Goal: Task Accomplishment & Management: Manage account settings

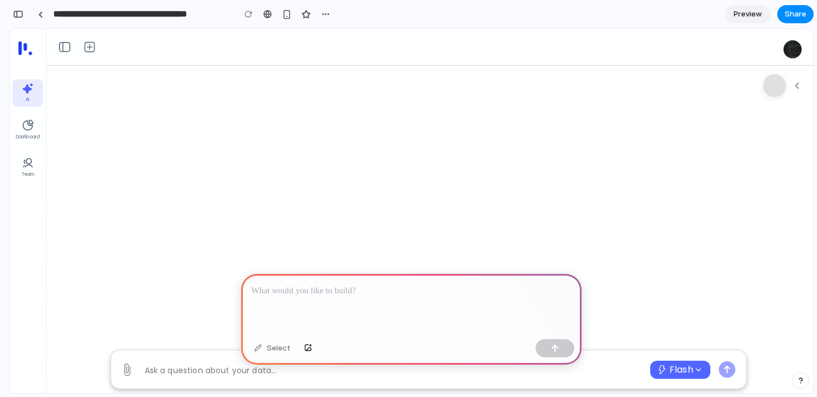
scroll to position [30, 0]
click at [70, 50] on icon "Open" at bounding box center [65, 47] width 14 height 14
click at [40, 14] on div at bounding box center [40, 14] width 5 height 6
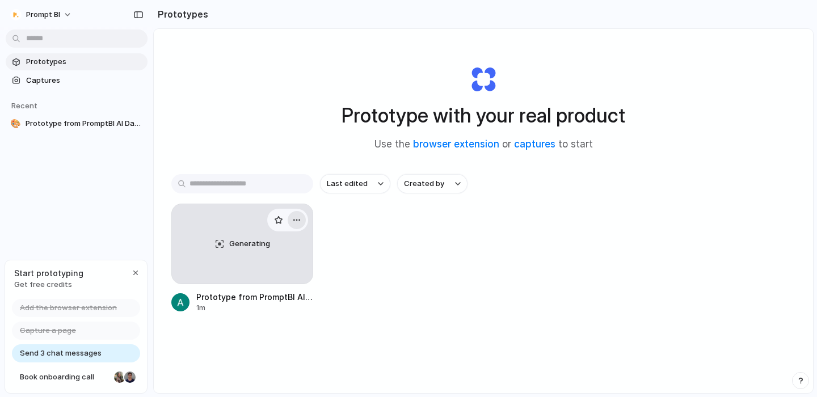
click at [300, 218] on div "button" at bounding box center [296, 220] width 9 height 9
click at [300, 219] on div "Open in new tab Rename Copy link Delete" at bounding box center [408, 198] width 817 height 397
click at [109, 78] on span "Captures" at bounding box center [84, 80] width 117 height 11
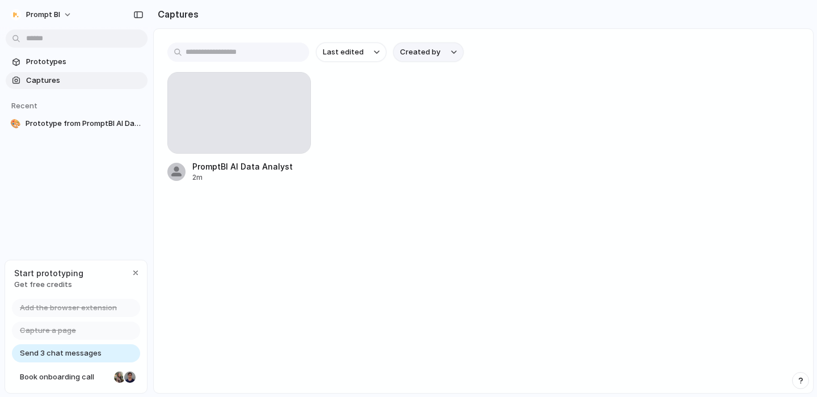
click at [423, 51] on span "Created by" at bounding box center [420, 52] width 40 height 11
click at [423, 51] on div "All users Ali Buckland" at bounding box center [408, 198] width 817 height 397
click at [343, 48] on span "Last edited" at bounding box center [343, 52] width 41 height 11
click at [343, 48] on div "Last edited Last created Alphabetical" at bounding box center [408, 198] width 817 height 397
click at [135, 268] on div "button" at bounding box center [135, 272] width 9 height 9
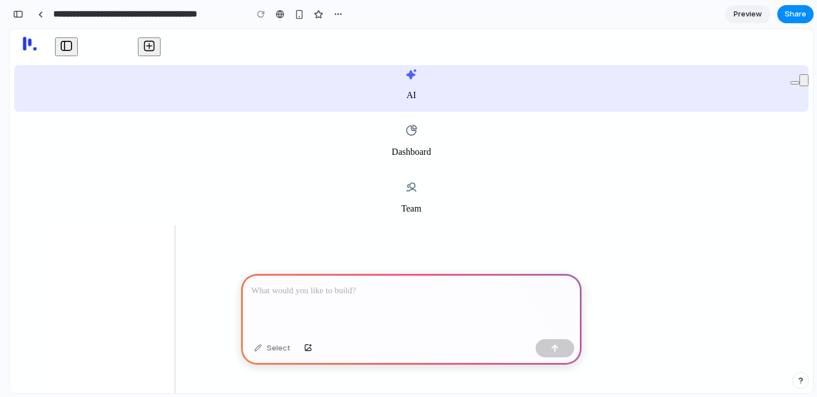
scroll to position [129, 0]
click at [72, 49] on button "Collapse" at bounding box center [66, 46] width 23 height 19
click at [157, 47] on button "Start New Conversation" at bounding box center [149, 46] width 23 height 19
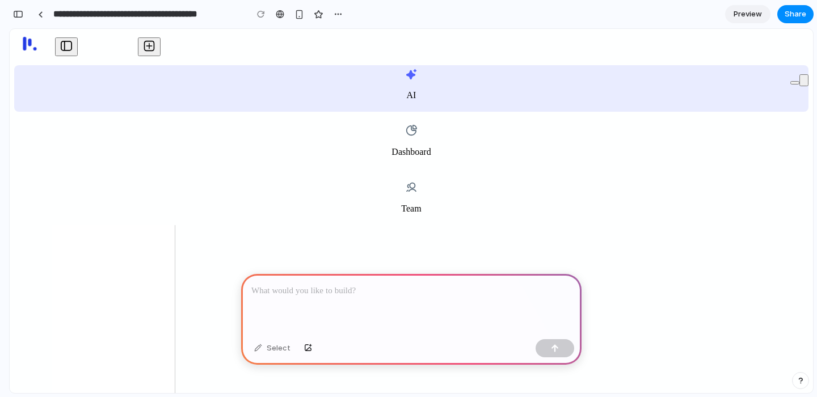
click at [405, 124] on icon at bounding box center [411, 130] width 12 height 12
click at [44, 15] on link at bounding box center [40, 14] width 17 height 17
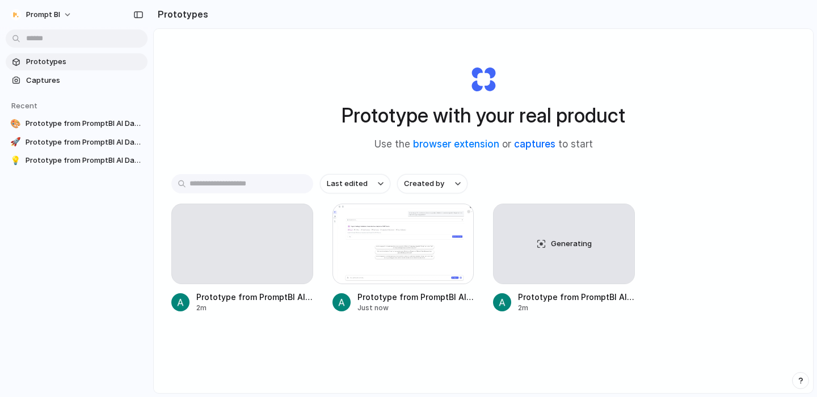
click at [538, 145] on link "captures" at bounding box center [534, 143] width 41 height 11
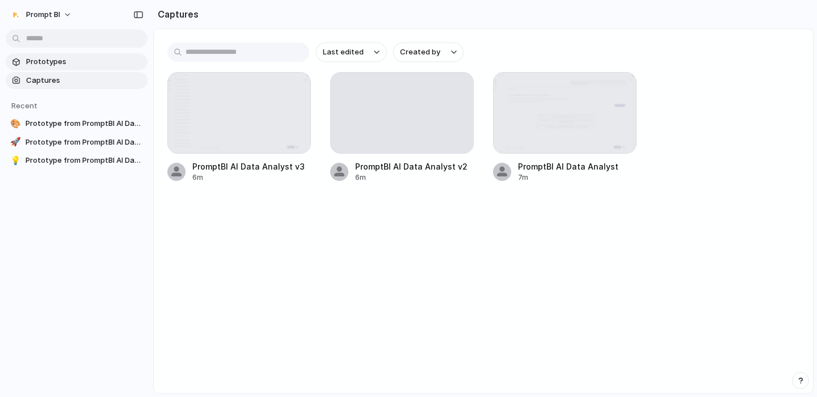
click at [86, 66] on span "Prototypes" at bounding box center [84, 61] width 117 height 11
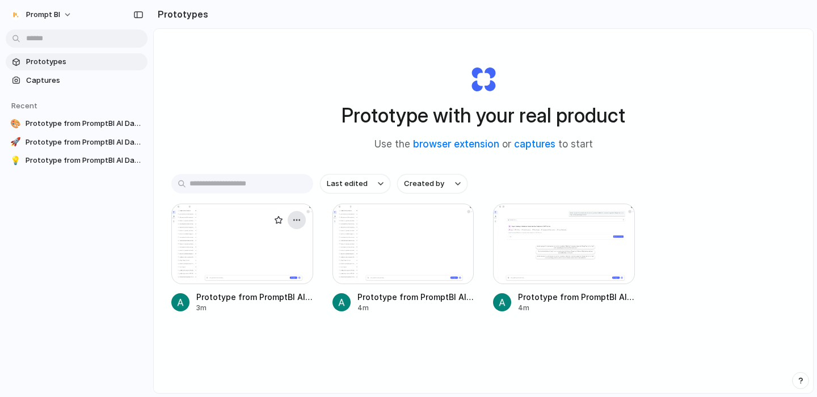
click at [295, 219] on div "button" at bounding box center [296, 220] width 9 height 9
click at [241, 148] on div "Open in new tab Rename Copy link Delete" at bounding box center [408, 198] width 817 height 397
click at [74, 127] on span "Prototype from PromptBI AI Data Analyst v3" at bounding box center [84, 123] width 117 height 11
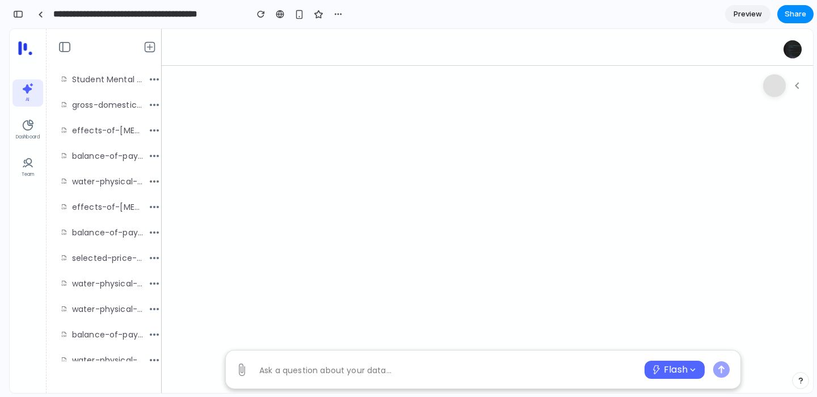
click at [332, 12] on button "button" at bounding box center [338, 14] width 17 height 17
click at [332, 12] on div "Duplicate Delete" at bounding box center [408, 198] width 817 height 397
click at [204, 15] on input "**********" at bounding box center [147, 14] width 192 height 20
click at [14, 11] on div "button" at bounding box center [18, 14] width 10 height 8
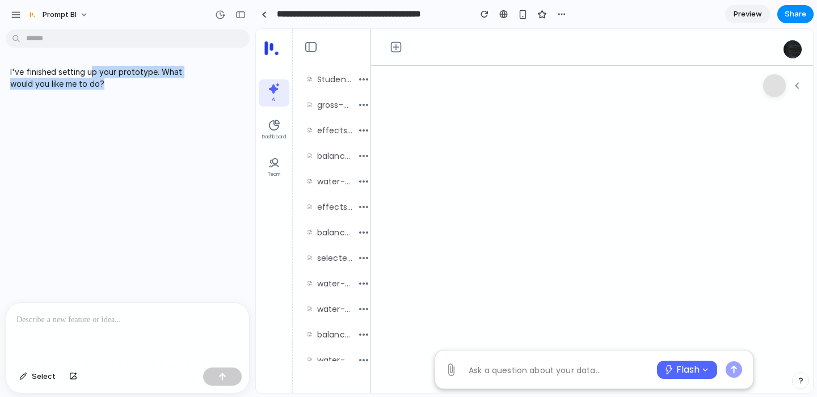
drag, startPoint x: 88, startPoint y: 69, endPoint x: 91, endPoint y: 92, distance: 22.9
click at [91, 92] on div "I've finished setting up your prototype. What would you like me to do?" at bounding box center [105, 77] width 199 height 37
click at [89, 77] on p "I've finished setting up your prototype. What would you like me to do?" at bounding box center [104, 78] width 189 height 24
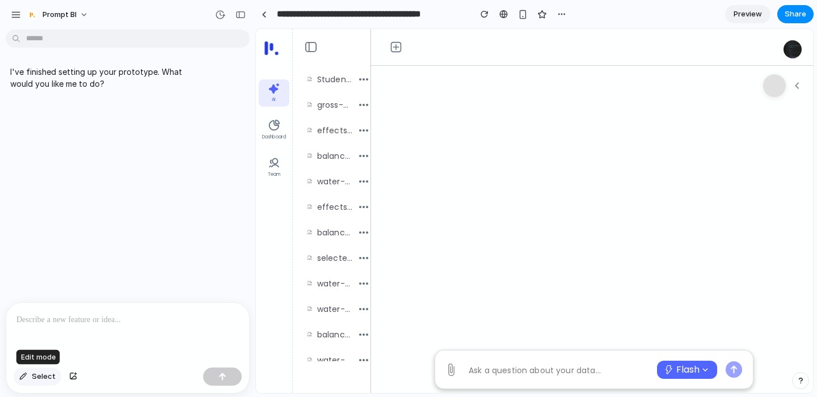
click at [45, 370] on button "Select" at bounding box center [38, 377] width 48 height 18
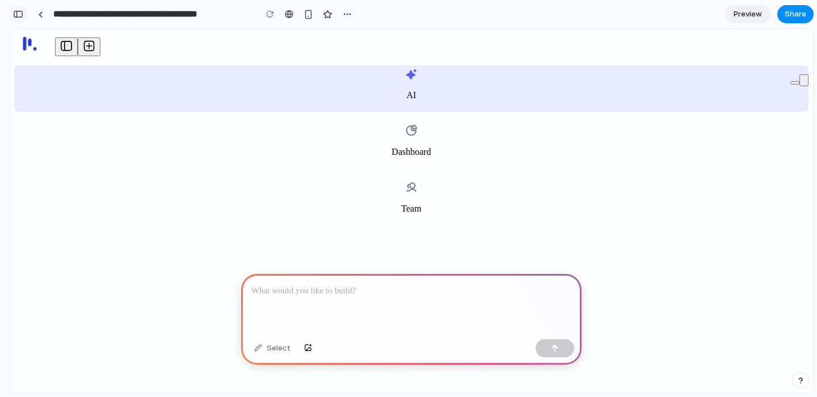
click at [22, 15] on div "button" at bounding box center [18, 14] width 10 height 8
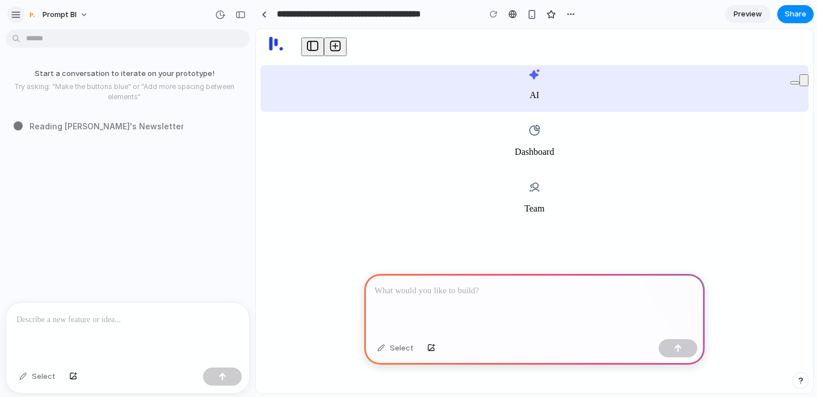
click at [13, 10] on div "button" at bounding box center [16, 15] width 10 height 10
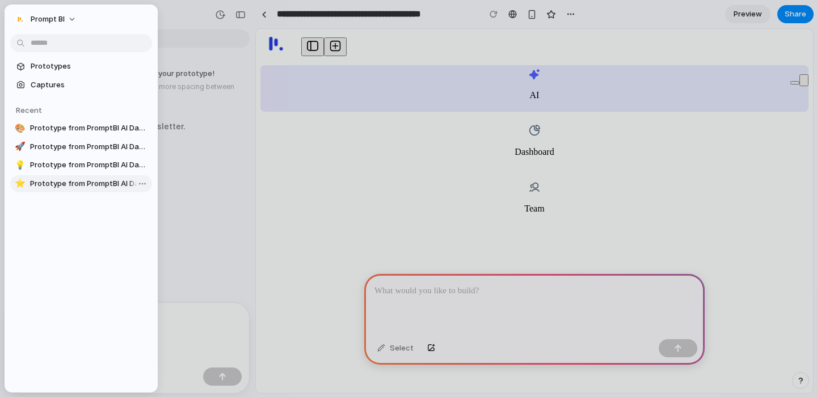
click at [96, 182] on span "Prototype from PromptBI AI Data Analyst" at bounding box center [88, 183] width 117 height 11
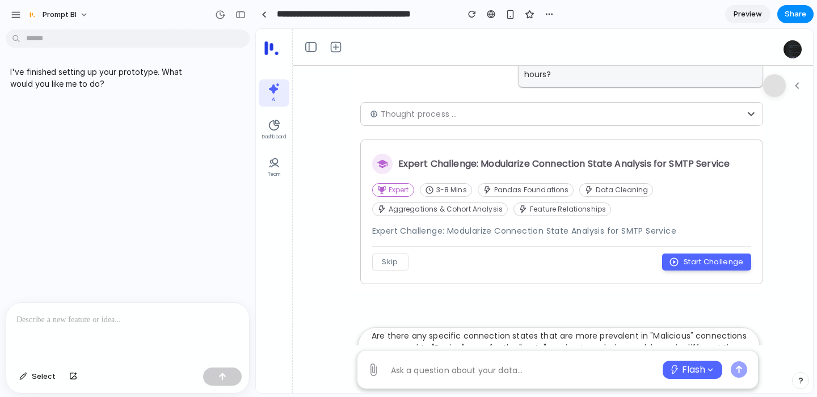
scroll to position [74, 0]
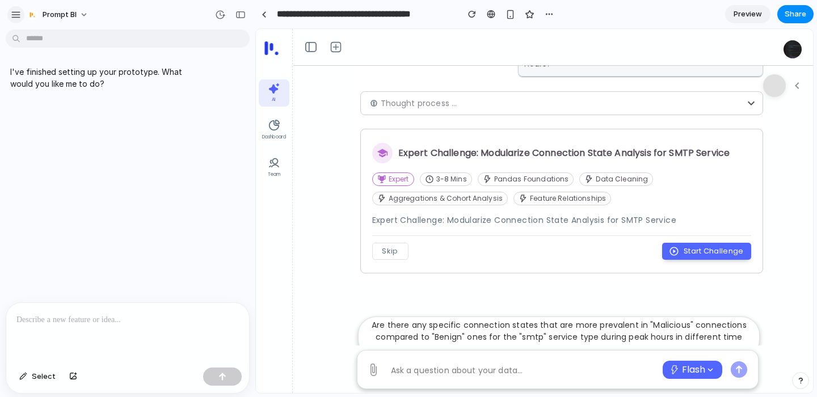
click at [14, 20] on button "button" at bounding box center [15, 14] width 17 height 17
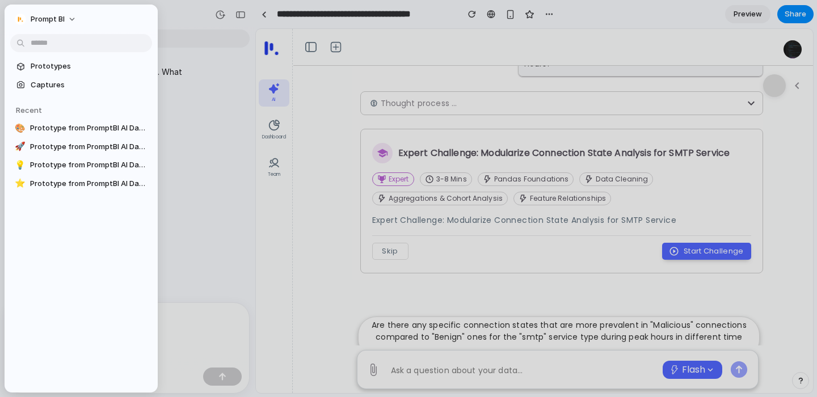
click at [209, 124] on div at bounding box center [408, 198] width 817 height 397
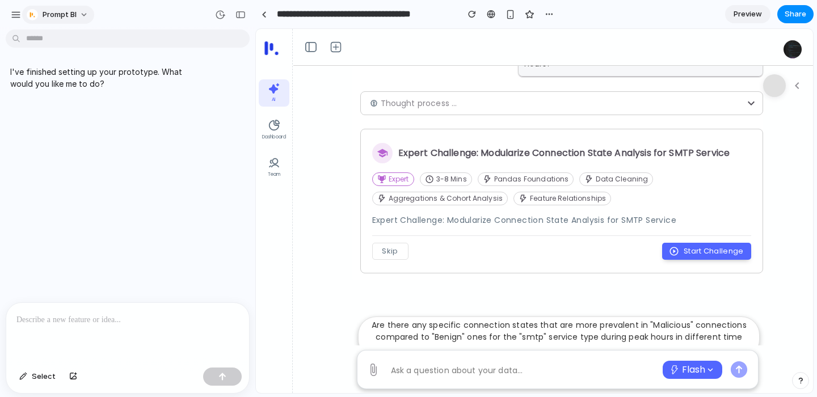
click at [82, 12] on button "Prompt BI" at bounding box center [58, 15] width 72 height 18
click at [82, 12] on div "Settings Invite members Change theme Sign out" at bounding box center [408, 198] width 817 height 397
click at [0, 12] on div "Prompt BI" at bounding box center [127, 13] width 255 height 27
click at [11, 16] on div "button" at bounding box center [16, 15] width 10 height 10
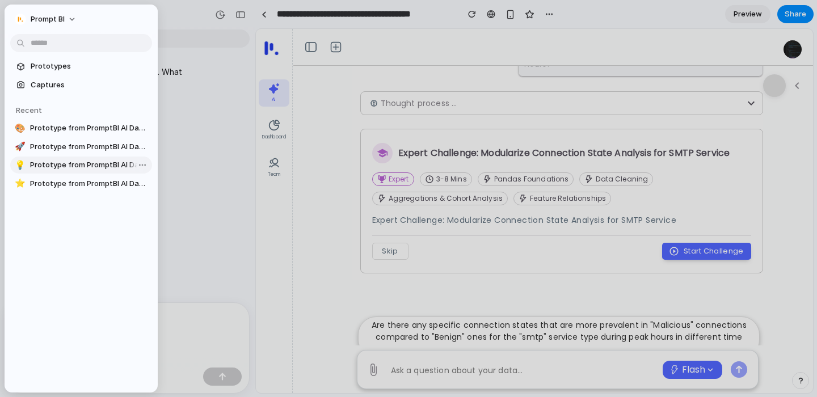
click at [54, 162] on span "Prototype from PromptBI AI Data Analyst v2" at bounding box center [88, 164] width 117 height 11
type input "**********"
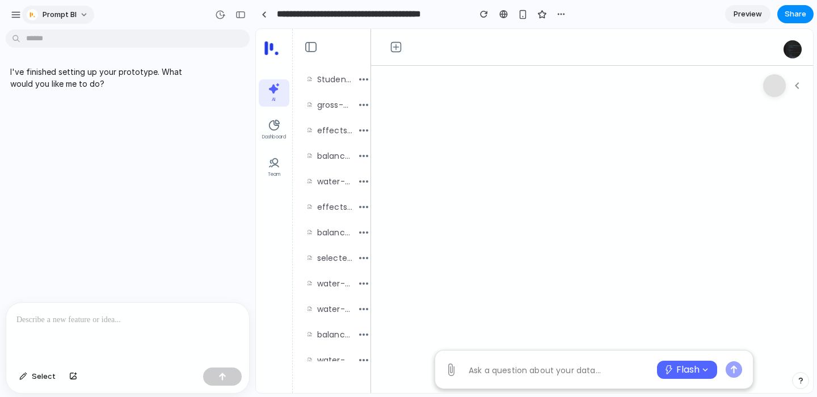
click at [68, 9] on span "Prompt BI" at bounding box center [60, 14] width 34 height 11
click at [15, 14] on div "Settings Invite members Change theme Sign out" at bounding box center [408, 198] width 817 height 397
click at [11, 16] on div "button" at bounding box center [16, 15] width 10 height 10
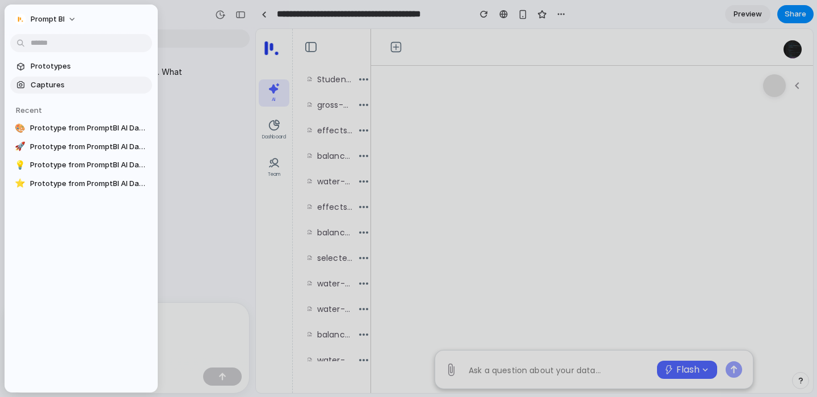
click at [43, 82] on span "Captures" at bounding box center [89, 84] width 117 height 11
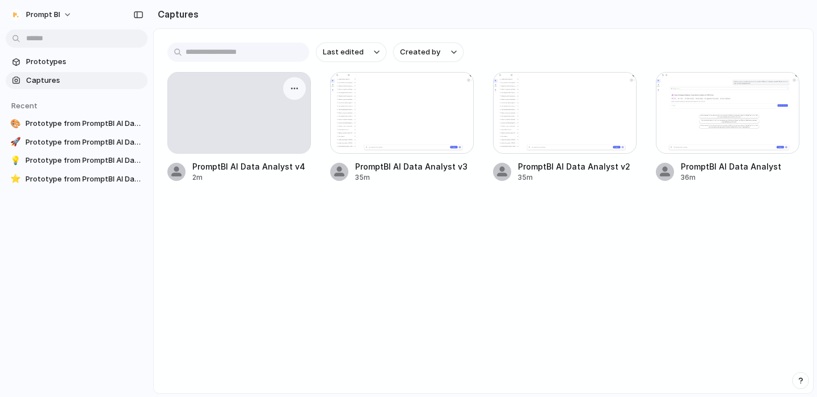
click at [235, 106] on div at bounding box center [239, 113] width 142 height 81
click at [298, 89] on div "button" at bounding box center [294, 88] width 9 height 9
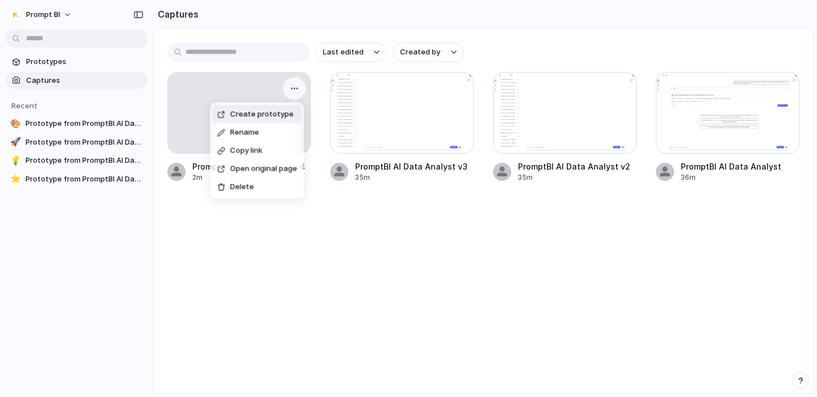
click at [298, 89] on div "Create prototype Rename Copy link Open original page Delete" at bounding box center [408, 198] width 817 height 397
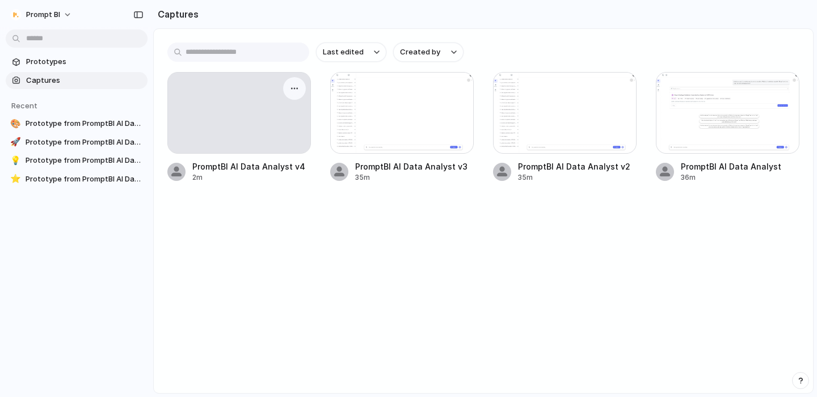
click at [236, 115] on div at bounding box center [239, 113] width 142 height 81
click at [299, 78] on div at bounding box center [239, 113] width 142 height 81
click at [295, 84] on button "button" at bounding box center [294, 88] width 18 height 18
click at [206, 195] on div "Create prototype Rename Copy link Open original page Delete" at bounding box center [408, 198] width 817 height 397
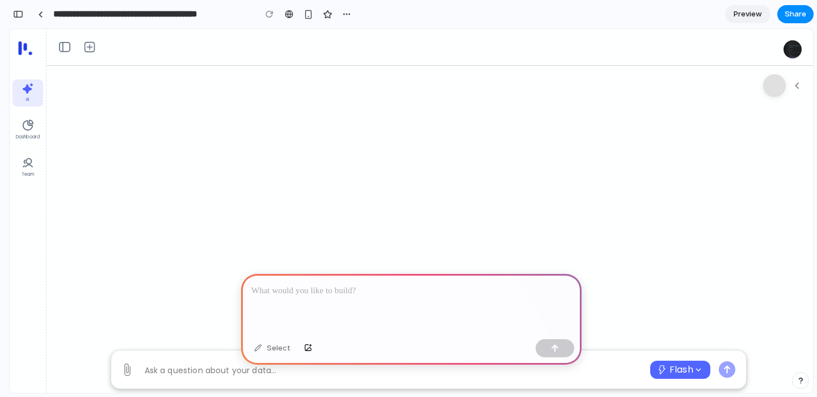
click at [168, 363] on textarea at bounding box center [393, 370] width 510 height 15
click at [40, 12] on div at bounding box center [40, 14] width 5 height 6
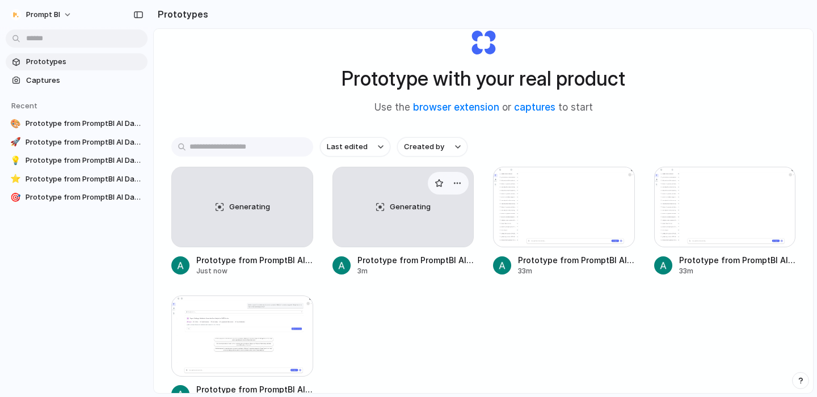
scroll to position [45, 0]
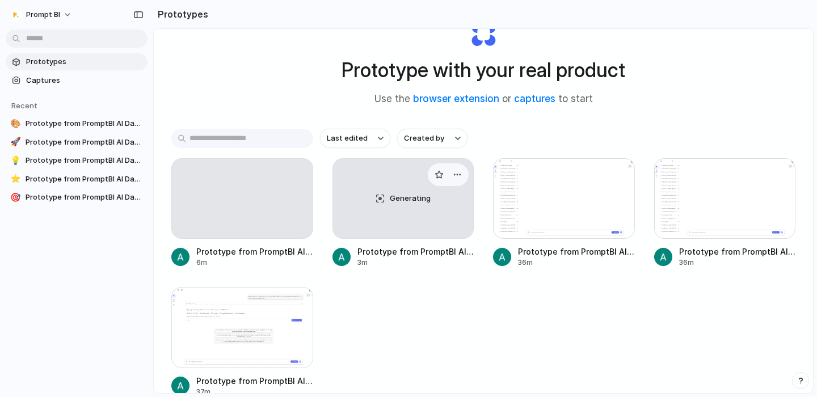
click at [384, 183] on div "Generating" at bounding box center [403, 198] width 141 height 79
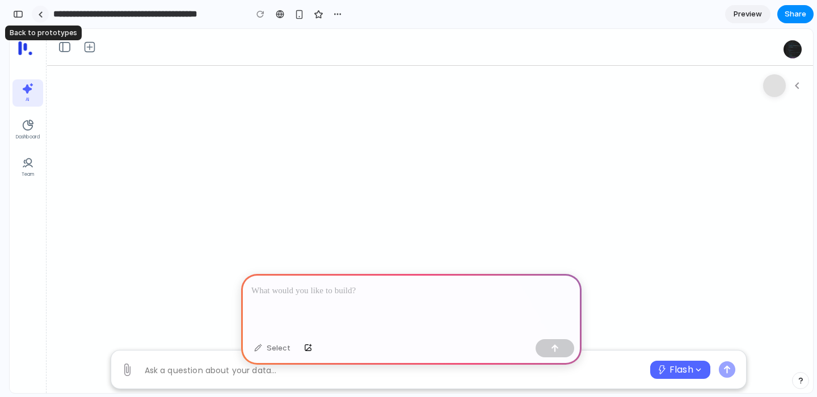
click at [39, 14] on div at bounding box center [40, 14] width 5 height 6
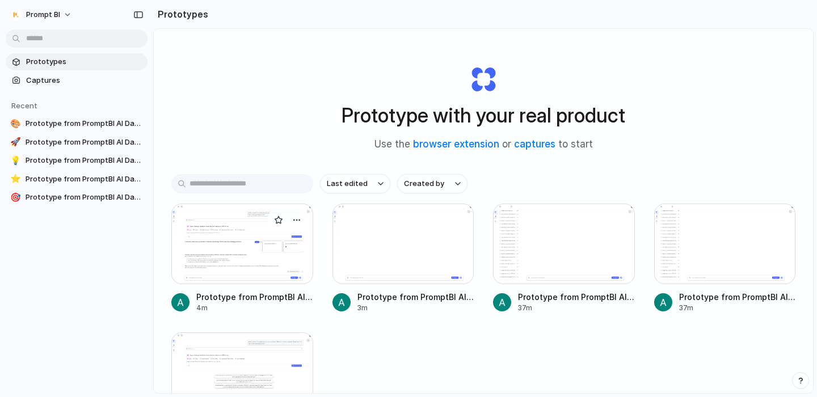
click at [220, 212] on div at bounding box center [242, 244] width 142 height 81
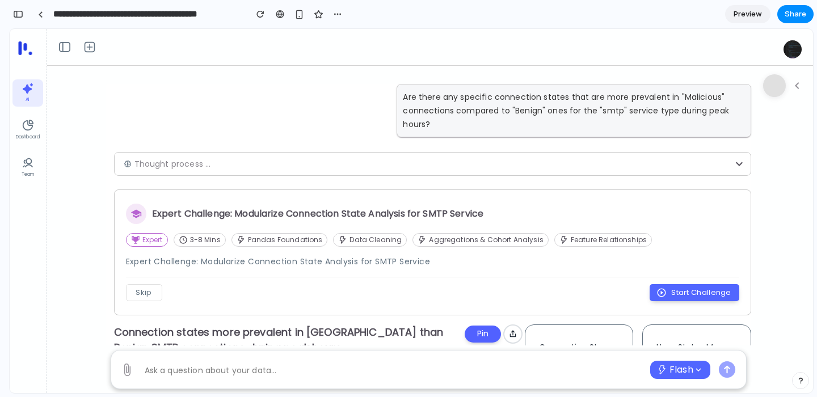
click at [229, 156] on div "Thought process ..." at bounding box center [432, 164] width 637 height 24
click at [36, 18] on link at bounding box center [40, 14] width 17 height 17
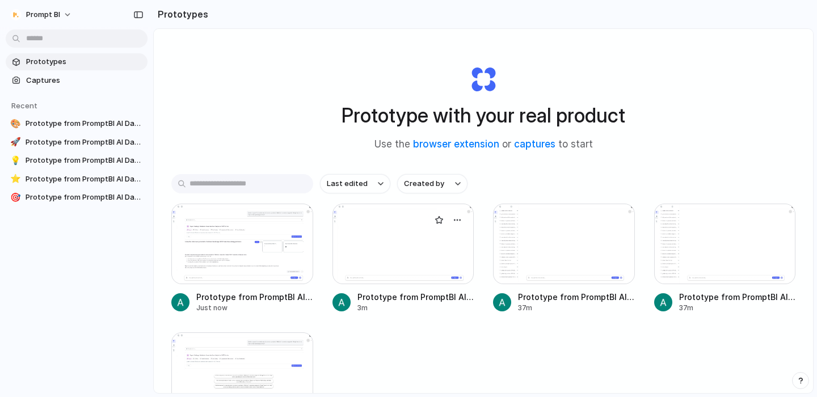
click at [385, 260] on div at bounding box center [403, 244] width 142 height 81
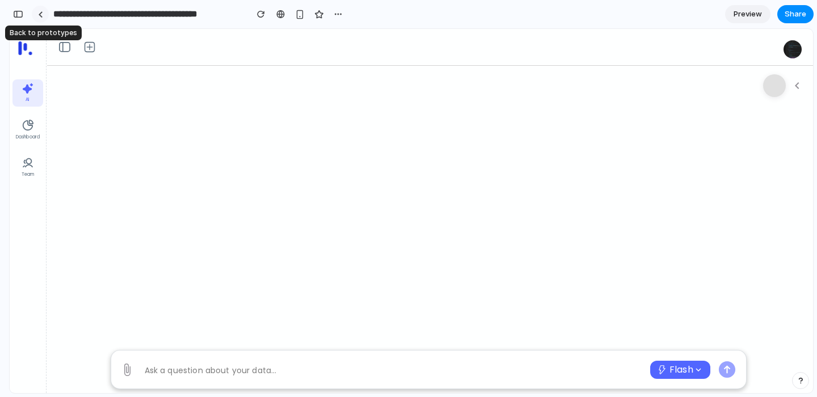
click at [38, 14] on div at bounding box center [40, 14] width 5 height 6
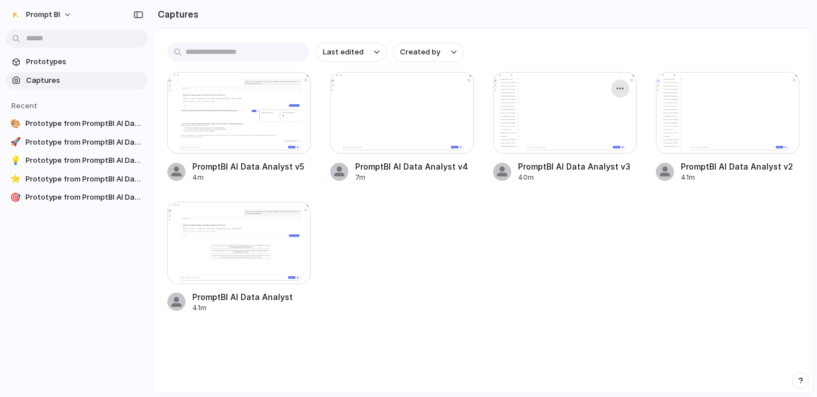
click at [621, 90] on div "button" at bounding box center [620, 88] width 9 height 9
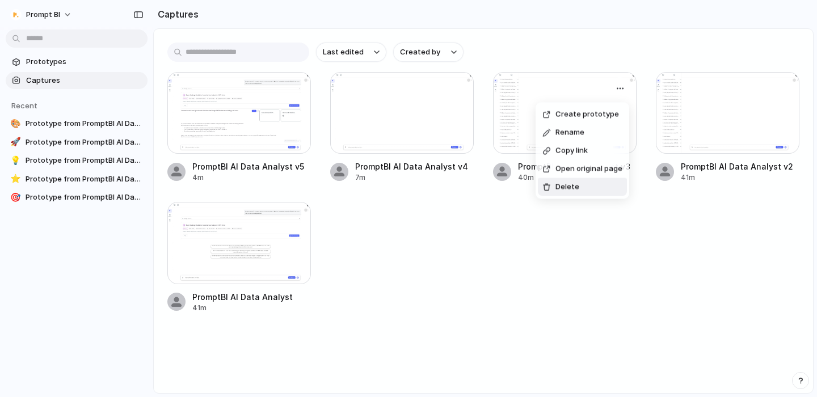
click at [571, 184] on span "Delete" at bounding box center [567, 187] width 24 height 11
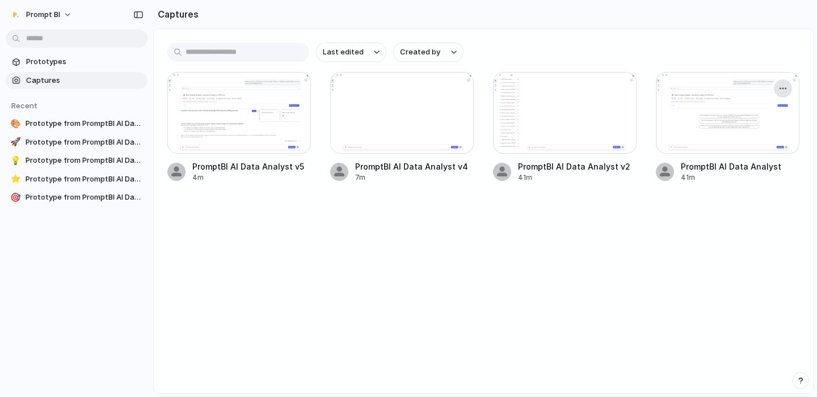
click at [782, 90] on div "button" at bounding box center [782, 88] width 9 height 9
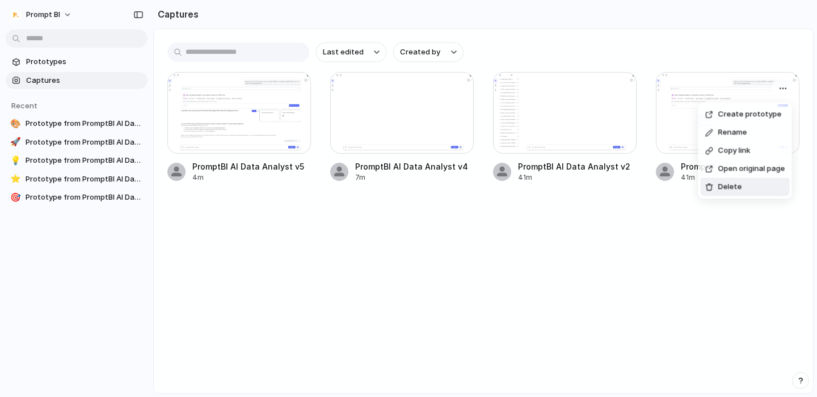
click at [733, 187] on span "Delete" at bounding box center [730, 187] width 24 height 11
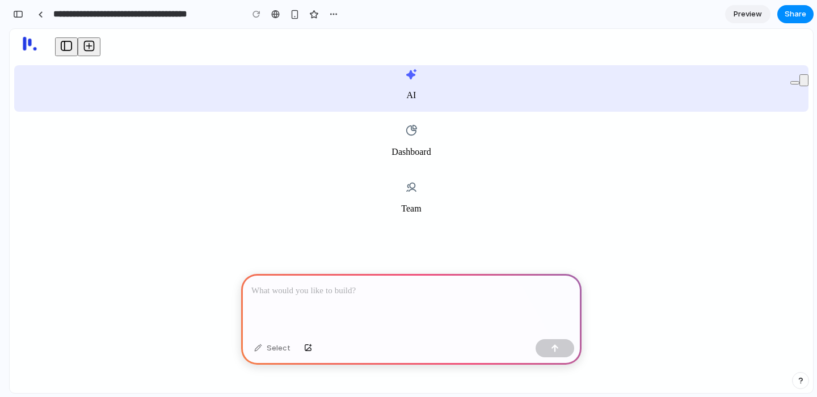
click at [790, 82] on button "Expand" at bounding box center [794, 82] width 9 height 3
click at [804, 83] on icon "button" at bounding box center [804, 83] width 0 height 0
click at [62, 49] on icon "Open" at bounding box center [67, 46] width 14 height 14
click at [37, 7] on link at bounding box center [40, 14] width 17 height 17
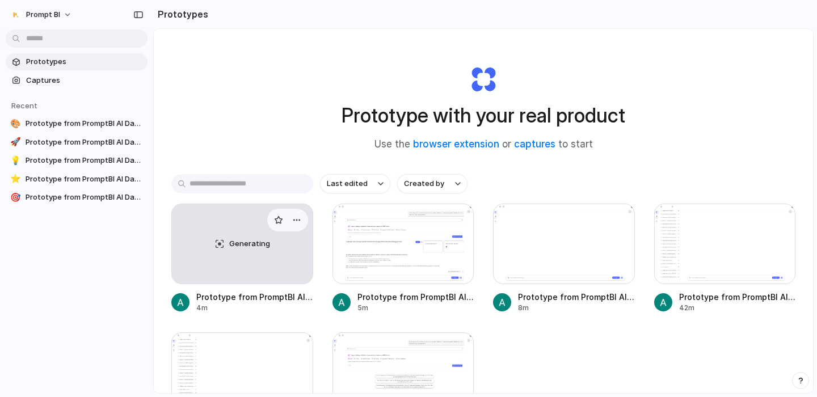
click at [283, 256] on div "Generating" at bounding box center [242, 243] width 141 height 79
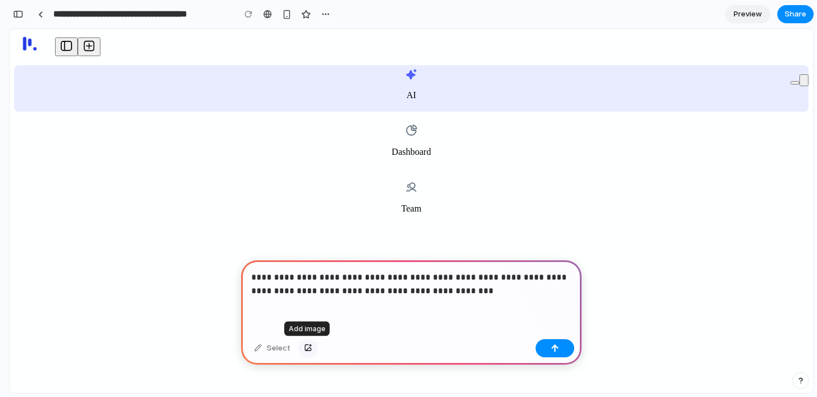
click at [305, 342] on button "button" at bounding box center [307, 348] width 19 height 18
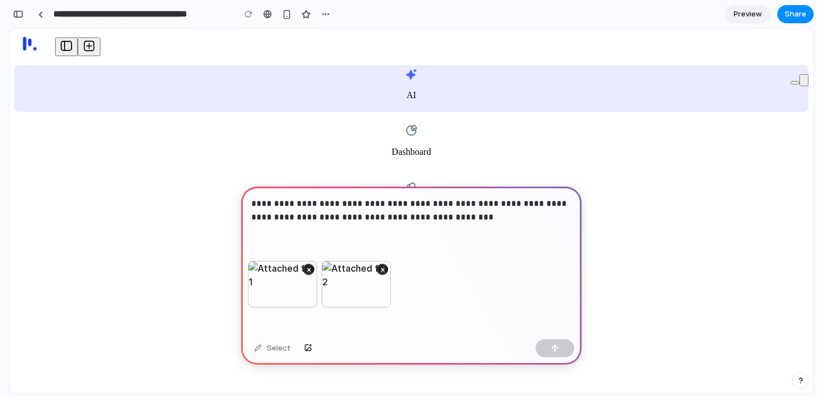
click at [298, 339] on button "button" at bounding box center [307, 348] width 19 height 18
click at [485, 222] on p "**********" at bounding box center [411, 210] width 320 height 27
click at [427, 217] on p "**********" at bounding box center [411, 210] width 320 height 27
click at [554, 348] on div "button" at bounding box center [555, 348] width 8 height 8
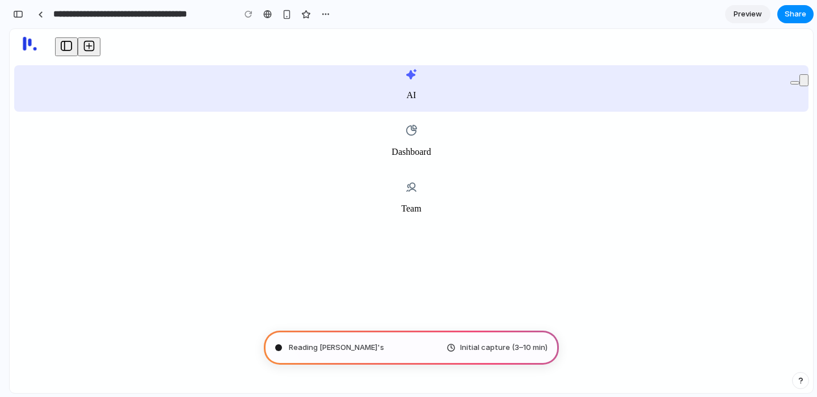
scroll to position [1, 0]
type input "**********"
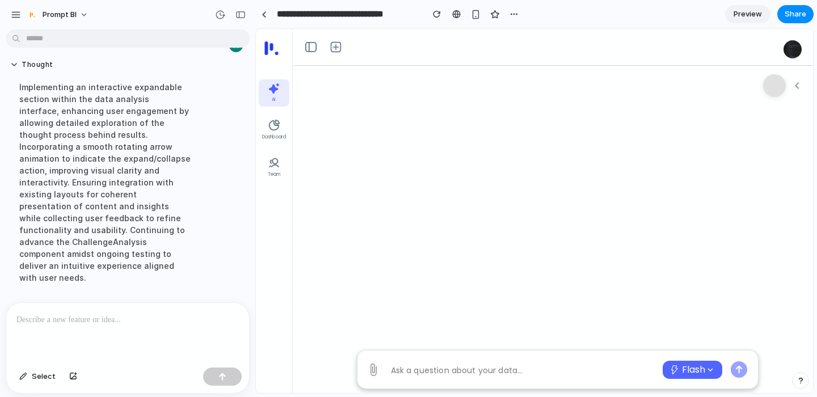
scroll to position [339, 0]
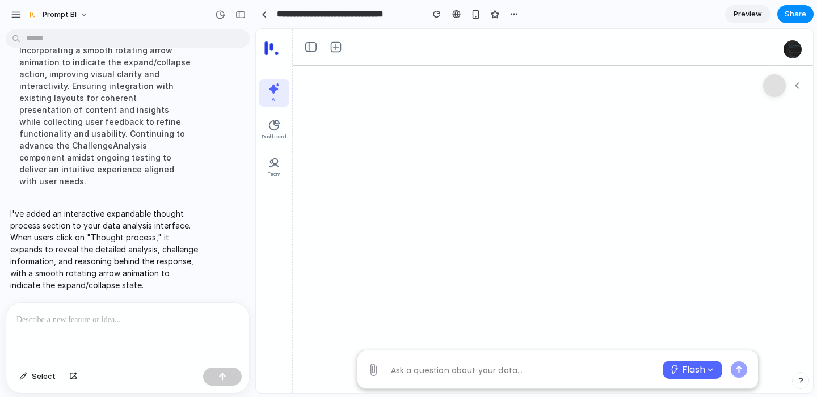
click at [486, 379] on div "Ask a question about your data..." at bounding box center [511, 370] width 298 height 23
click at [465, 371] on textarea at bounding box center [522, 370] width 276 height 15
type textarea "*"
type textarea "**********"
click at [742, 368] on icon "button" at bounding box center [739, 369] width 16 height 16
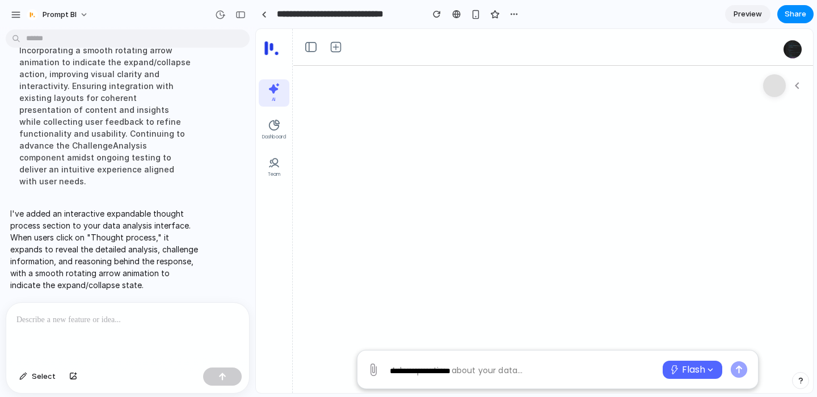
click at [437, 375] on textarea "**********" at bounding box center [522, 370] width 276 height 15
click at [37, 317] on p at bounding box center [127, 320] width 222 height 14
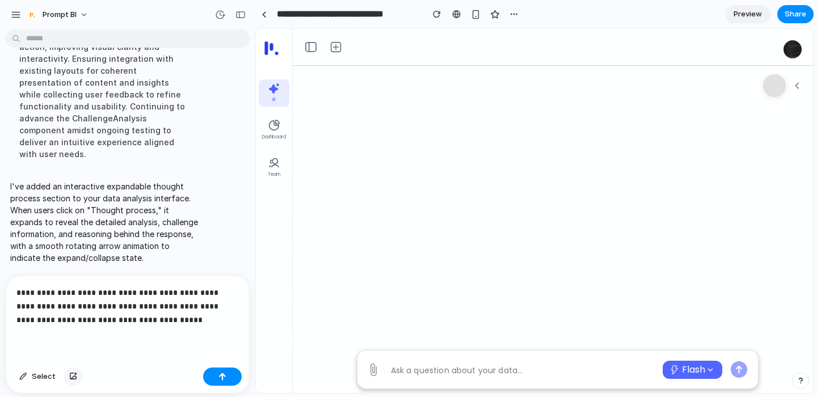
click at [75, 376] on div "button" at bounding box center [73, 376] width 8 height 7
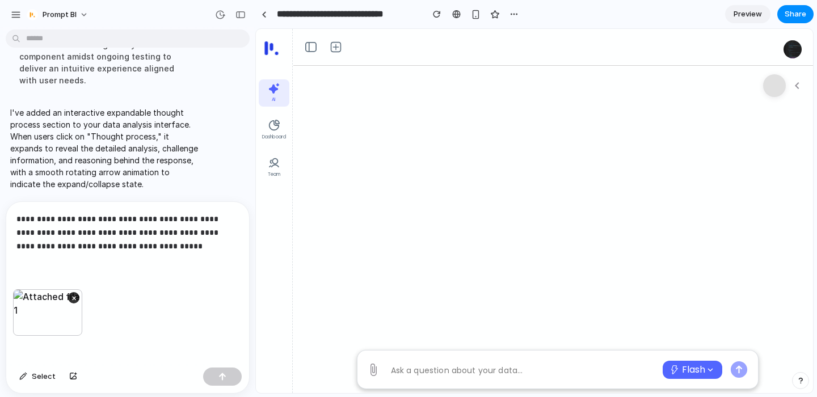
click at [142, 258] on div "**********" at bounding box center [127, 245] width 243 height 87
click at [78, 229] on p "**********" at bounding box center [127, 232] width 222 height 41
click at [145, 233] on p "**********" at bounding box center [127, 232] width 222 height 41
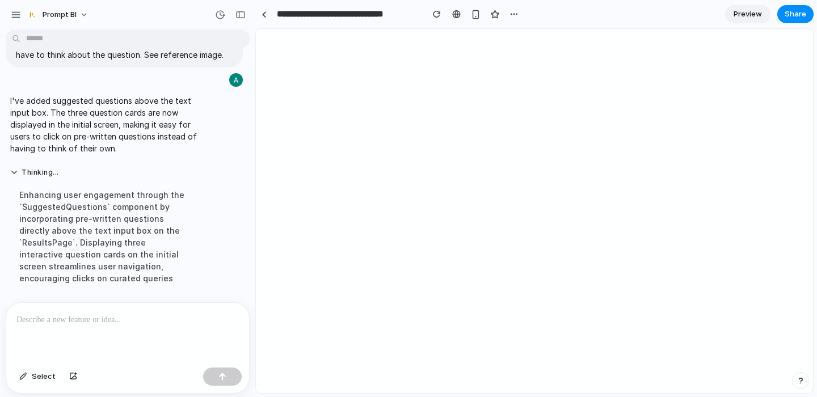
scroll to position [0, 0]
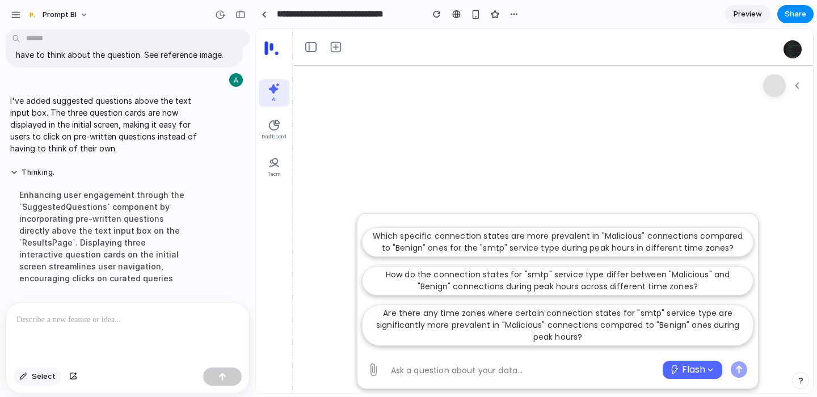
click at [36, 381] on span "Select" at bounding box center [44, 376] width 24 height 11
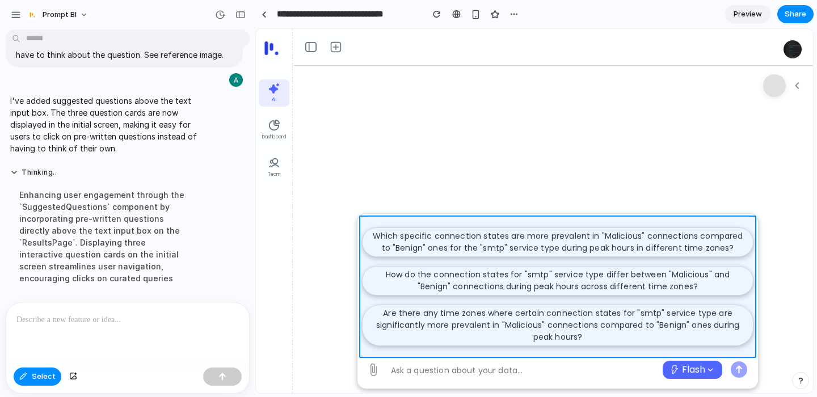
click at [439, 221] on div at bounding box center [534, 212] width 557 height 364
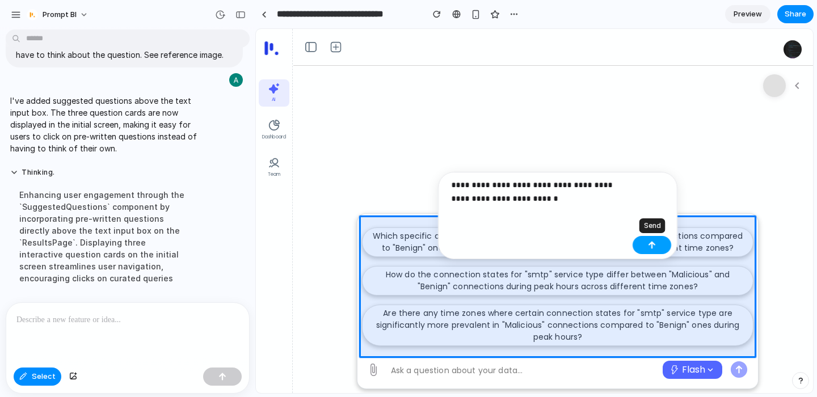
click at [643, 242] on button "button" at bounding box center [652, 245] width 39 height 18
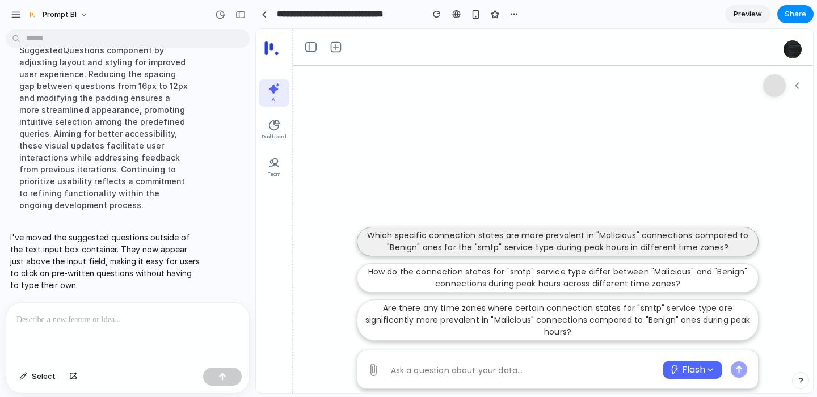
click at [591, 247] on p "Which specific connection states are more prevalent in "Malicious" connections …" at bounding box center [557, 242] width 387 height 24
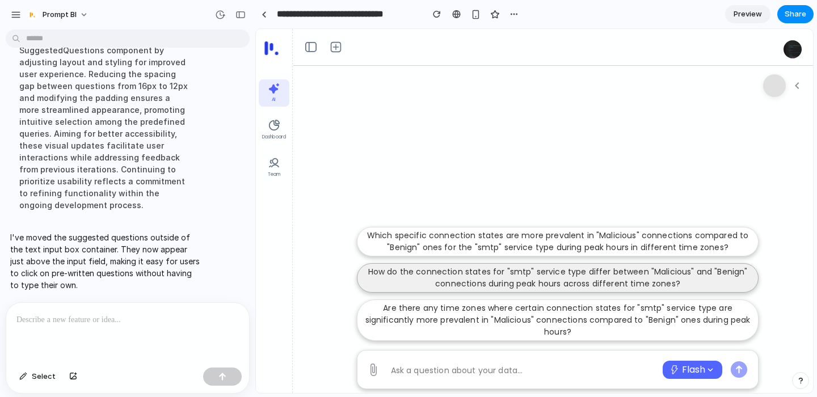
click at [488, 284] on p "How do the connection states for "smtp" service type differ between "Malicious"…" at bounding box center [557, 278] width 387 height 24
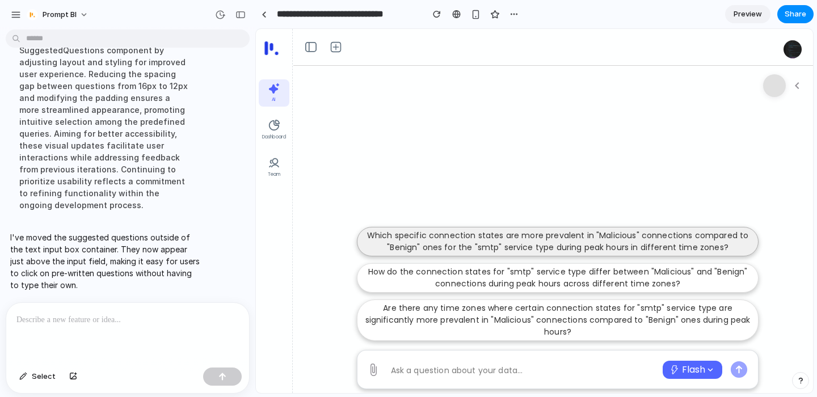
click at [441, 233] on p "Which specific connection states are more prevalent in "Malicious" connections …" at bounding box center [557, 242] width 387 height 24
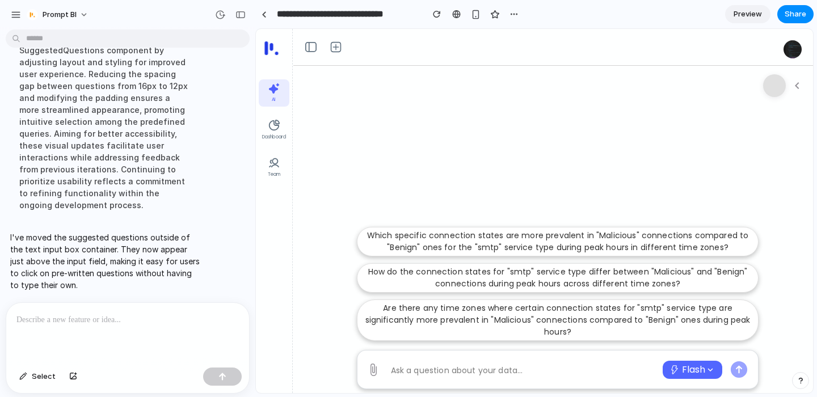
click at [129, 323] on p at bounding box center [127, 320] width 222 height 14
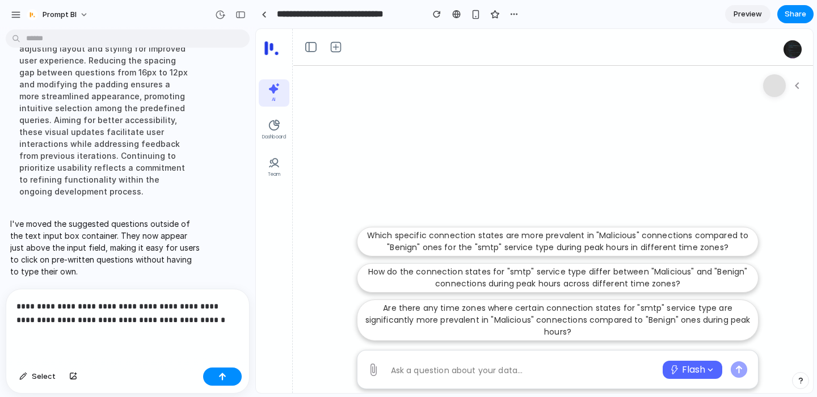
scroll to position [777, 0]
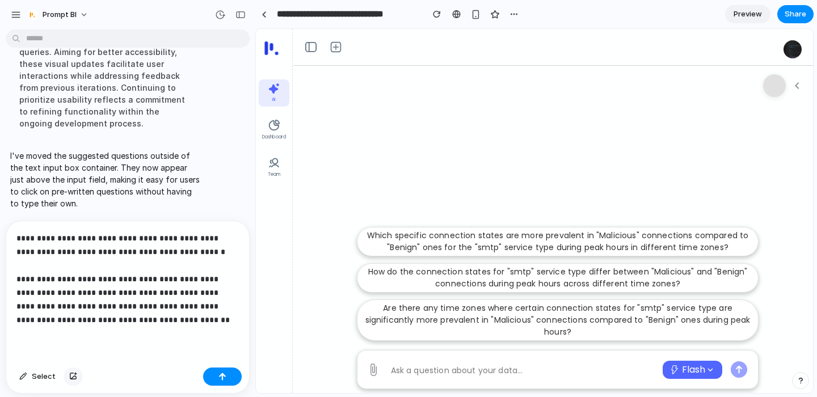
click at [75, 376] on button "button" at bounding box center [73, 377] width 19 height 18
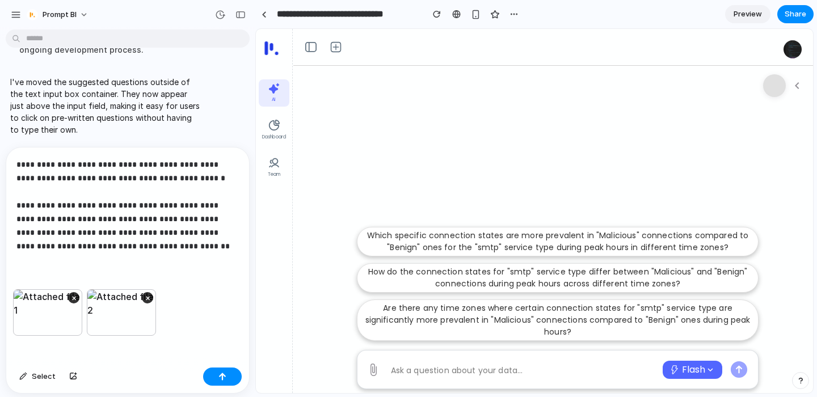
click at [148, 247] on p "**********" at bounding box center [127, 205] width 222 height 95
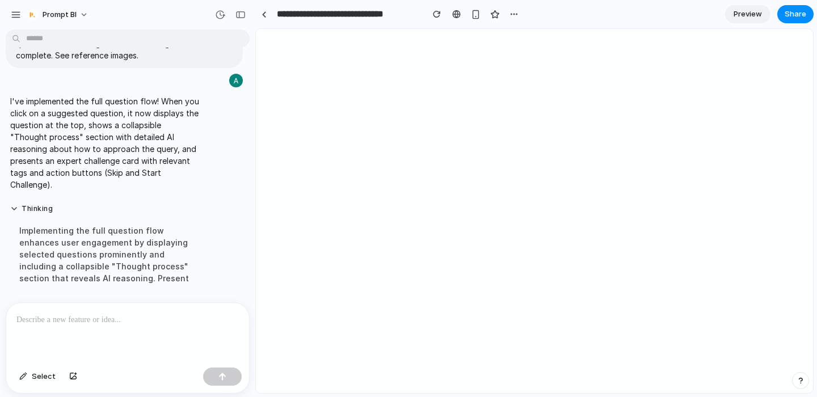
scroll to position [0, 0]
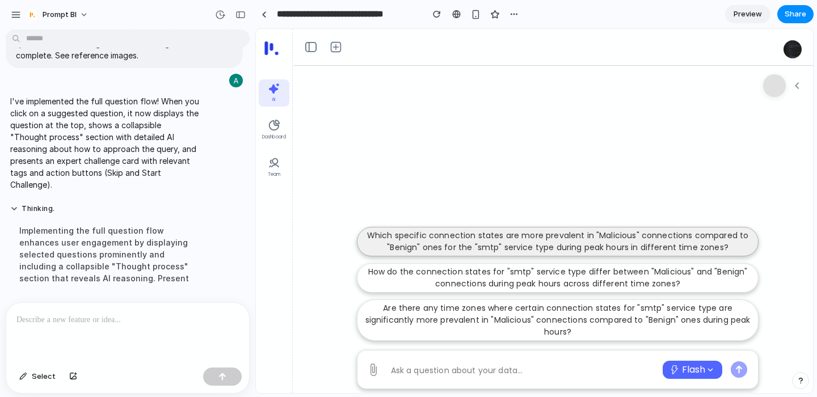
click at [429, 237] on p "Which specific connection states are more prevalent in "Malicious" connections …" at bounding box center [557, 242] width 387 height 24
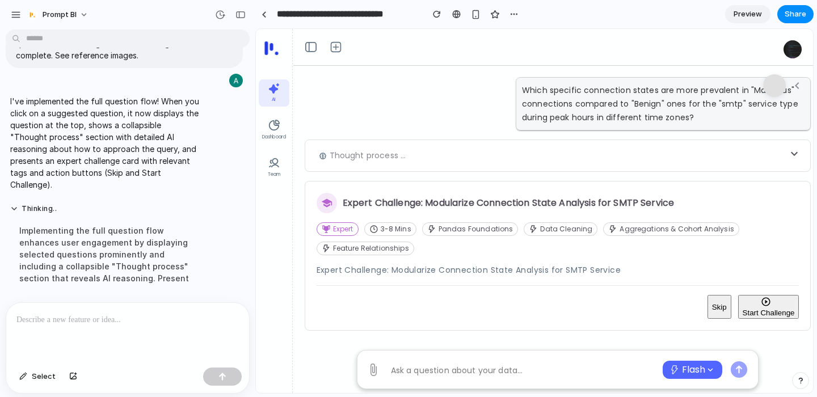
click at [436, 161] on div "Thought process ..." at bounding box center [558, 156] width 507 height 32
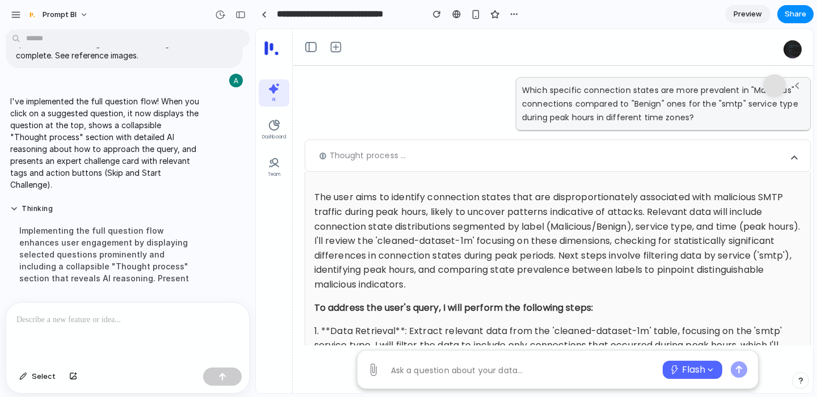
click at [436, 161] on div "Thought process ..." at bounding box center [558, 156] width 507 height 32
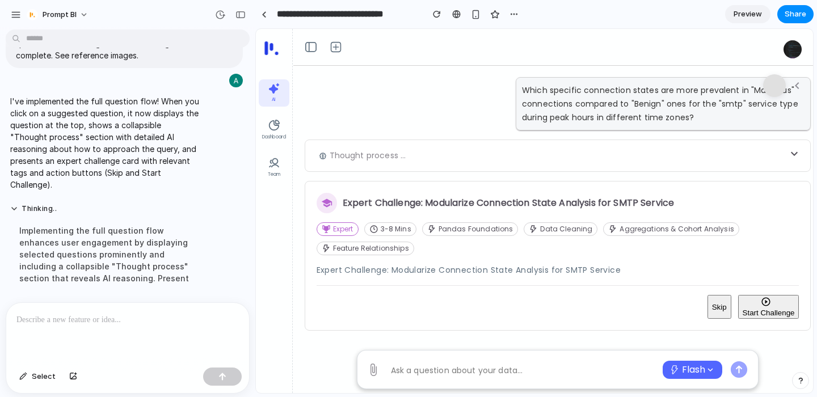
scroll to position [11, 0]
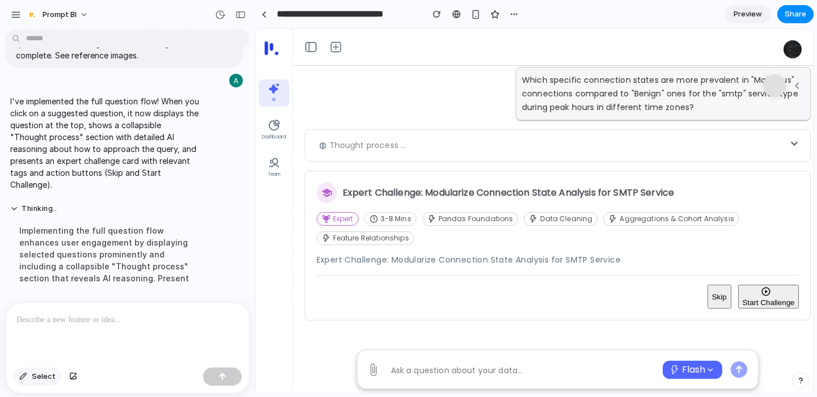
click at [28, 374] on button "Select" at bounding box center [38, 377] width 48 height 18
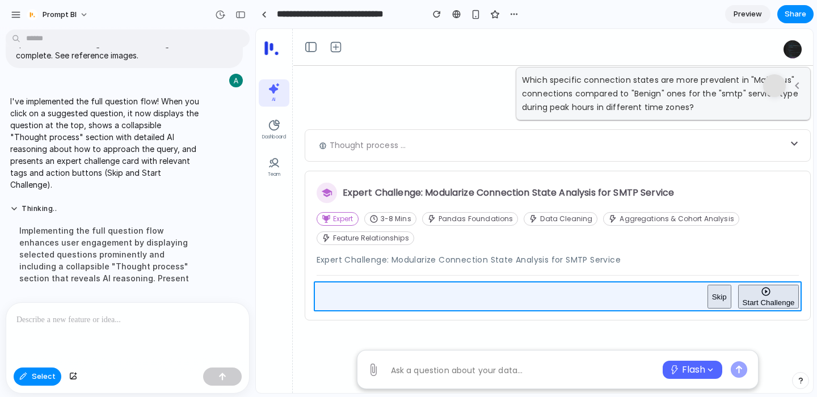
click at [734, 294] on div at bounding box center [534, 212] width 557 height 364
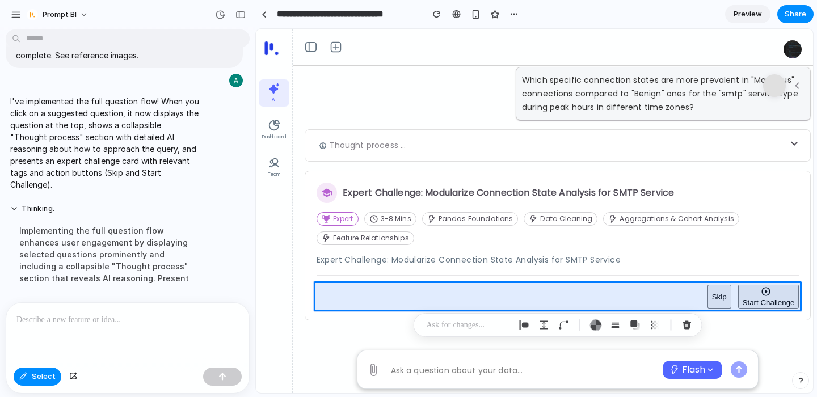
click at [73, 344] on div at bounding box center [127, 333] width 243 height 60
click at [73, 374] on div "button" at bounding box center [73, 376] width 8 height 7
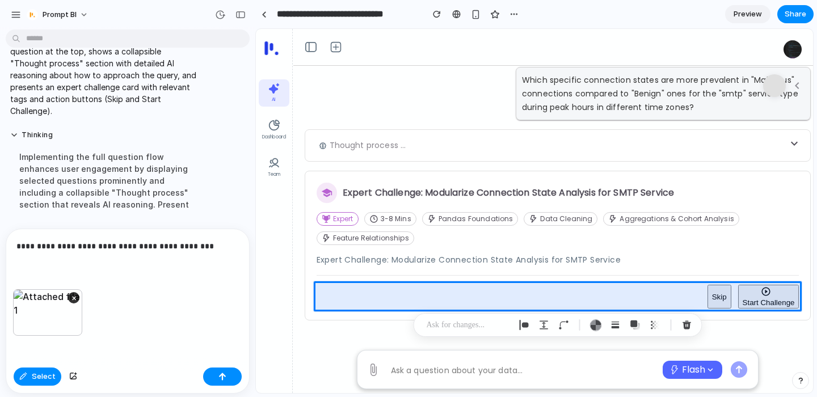
click at [228, 246] on p "**********" at bounding box center [127, 246] width 222 height 14
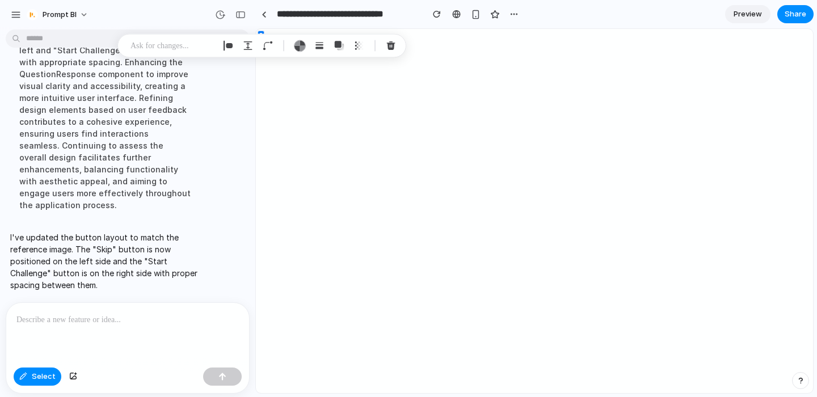
scroll to position [0, 0]
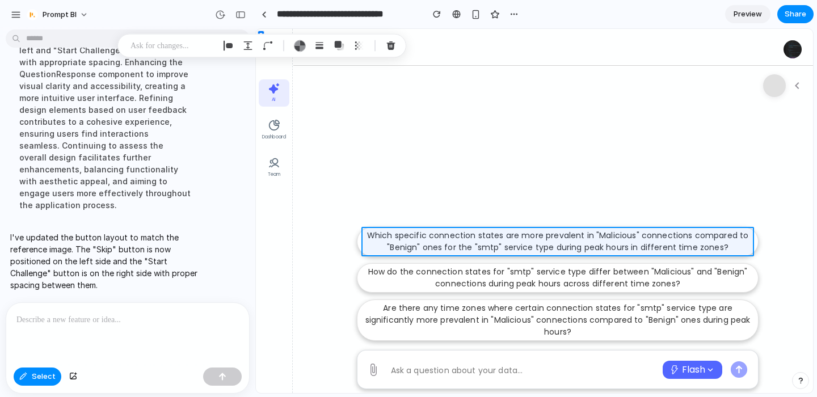
click at [444, 238] on div at bounding box center [534, 212] width 557 height 364
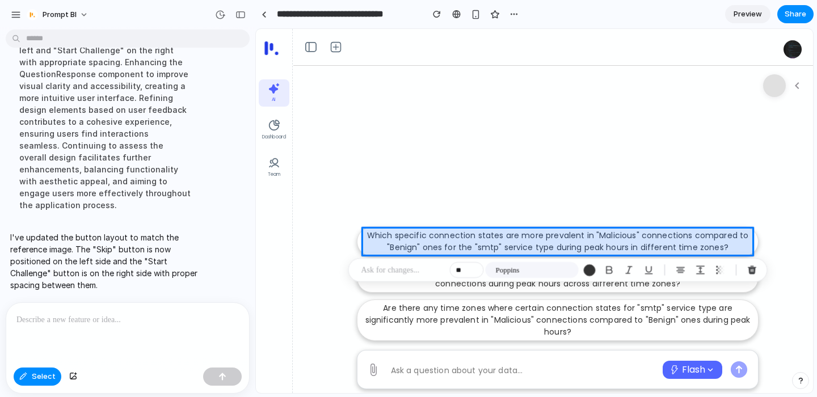
click at [444, 238] on div at bounding box center [534, 212] width 557 height 364
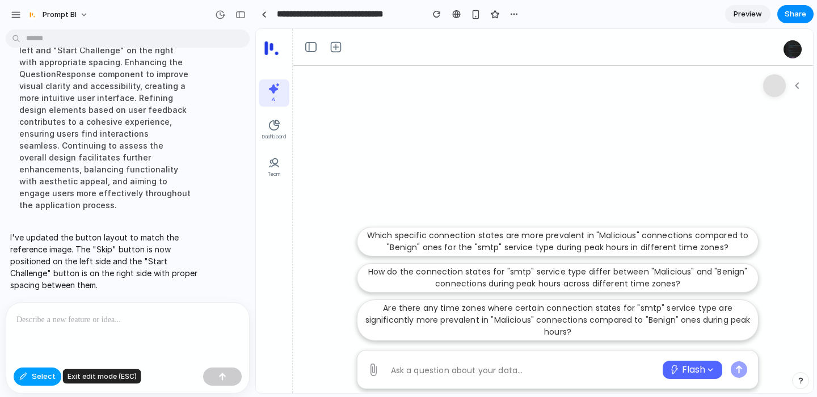
click at [32, 380] on span "Select" at bounding box center [44, 376] width 24 height 11
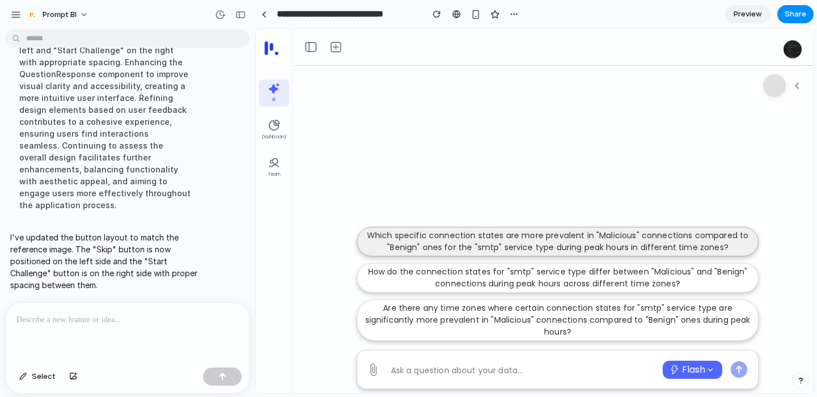
click at [468, 246] on p "Which specific connection states are more prevalent in "Malicious" connections …" at bounding box center [557, 242] width 387 height 24
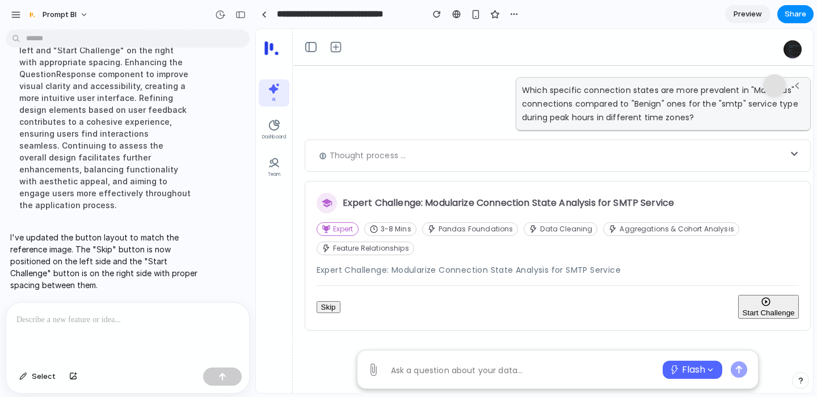
click at [753, 313] on button "Start Challenge" at bounding box center [768, 307] width 61 height 24
click at [111, 325] on p at bounding box center [127, 320] width 222 height 14
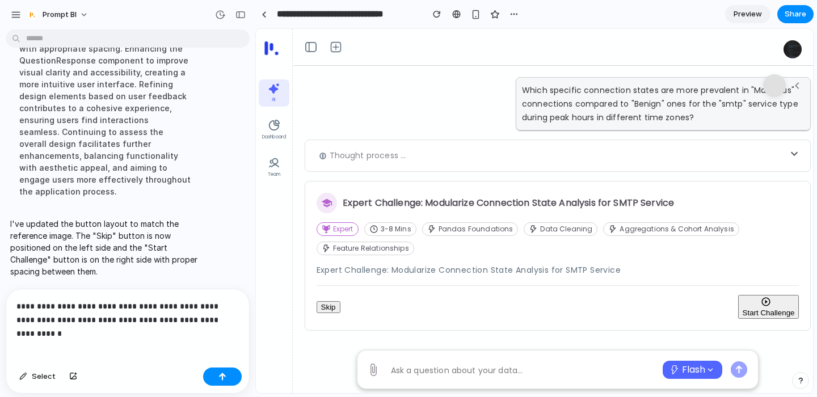
scroll to position [1356, 0]
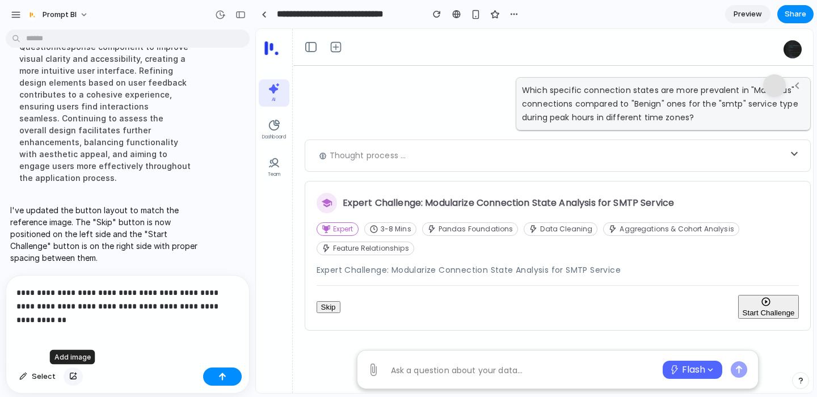
click at [73, 381] on button "button" at bounding box center [73, 377] width 19 height 18
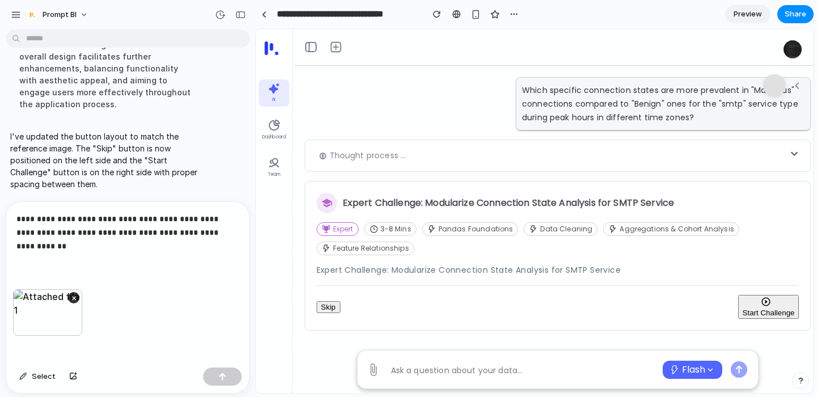
click at [64, 368] on button "button" at bounding box center [73, 377] width 19 height 18
click at [213, 373] on button "button" at bounding box center [222, 377] width 39 height 18
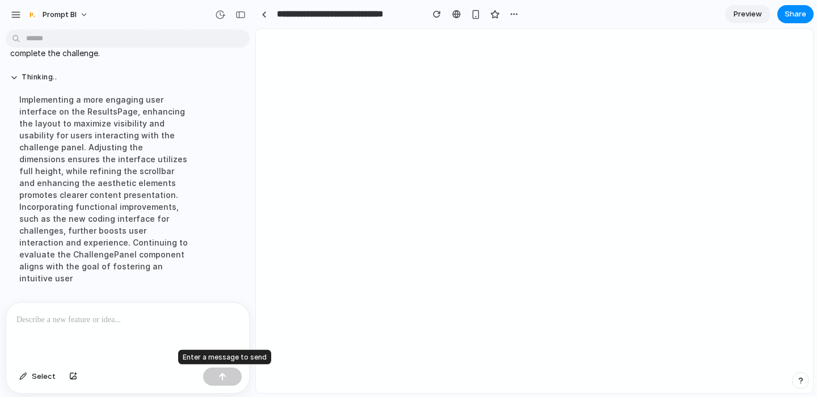
scroll to position [0, 0]
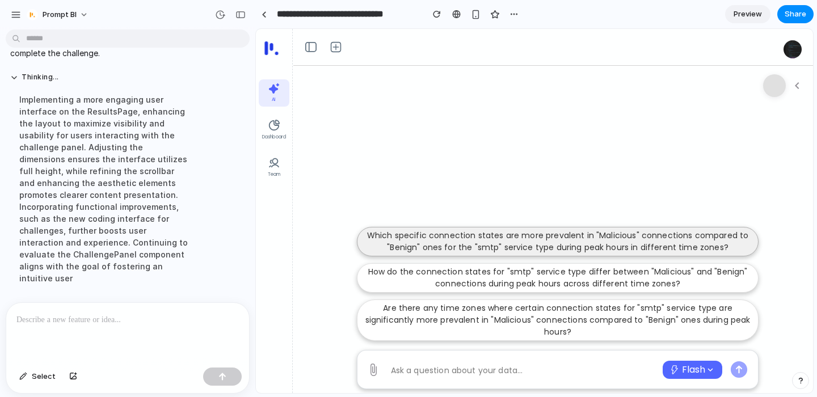
click at [639, 238] on p "Which specific connection states are more prevalent in "Malicious" connections …" at bounding box center [557, 242] width 387 height 24
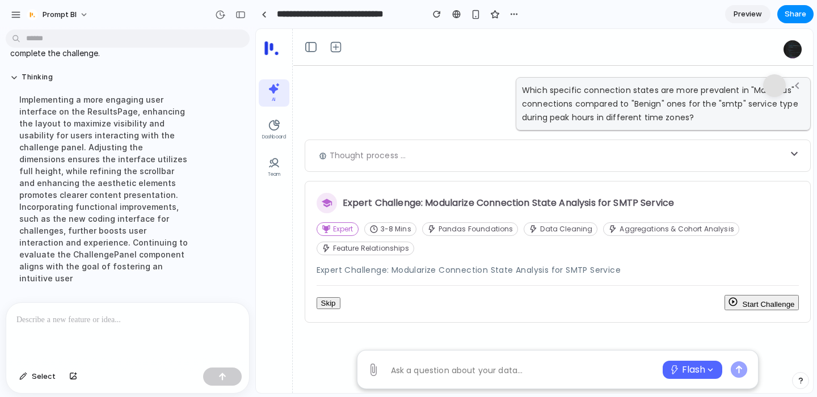
click at [749, 307] on button "Start Challenge" at bounding box center [761, 302] width 75 height 15
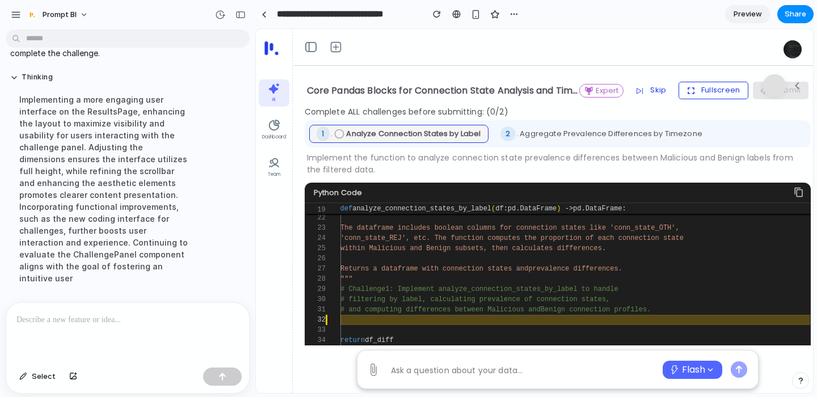
click at [716, 87] on button "Fullscreen" at bounding box center [714, 90] width 70 height 17
click at [91, 336] on div at bounding box center [127, 333] width 243 height 60
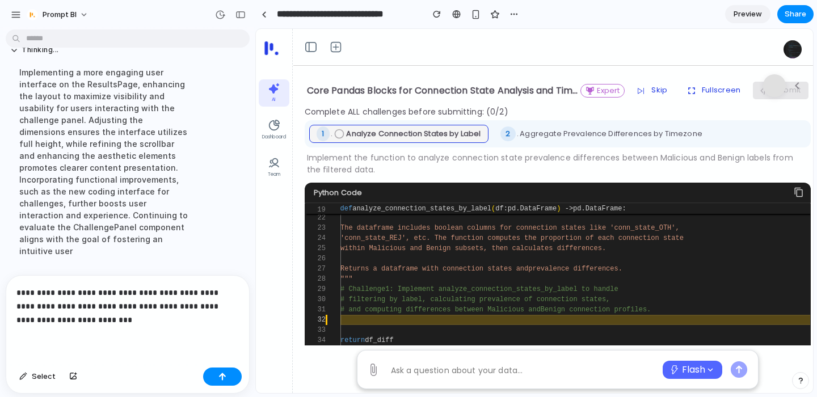
click at [237, 301] on p "**********" at bounding box center [127, 306] width 222 height 41
click at [242, 311] on div "**********" at bounding box center [127, 319] width 243 height 87
click at [193, 315] on p "**********" at bounding box center [127, 306] width 222 height 41
click at [71, 379] on div "button" at bounding box center [73, 376] width 8 height 7
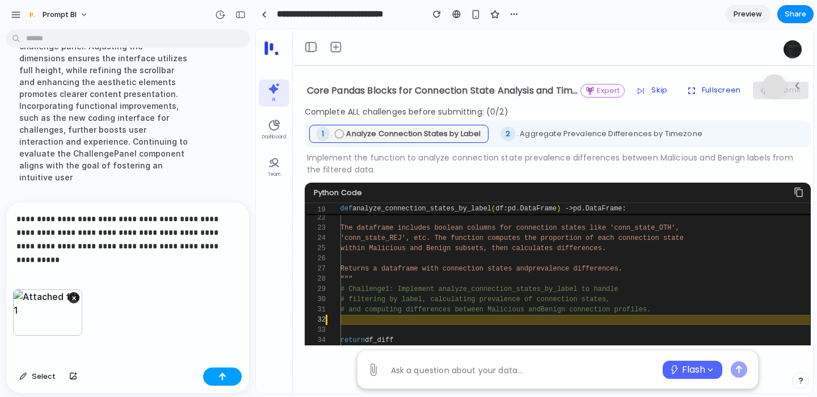
click at [215, 372] on button "button" at bounding box center [222, 377] width 39 height 18
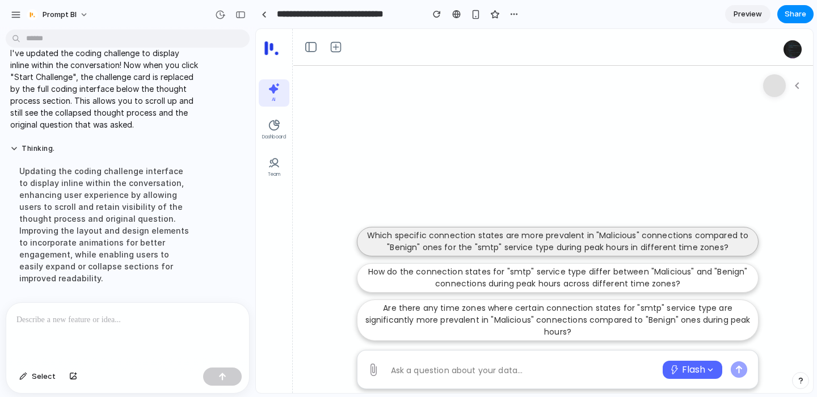
click at [457, 253] on div "Which specific connection states are more prevalent in "Malicious" connections …" at bounding box center [558, 242] width 402 height 30
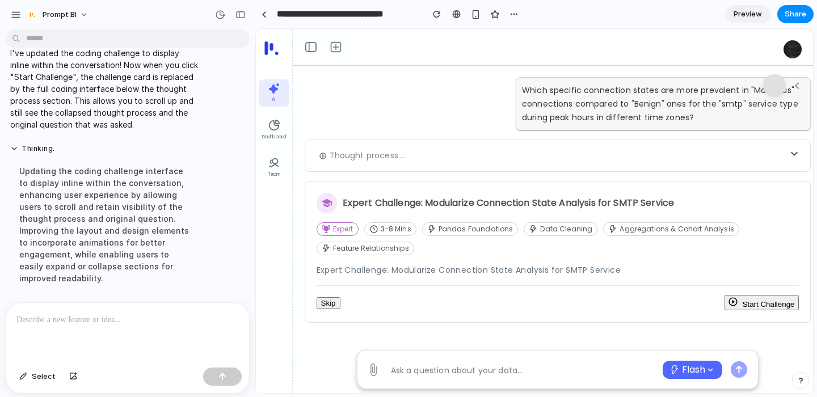
click at [748, 304] on button "Start Challenge" at bounding box center [761, 302] width 75 height 15
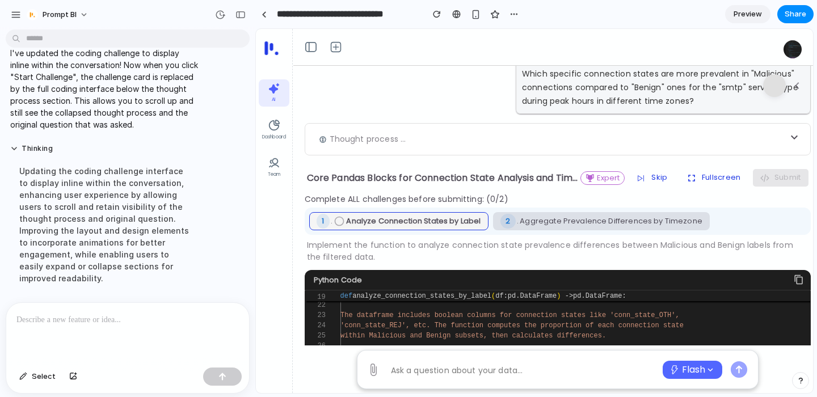
scroll to position [16, 0]
click at [559, 222] on span "Aggregate Prevalence Differences by Timezone" at bounding box center [611, 221] width 183 height 11
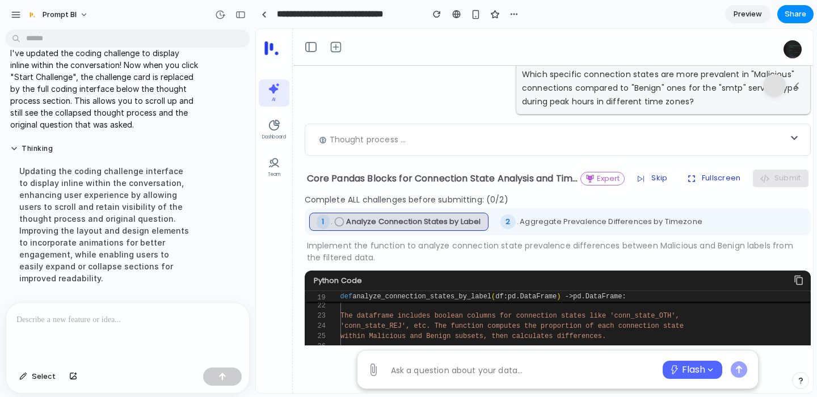
click at [420, 219] on span "Analyze Connection States by Label" at bounding box center [413, 221] width 134 height 11
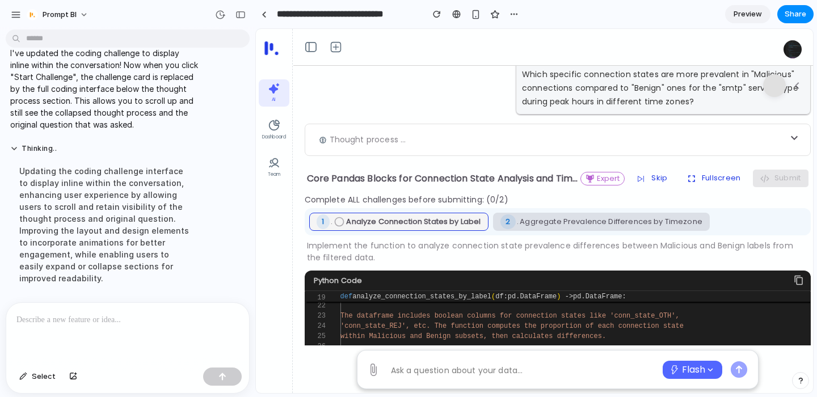
click at [582, 216] on span "Aggregate Prevalence Differences by Timezone" at bounding box center [611, 221] width 183 height 11
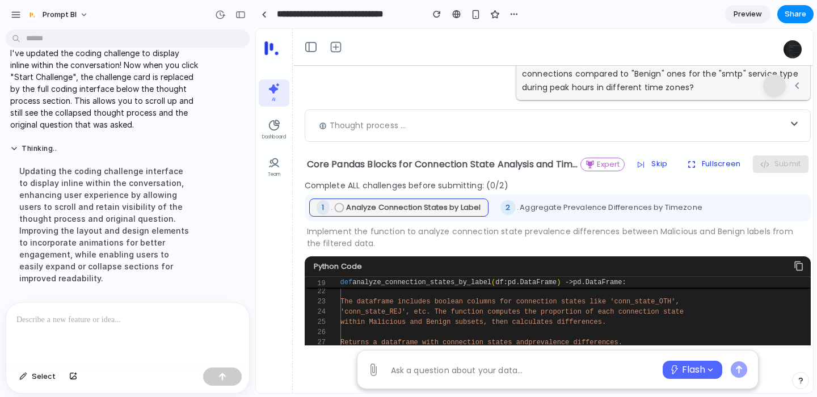
scroll to position [32, 0]
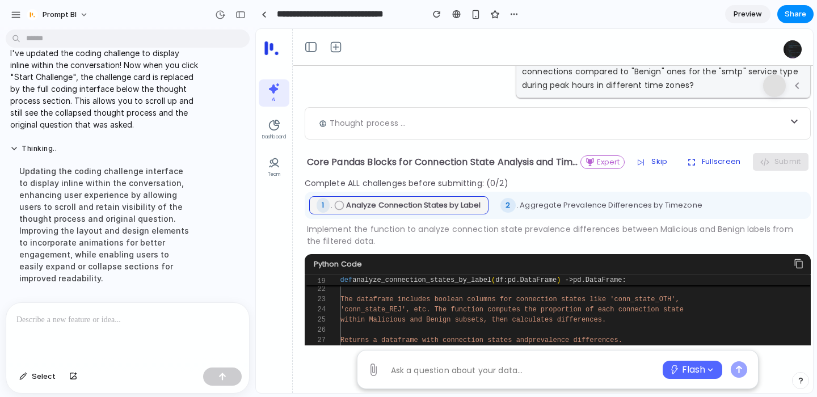
click at [124, 309] on div at bounding box center [127, 333] width 243 height 60
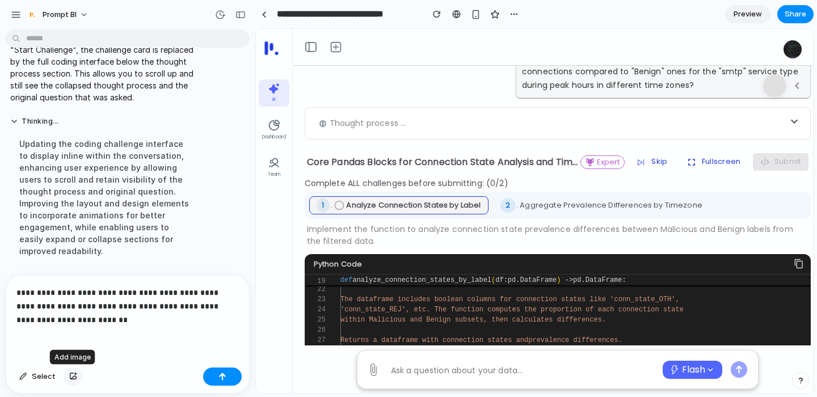
click at [75, 378] on button "button" at bounding box center [73, 377] width 19 height 18
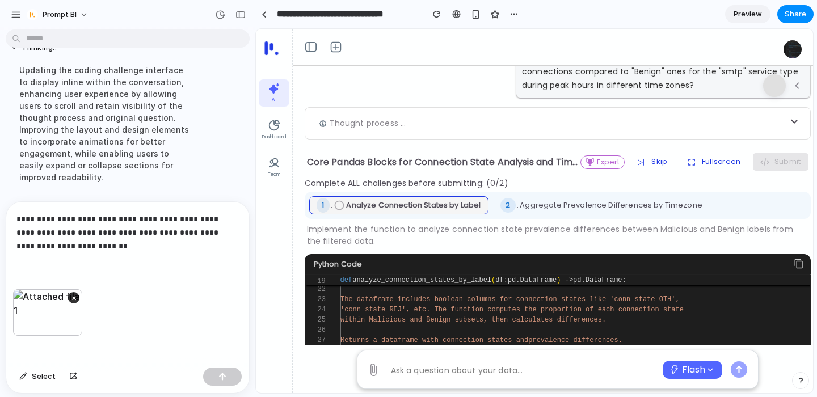
click at [64, 368] on button "button" at bounding box center [73, 377] width 19 height 18
click at [106, 251] on p "**********" at bounding box center [127, 232] width 222 height 41
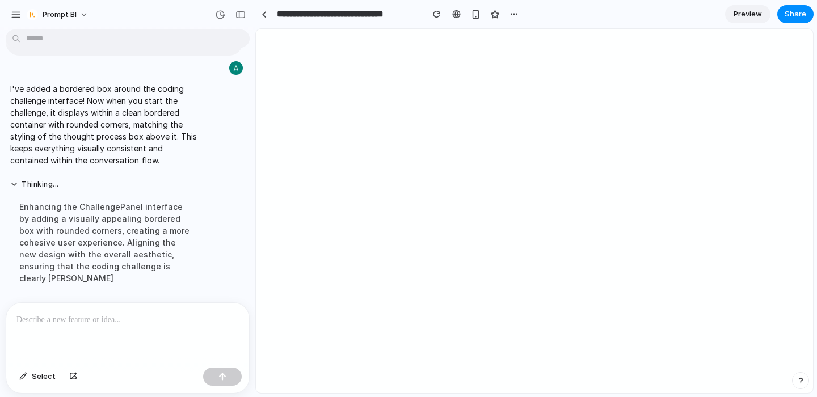
scroll to position [0, 0]
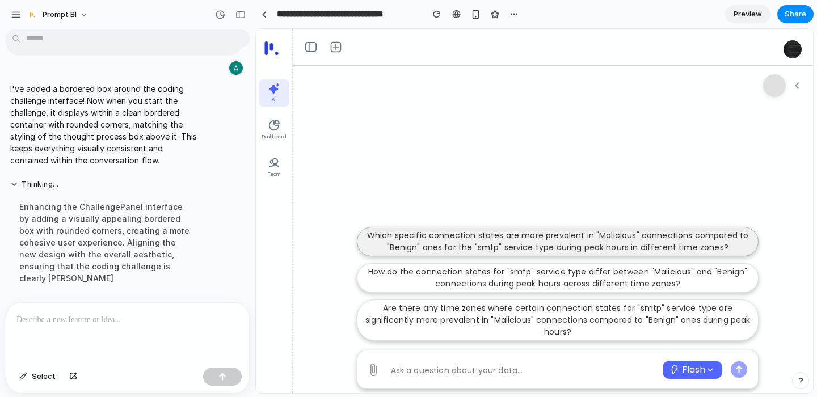
click at [403, 246] on p "Which specific connection states are more prevalent in "Malicious" connections …" at bounding box center [557, 242] width 387 height 24
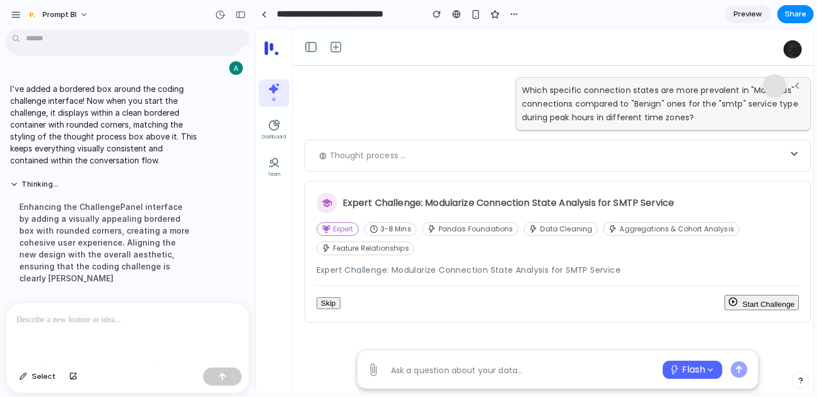
click at [764, 304] on button "Start Challenge" at bounding box center [761, 302] width 75 height 15
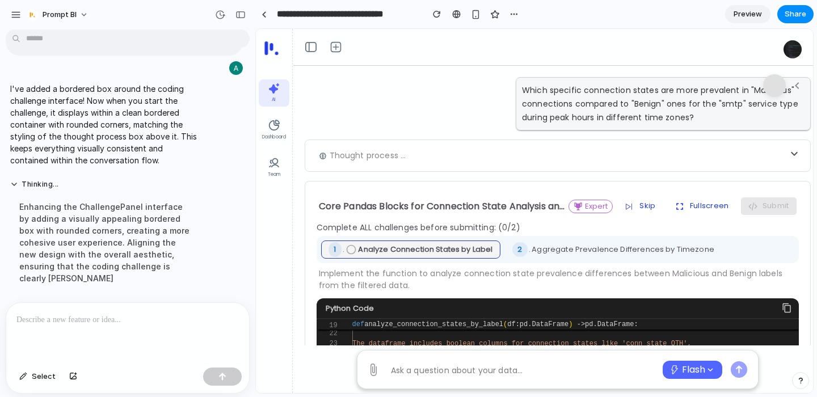
click at [557, 153] on div "Thought process ..." at bounding box center [558, 156] width 507 height 32
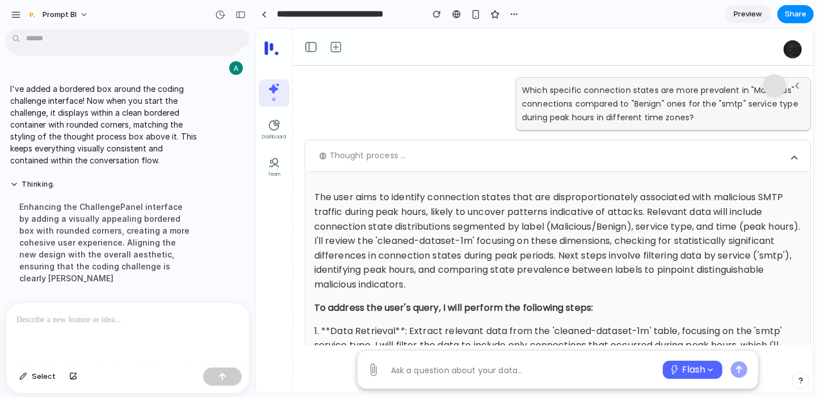
click at [557, 153] on div "Thought process ..." at bounding box center [558, 156] width 507 height 32
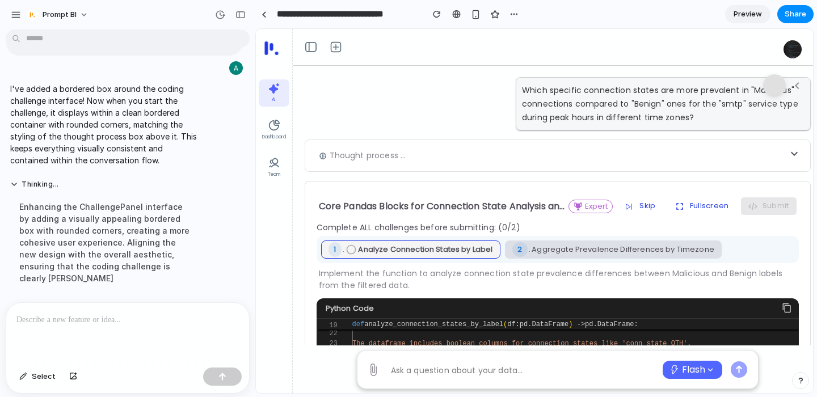
click at [596, 242] on div "2 . Aggregate Prevalence Differences by Timezone" at bounding box center [613, 249] width 202 height 15
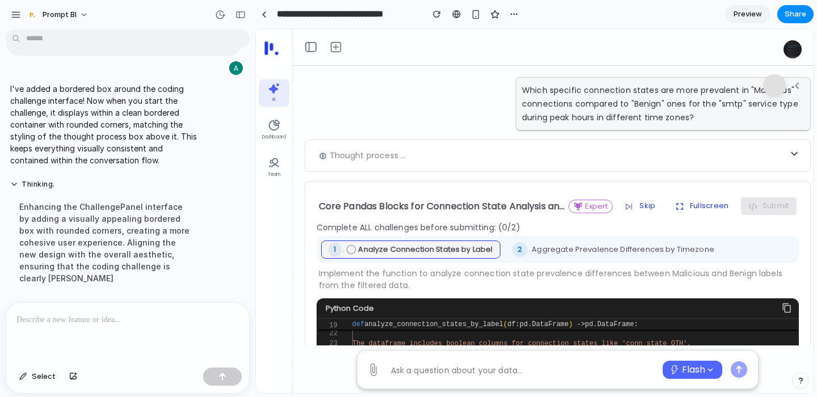
click at [125, 327] on div at bounding box center [127, 333] width 243 height 60
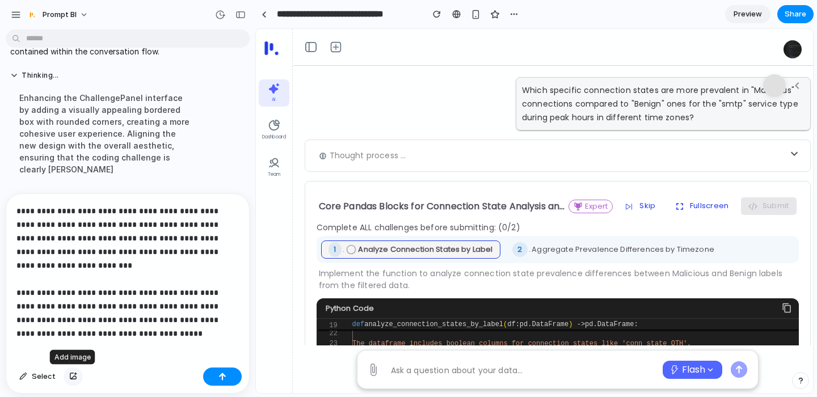
click at [73, 378] on div "button" at bounding box center [73, 376] width 8 height 7
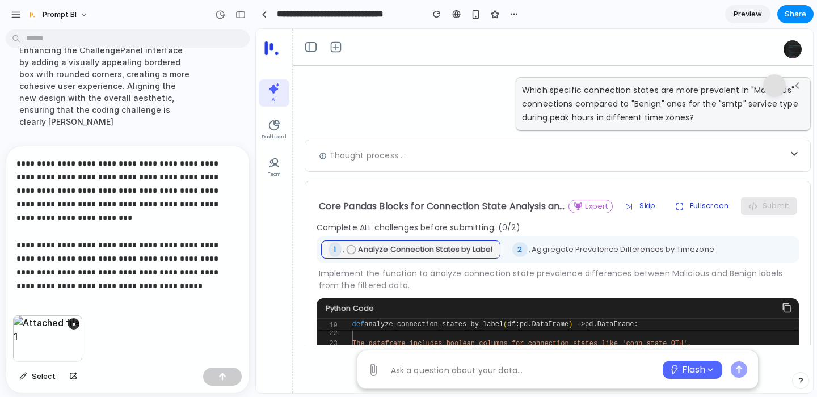
click at [167, 273] on p "**********" at bounding box center [127, 218] width 222 height 123
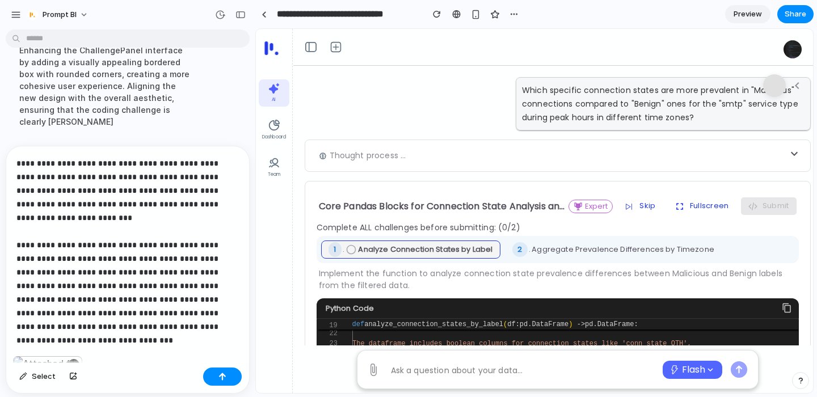
click at [179, 279] on p "**********" at bounding box center [127, 238] width 222 height 163
click at [186, 287] on p "**********" at bounding box center [127, 238] width 222 height 163
copy p "********"
click at [187, 287] on p "**********" at bounding box center [127, 238] width 222 height 163
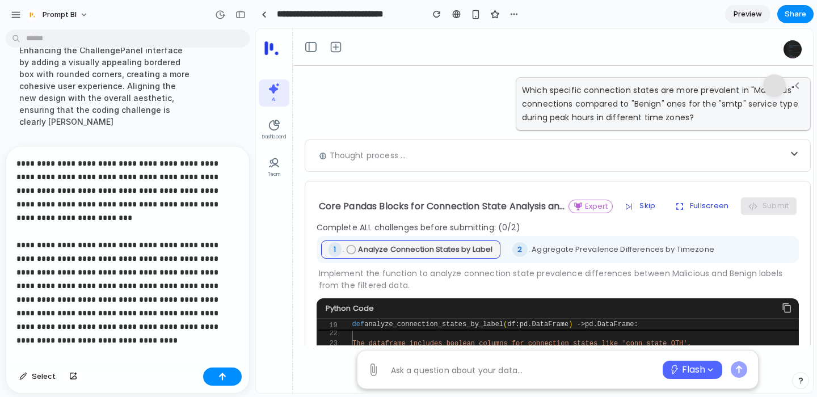
click at [123, 257] on p "**********" at bounding box center [127, 245] width 222 height 177
click at [122, 258] on p "**********" at bounding box center [127, 245] width 222 height 177
click at [54, 272] on p "**********" at bounding box center [127, 245] width 222 height 177
click at [157, 268] on p "**********" at bounding box center [127, 245] width 222 height 177
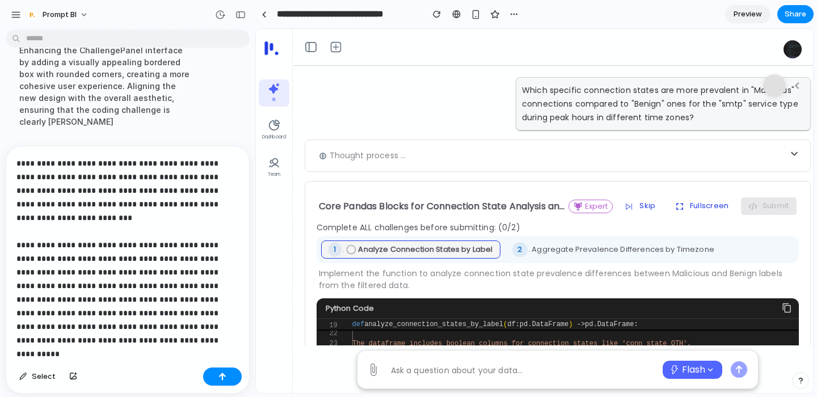
click at [187, 270] on p "**********" at bounding box center [127, 245] width 222 height 177
click at [210, 270] on p "**********" at bounding box center [127, 245] width 222 height 177
click at [216, 380] on button "button" at bounding box center [222, 377] width 39 height 18
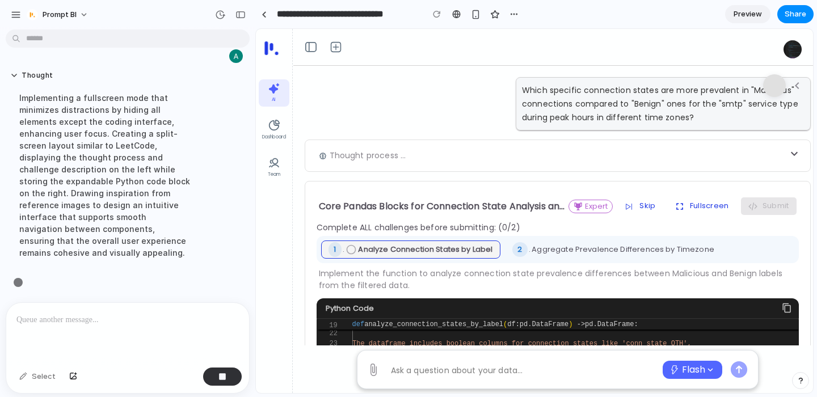
scroll to position [2523, 0]
click at [347, 99] on div "Which specific connection states are more prevalent in "Malicious" connections …" at bounding box center [558, 103] width 507 height 53
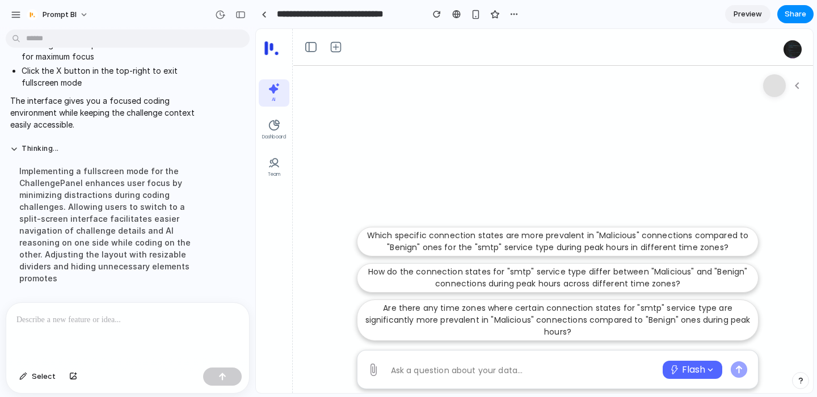
scroll to position [2711, 0]
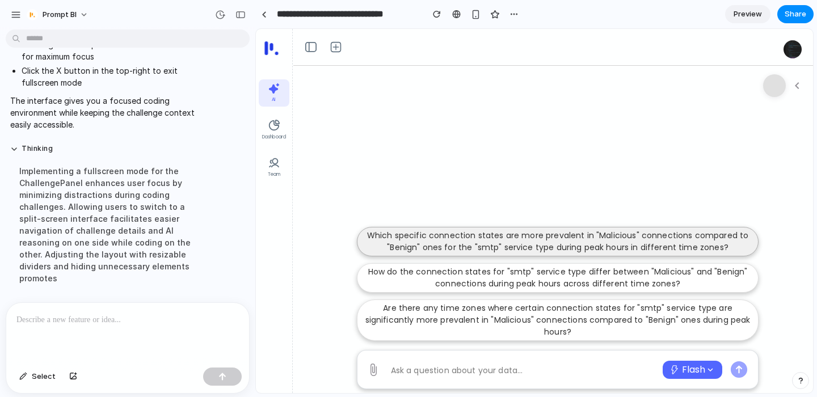
click at [439, 249] on p "Which specific connection states are more prevalent in "Malicious" connections …" at bounding box center [557, 242] width 387 height 24
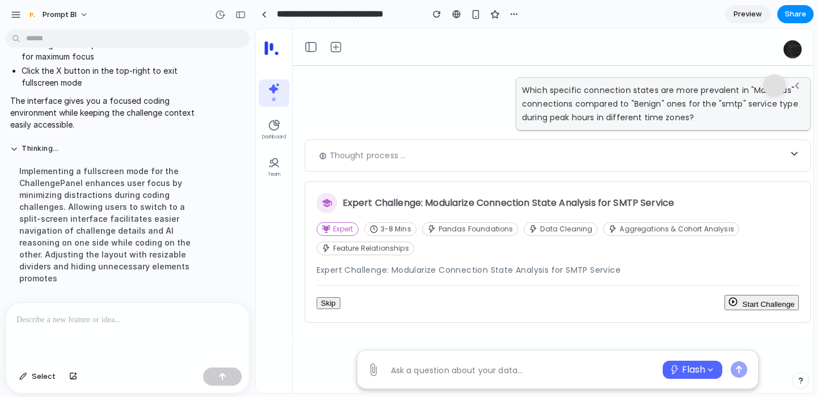
click at [745, 301] on button "Start Challenge" at bounding box center [761, 302] width 75 height 15
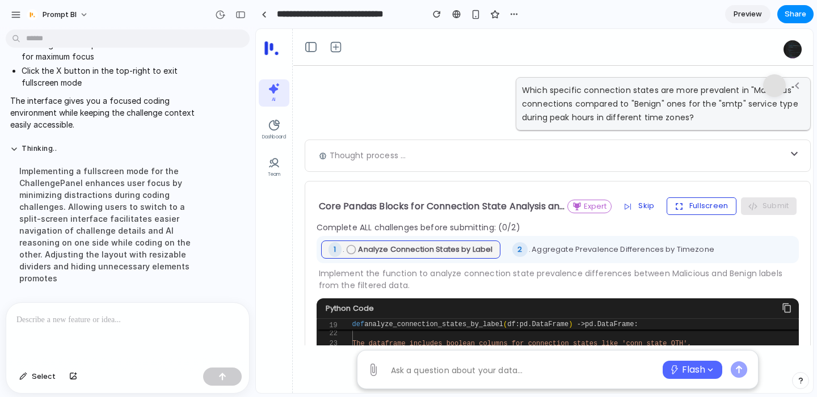
click at [687, 204] on button "Fullscreen" at bounding box center [702, 205] width 70 height 17
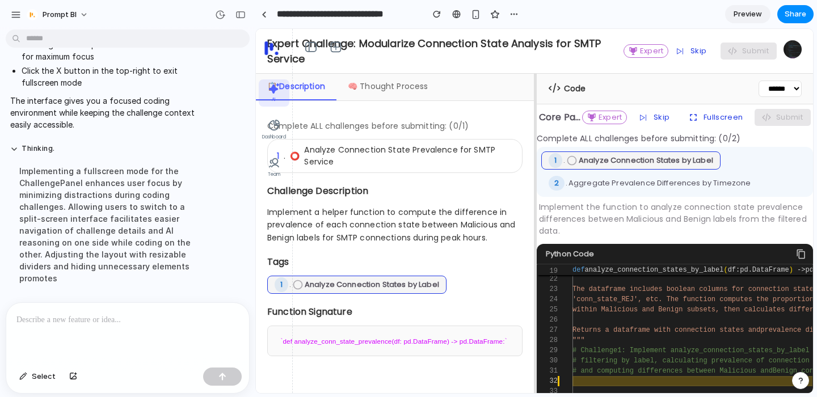
click at [363, 87] on div "🧠 Thought Process" at bounding box center [387, 87] width 103 height 27
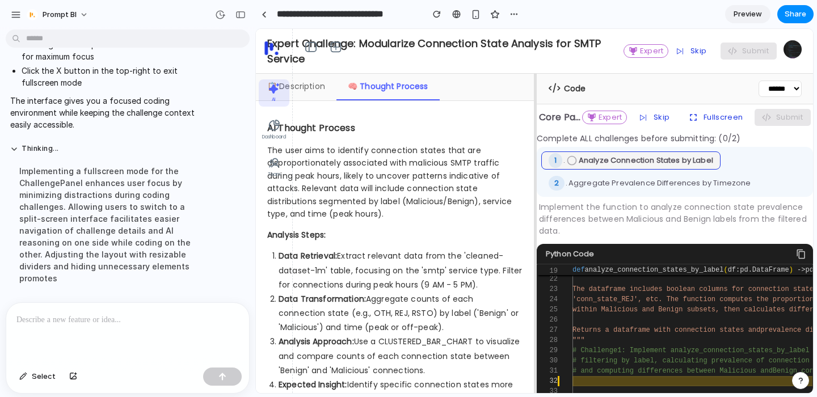
click at [297, 90] on div "📋 Description" at bounding box center [296, 87] width 81 height 27
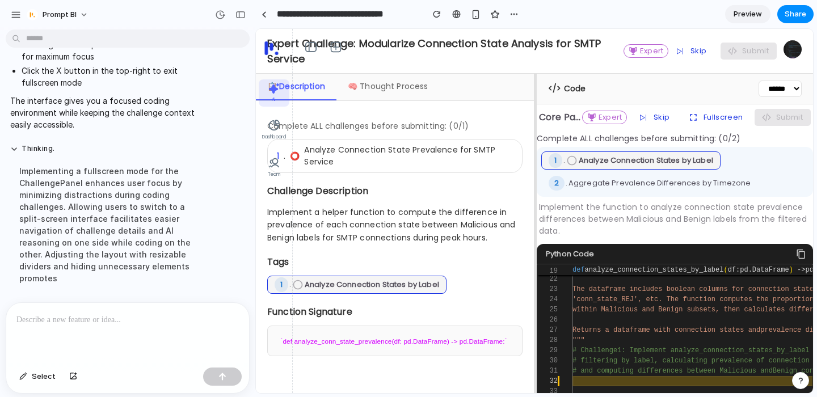
click at [424, 94] on div "🧠 Thought Process" at bounding box center [387, 87] width 103 height 27
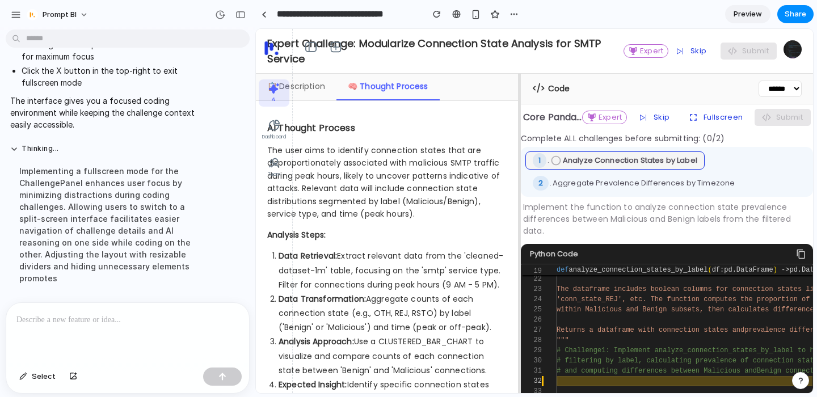
drag, startPoint x: 534, startPoint y: 92, endPoint x: 529, endPoint y: 100, distance: 9.4
click at [521, 100] on div at bounding box center [520, 233] width 2 height 319
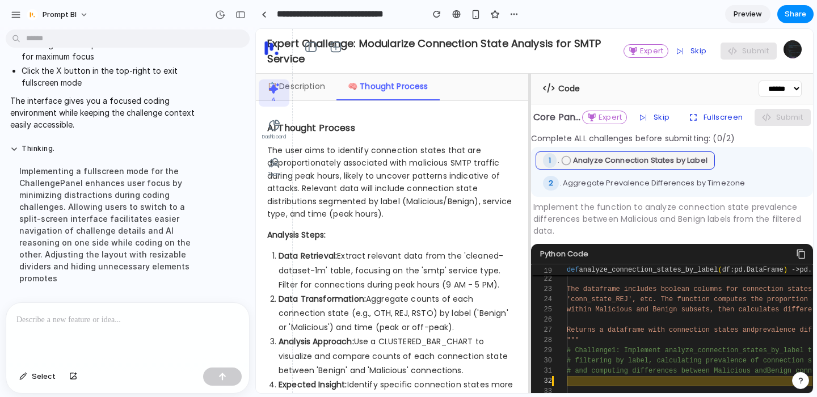
click at [330, 91] on div "📋 Description" at bounding box center [296, 87] width 81 height 27
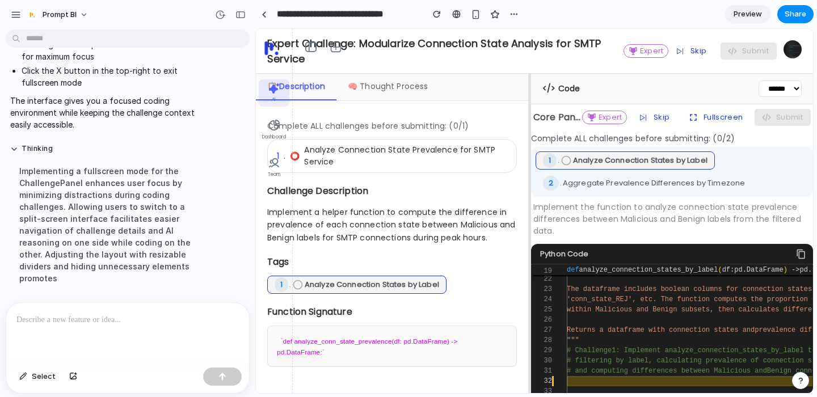
click at [123, 335] on div at bounding box center [127, 333] width 243 height 60
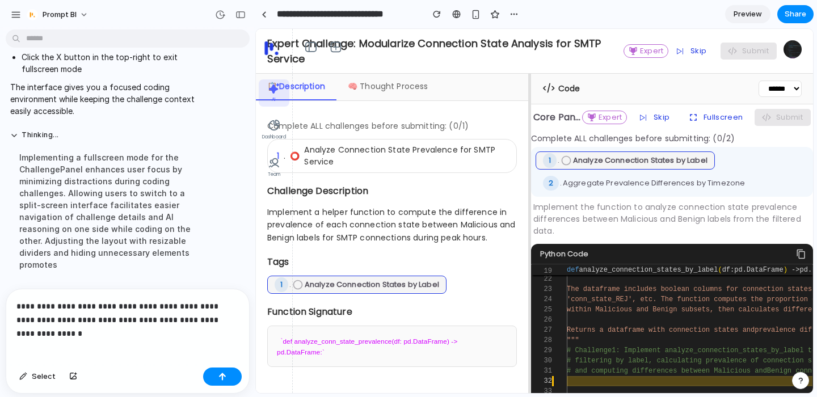
scroll to position [2739, 0]
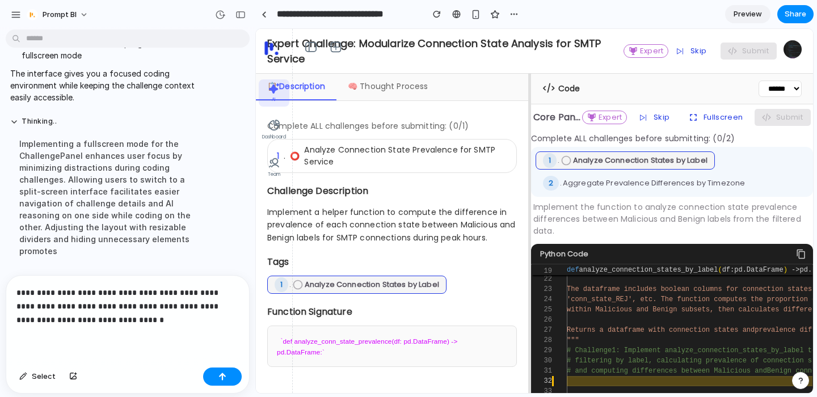
click at [192, 302] on p "**********" at bounding box center [127, 306] width 222 height 41
click at [197, 304] on p "**********" at bounding box center [127, 306] width 222 height 41
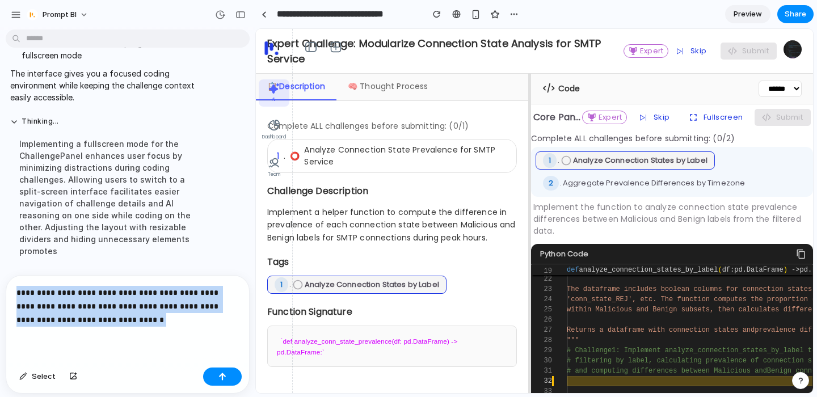
click at [197, 304] on p "**********" at bounding box center [127, 306] width 222 height 41
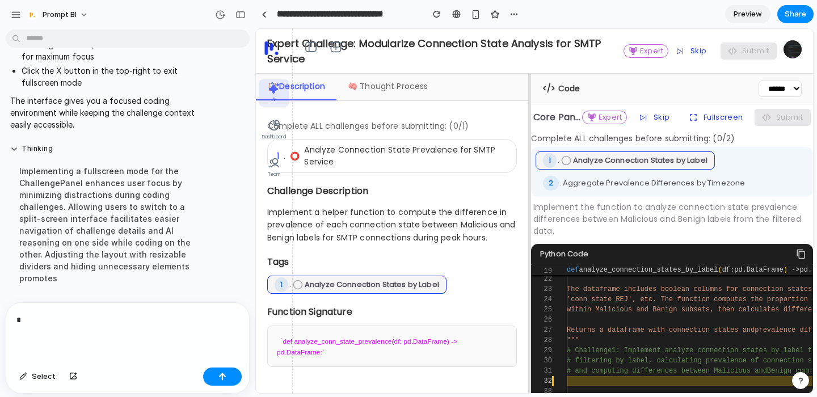
scroll to position [2711, 0]
click at [148, 317] on p "*" at bounding box center [127, 320] width 222 height 14
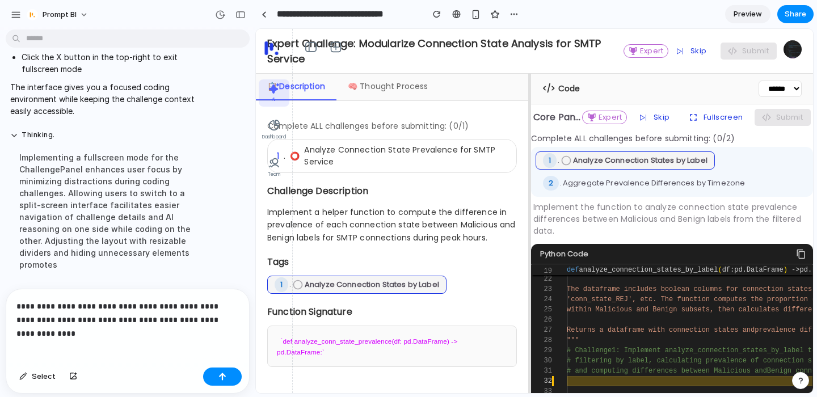
scroll to position [2739, 0]
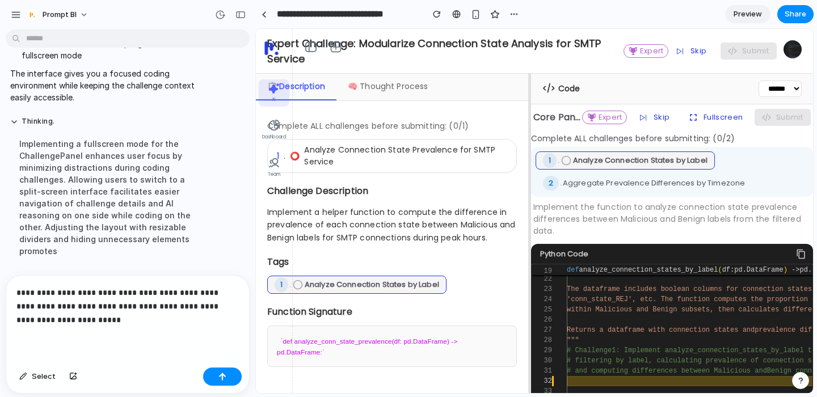
click at [149, 305] on p "**********" at bounding box center [127, 306] width 222 height 41
click at [27, 374] on div "button" at bounding box center [23, 376] width 8 height 7
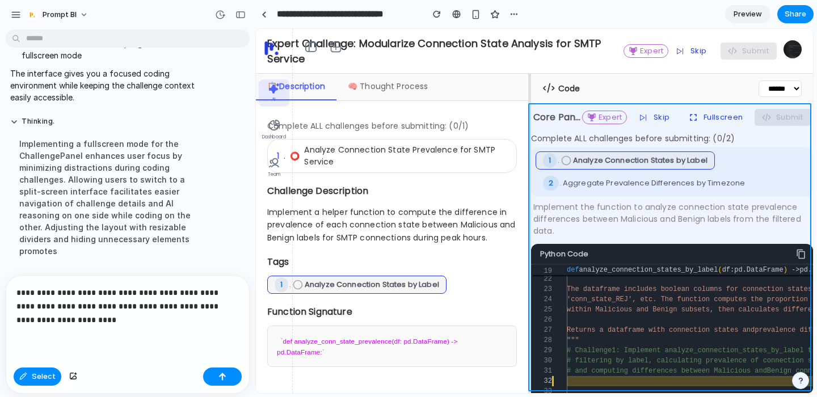
click at [550, 130] on div at bounding box center [534, 212] width 557 height 364
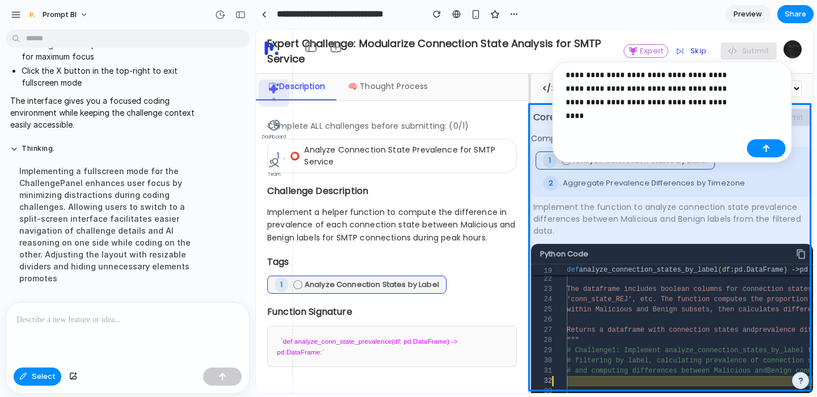
click at [673, 78] on p "**********" at bounding box center [654, 88] width 177 height 41
click at [644, 75] on p "**********" at bounding box center [654, 88] width 177 height 41
click at [752, 103] on div "**********" at bounding box center [672, 112] width 239 height 101
click at [738, 98] on p "**********" at bounding box center [654, 88] width 177 height 41
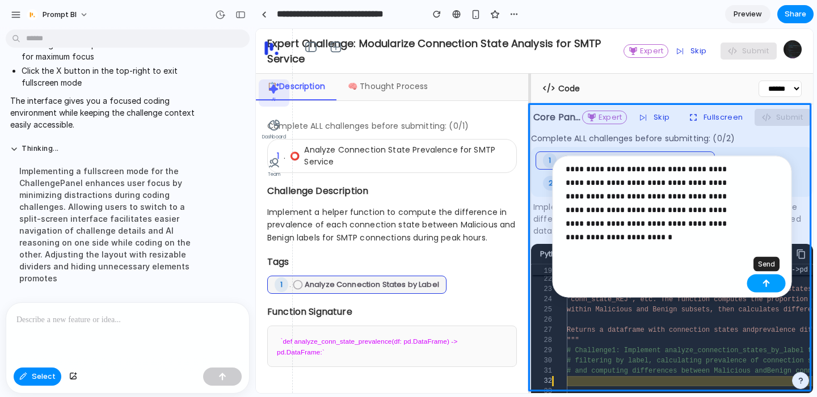
click at [763, 285] on div "button" at bounding box center [767, 284] width 8 height 8
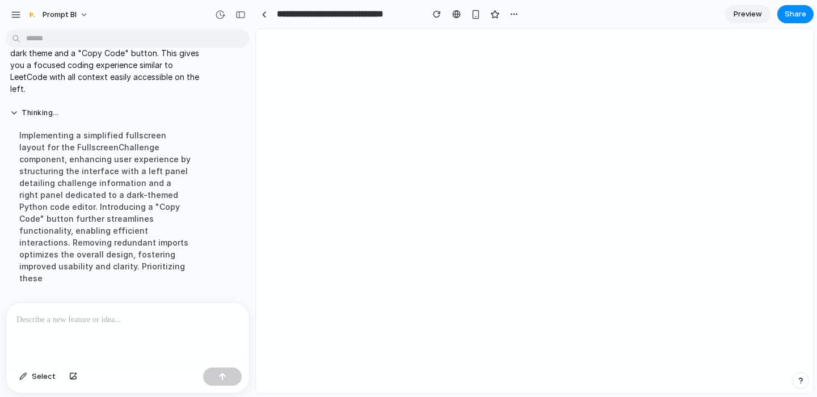
scroll to position [0, 0]
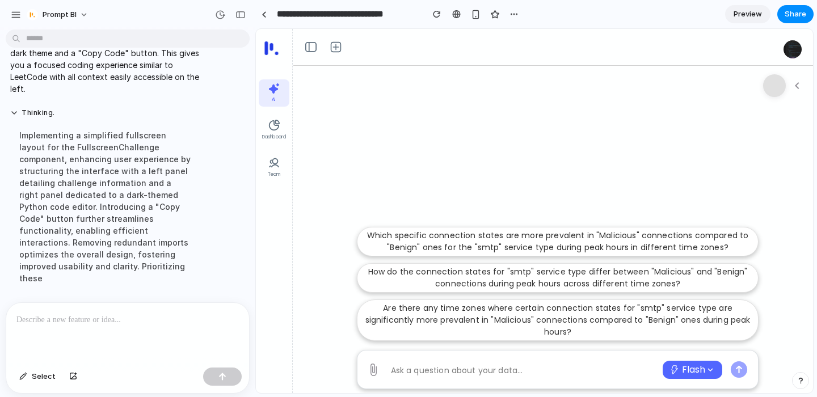
click at [211, 314] on p at bounding box center [127, 320] width 222 height 14
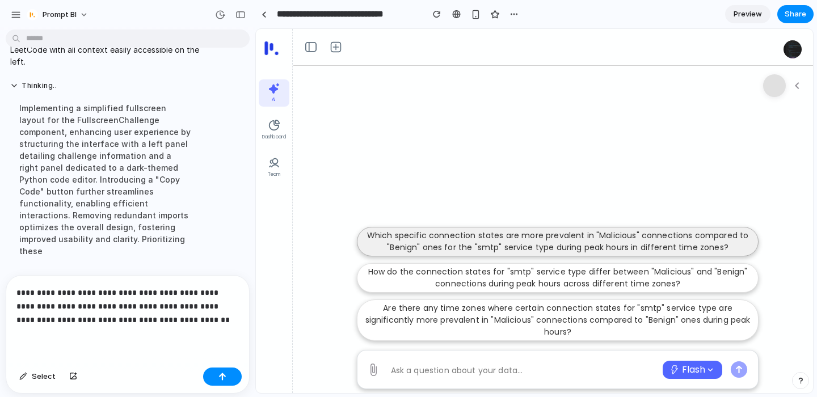
click at [476, 242] on p "Which specific connection states are more prevalent in "Malicious" connections …" at bounding box center [557, 242] width 387 height 24
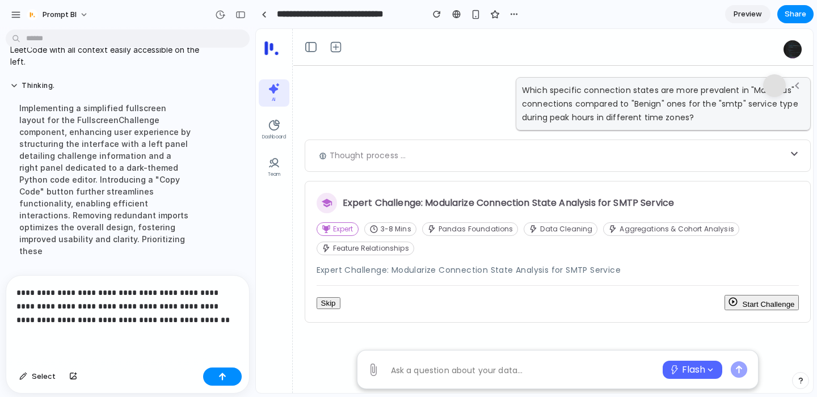
click at [759, 307] on button "Start Challenge" at bounding box center [761, 302] width 75 height 15
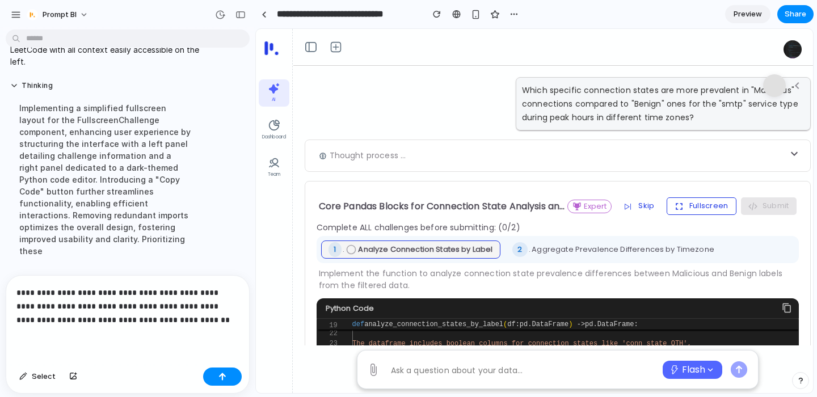
click at [693, 212] on button "Fullscreen" at bounding box center [702, 205] width 70 height 17
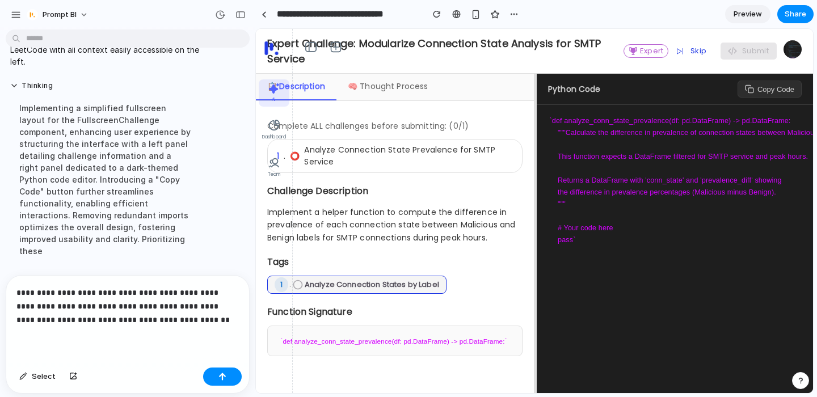
click at [190, 328] on div "**********" at bounding box center [127, 319] width 243 height 87
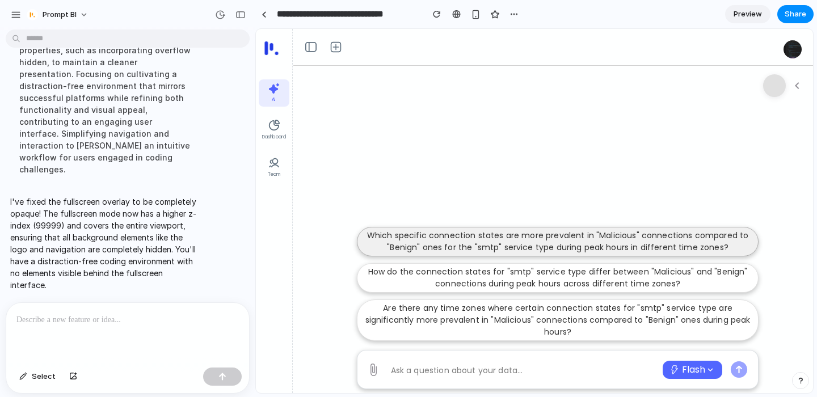
click at [446, 239] on p "Which specific connection states are more prevalent in "Malicious" connections …" at bounding box center [557, 242] width 387 height 24
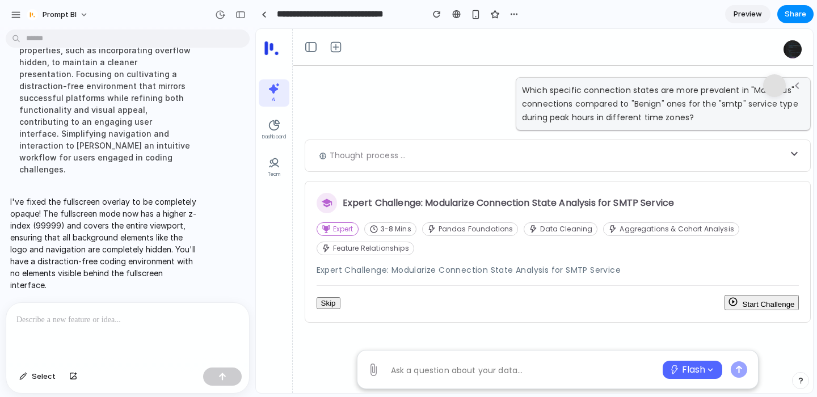
click at [733, 299] on icon "button" at bounding box center [733, 302] width 10 height 10
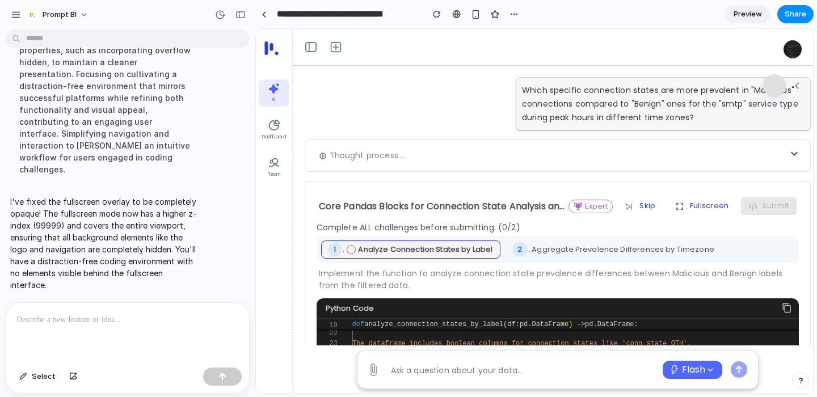
click at [704, 195] on div "Core Pandas Blocks for Connection State Analysis and Time Zone Aggregation expe…" at bounding box center [558, 348] width 483 height 310
click at [701, 204] on button "Fullscreen" at bounding box center [702, 205] width 70 height 17
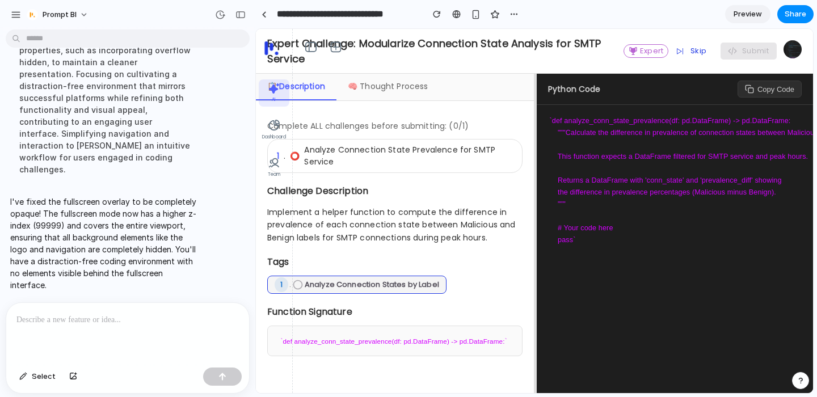
scroll to position [3264, 0]
click at [117, 325] on p at bounding box center [127, 320] width 222 height 14
click at [39, 376] on span "Select" at bounding box center [44, 376] width 24 height 11
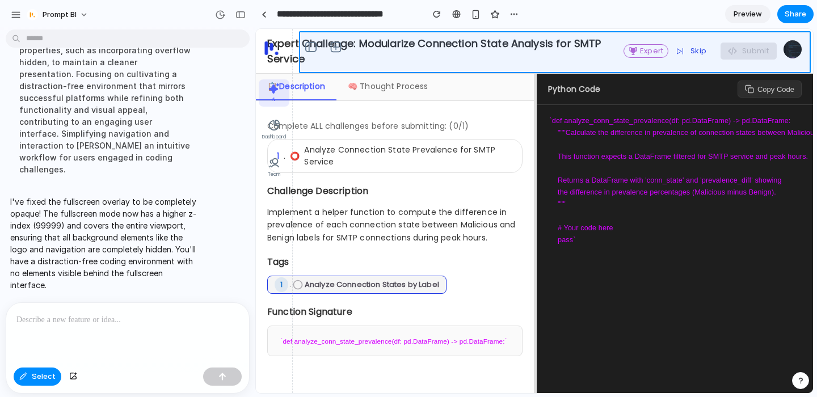
click at [697, 54] on div at bounding box center [534, 212] width 557 height 364
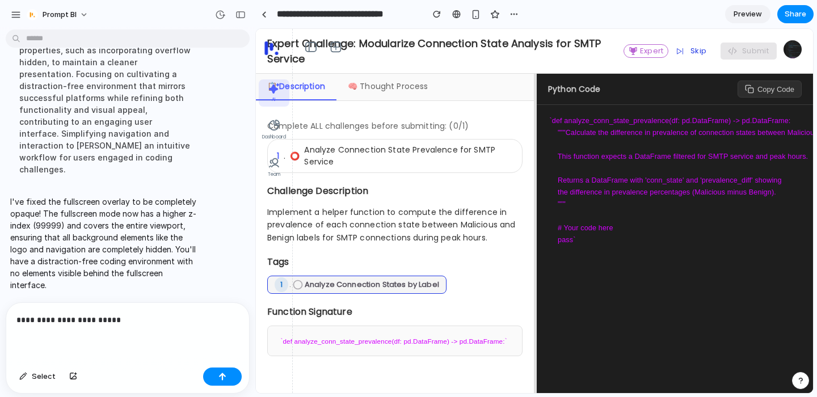
click at [97, 317] on p "**********" at bounding box center [127, 320] width 222 height 14
click at [96, 317] on p "**********" at bounding box center [127, 320] width 222 height 14
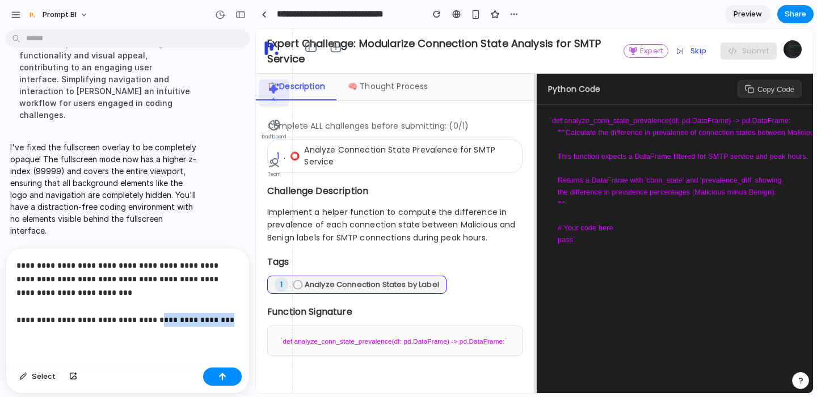
drag, startPoint x: 229, startPoint y: 321, endPoint x: 150, endPoint y: 321, distance: 78.9
click at [150, 321] on p "**********" at bounding box center [127, 293] width 222 height 68
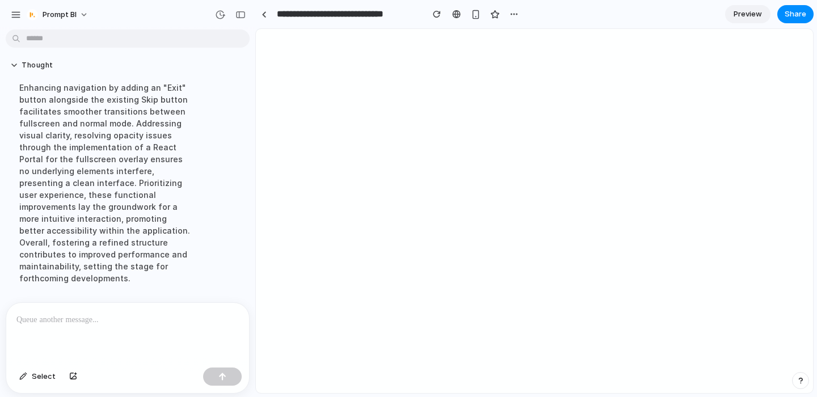
scroll to position [0, 0]
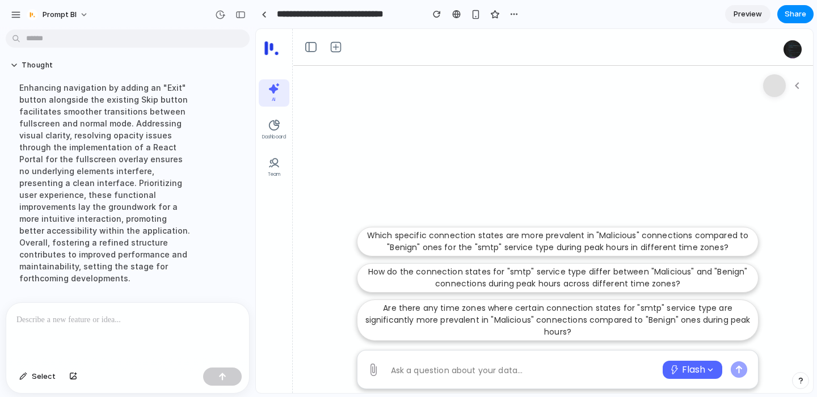
click at [0, 216] on div "Thought Enhancing navigation by adding an "Exit" button alongside the existing …" at bounding box center [124, 176] width 248 height 244
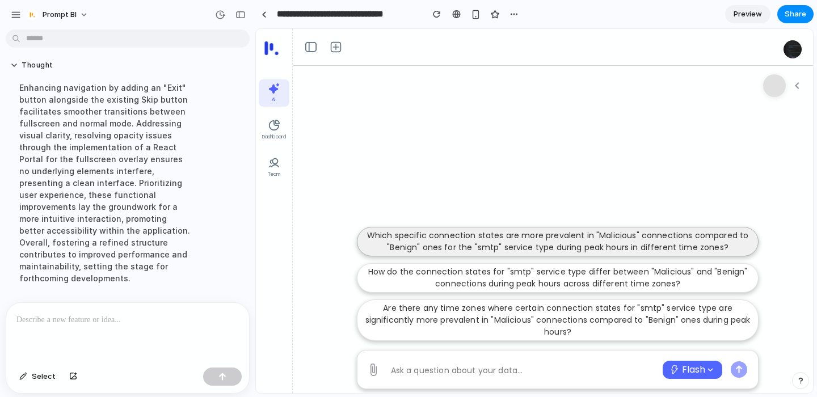
click at [448, 234] on p "Which specific connection states are more prevalent in "Malicious" connections …" at bounding box center [557, 242] width 387 height 24
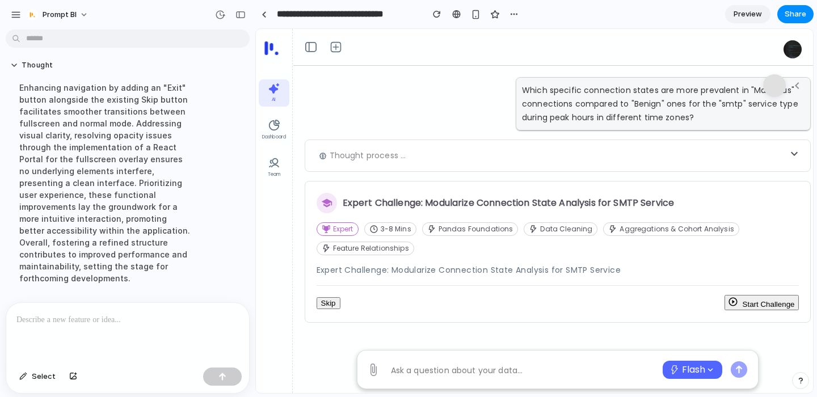
click at [762, 307] on button "Start Challenge" at bounding box center [761, 302] width 75 height 15
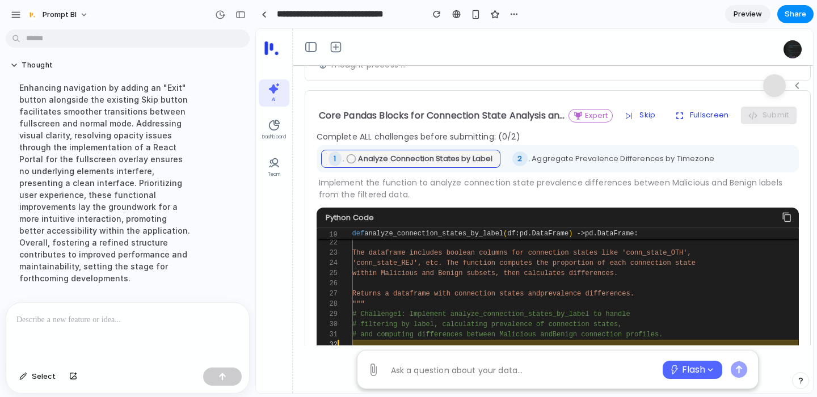
scroll to position [100, 0]
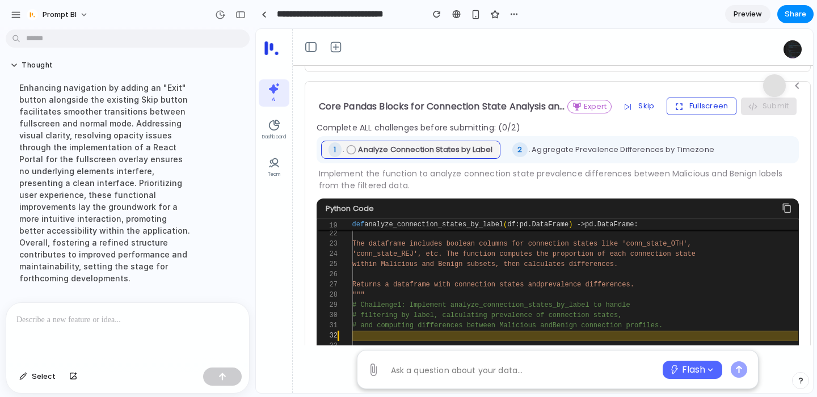
click at [693, 109] on button "Fullscreen" at bounding box center [702, 106] width 70 height 17
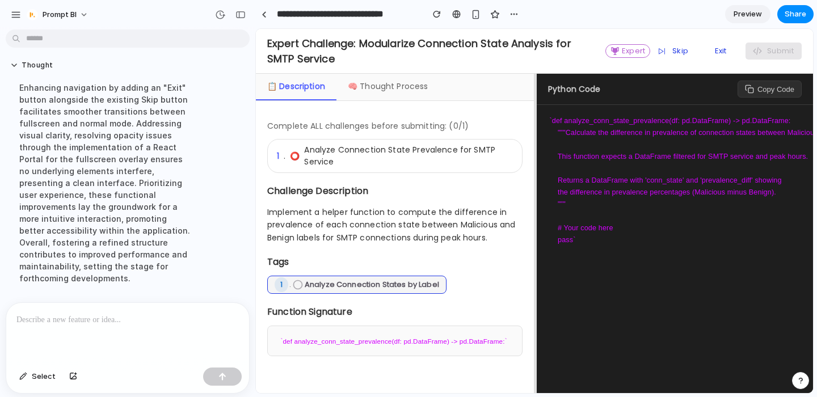
scroll to position [0, 0]
click at [393, 83] on div "🧠 Thought Process" at bounding box center [387, 87] width 103 height 27
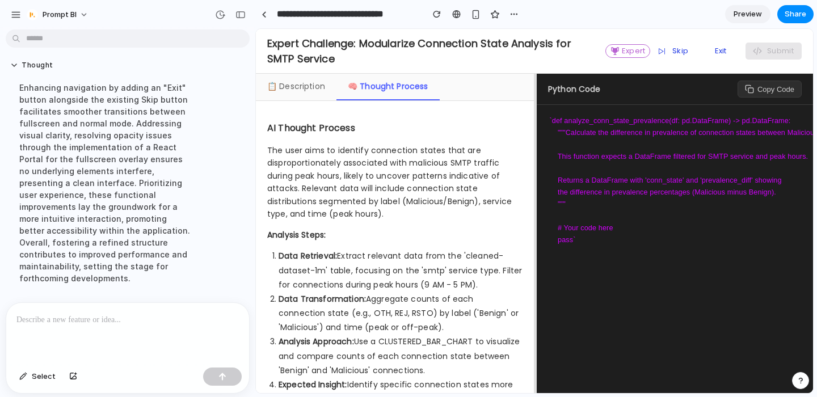
click at [284, 86] on div "📋 Description" at bounding box center [296, 87] width 81 height 27
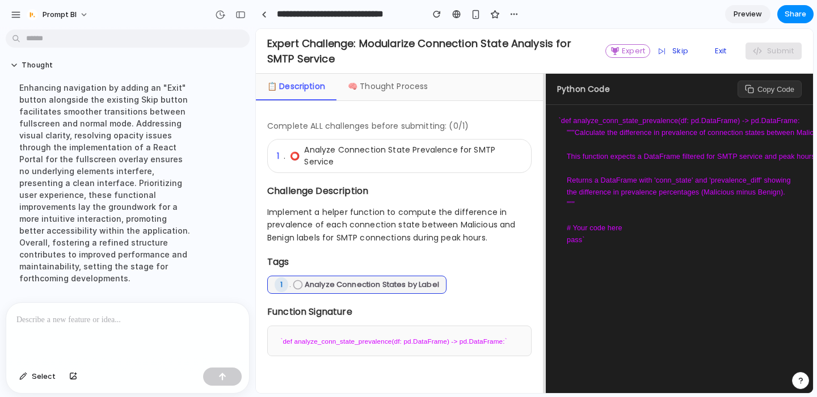
drag, startPoint x: 536, startPoint y: 119, endPoint x: 529, endPoint y: 126, distance: 9.6
click at [544, 126] on div at bounding box center [545, 233] width 2 height 319
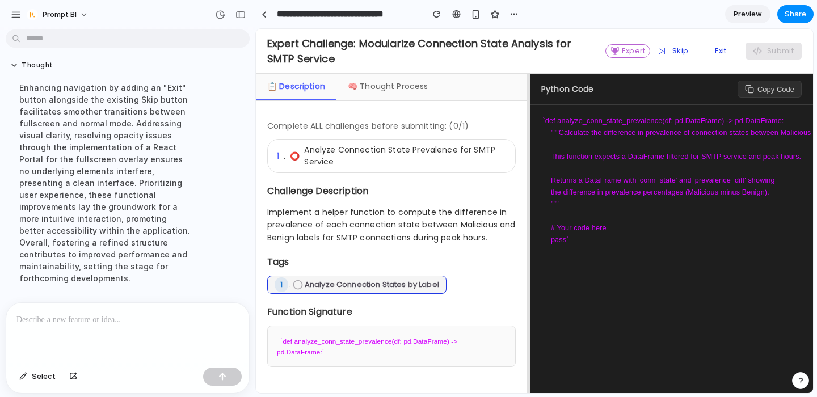
click at [145, 314] on p at bounding box center [127, 320] width 222 height 14
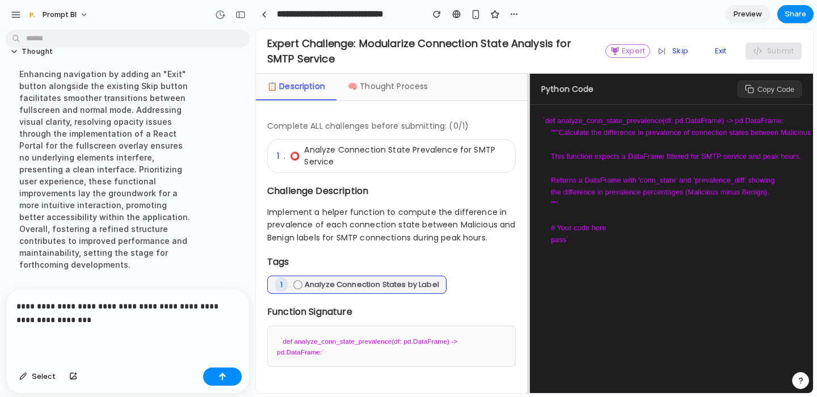
scroll to position [3554, 0]
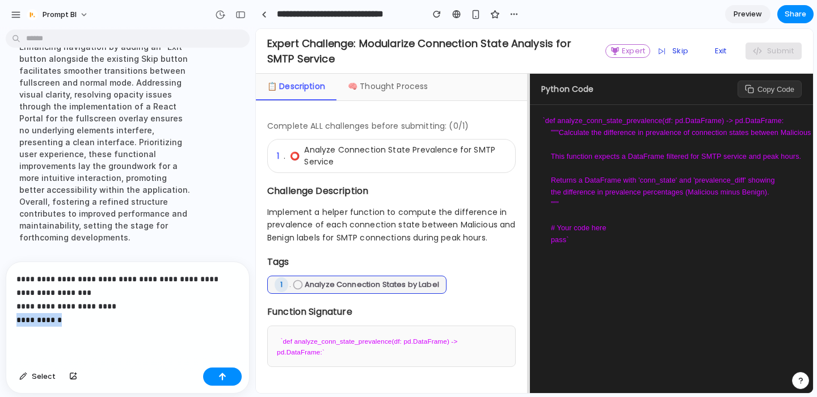
drag, startPoint x: 66, startPoint y: 319, endPoint x: 12, endPoint y: 320, distance: 54.5
click at [11, 320] on div "**********" at bounding box center [127, 312] width 243 height 101
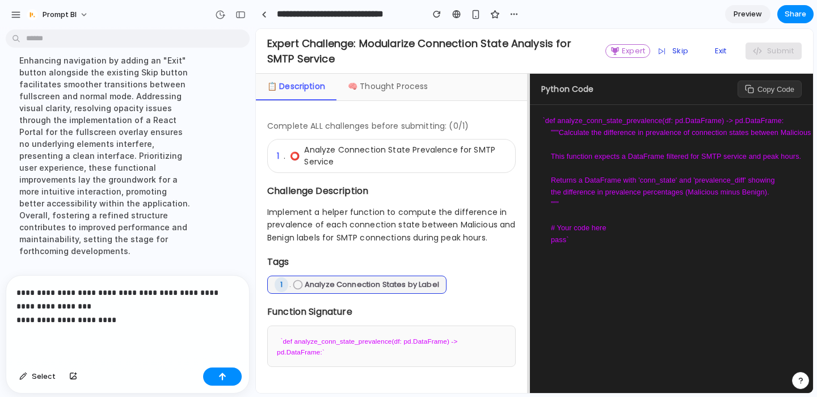
click at [65, 308] on p "**********" at bounding box center [127, 306] width 222 height 41
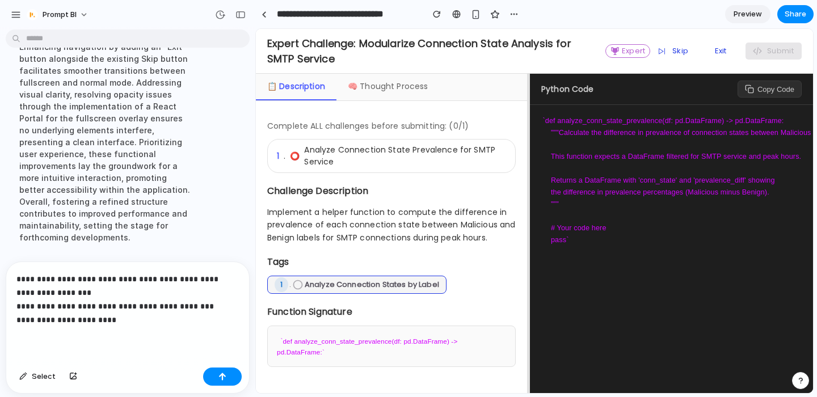
click at [159, 313] on p "**********" at bounding box center [127, 299] width 222 height 54
click at [217, 308] on p "**********" at bounding box center [127, 299] width 222 height 54
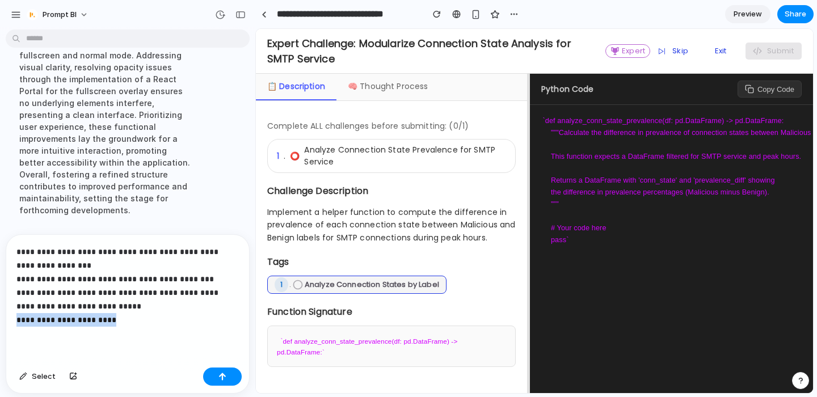
drag, startPoint x: 132, startPoint y: 314, endPoint x: 0, endPoint y: 321, distance: 131.8
click at [0, 321] on div "**********" at bounding box center [124, 313] width 248 height 159
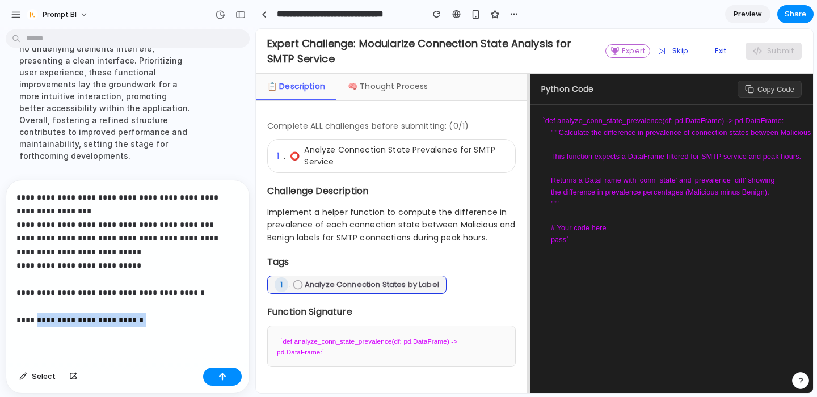
drag, startPoint x: 134, startPoint y: 313, endPoint x: 37, endPoint y: 319, distance: 97.8
click at [37, 319] on p "**********" at bounding box center [127, 259] width 222 height 136
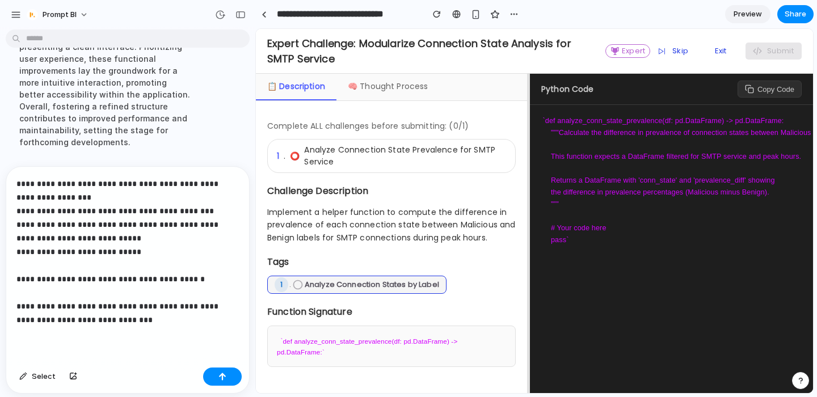
click at [58, 310] on p "**********" at bounding box center [127, 252] width 222 height 150
click at [76, 376] on button "button" at bounding box center [73, 377] width 19 height 18
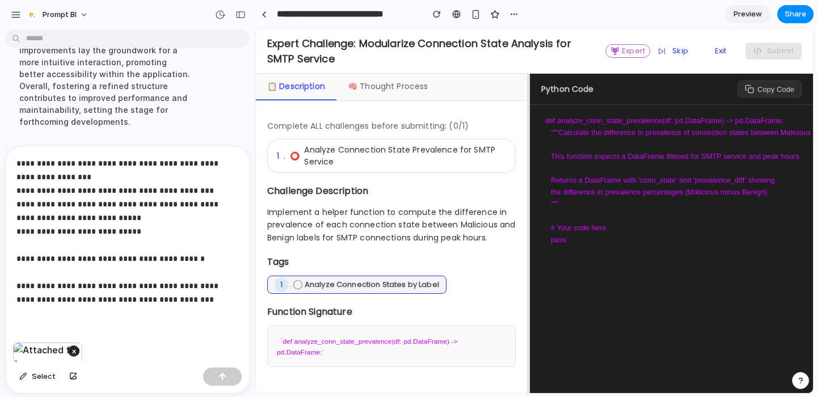
scroll to position [53, 0]
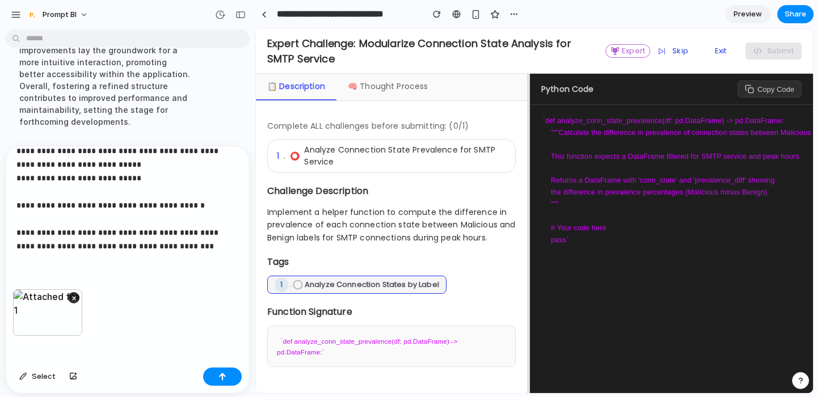
click at [64, 368] on button "button" at bounding box center [73, 377] width 19 height 18
click at [220, 374] on div "button" at bounding box center [222, 377] width 8 height 8
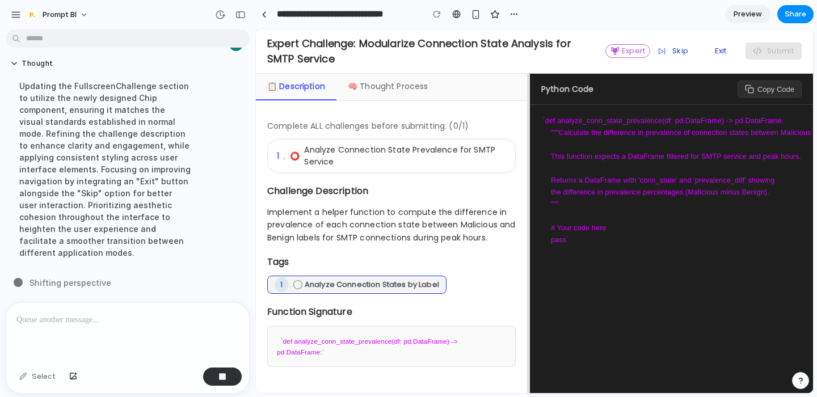
scroll to position [3738, 0]
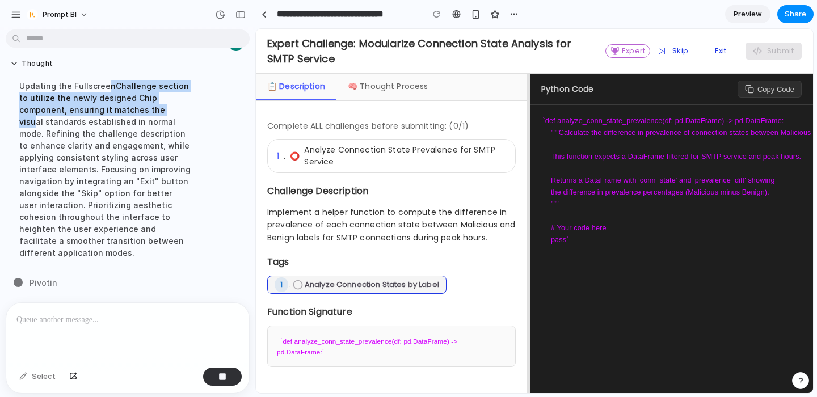
drag, startPoint x: 103, startPoint y: 101, endPoint x: 125, endPoint y: 119, distance: 28.2
click at [125, 119] on div "Updating the FullscreenChallenge section to utilize the newly designed Chip com…" at bounding box center [104, 169] width 189 height 192
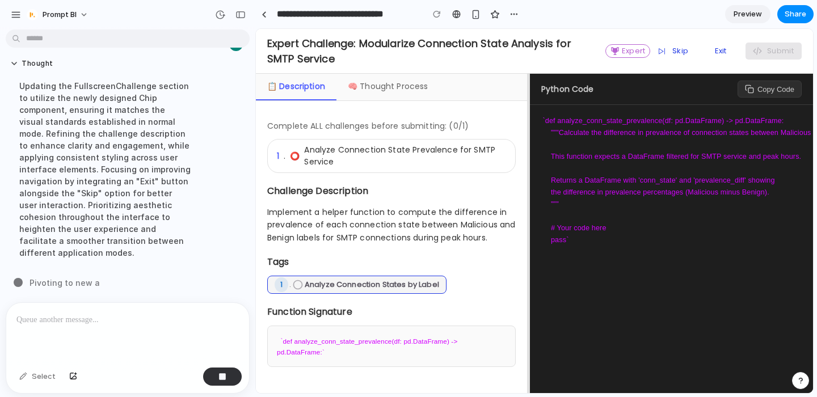
click at [142, 132] on div "Updating the FullscreenChallenge section to utilize the newly designed Chip com…" at bounding box center [104, 169] width 189 height 192
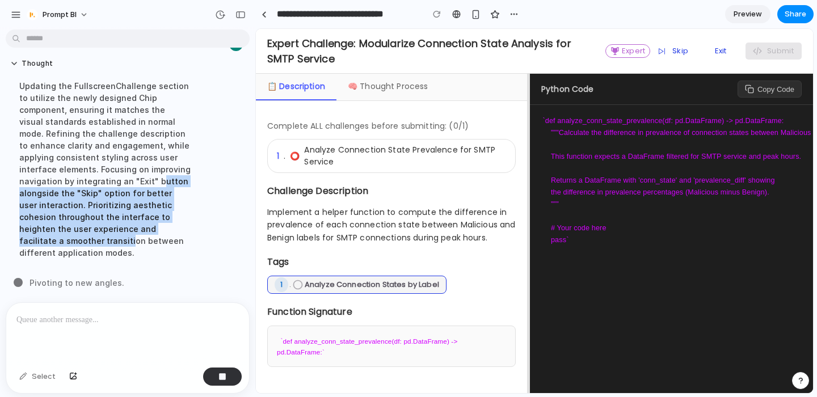
drag, startPoint x: 101, startPoint y: 193, endPoint x: 141, endPoint y: 236, distance: 58.6
click at [141, 236] on div "Updating the FullscreenChallenge section to utilize the newly designed Chip com…" at bounding box center [104, 169] width 189 height 192
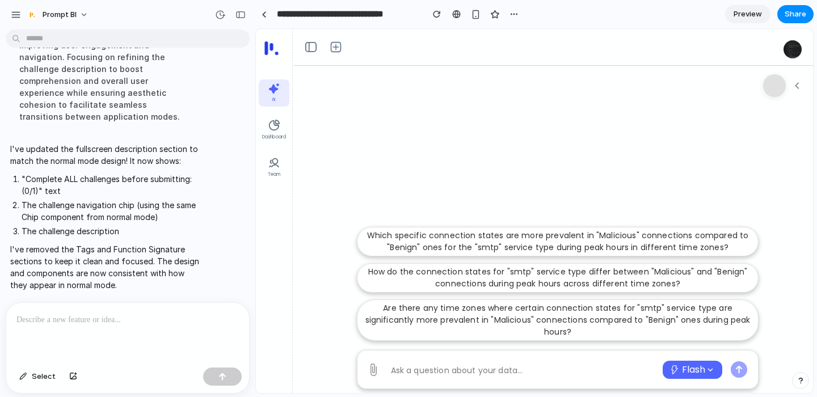
scroll to position [3874, 0]
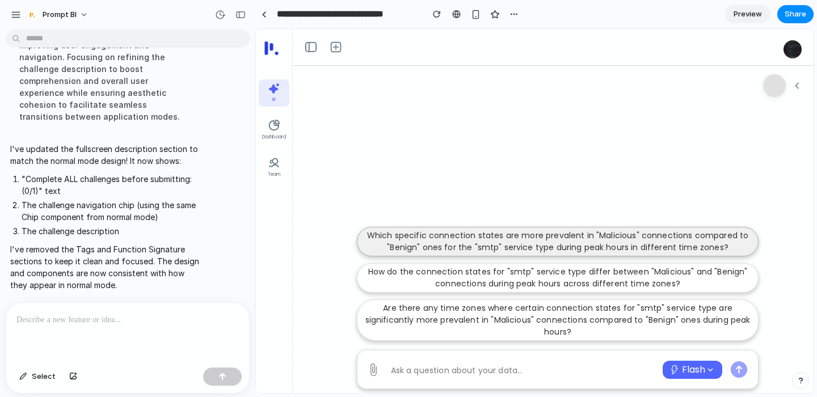
click at [478, 250] on p "Which specific connection states are more prevalent in "Malicious" connections …" at bounding box center [557, 242] width 387 height 24
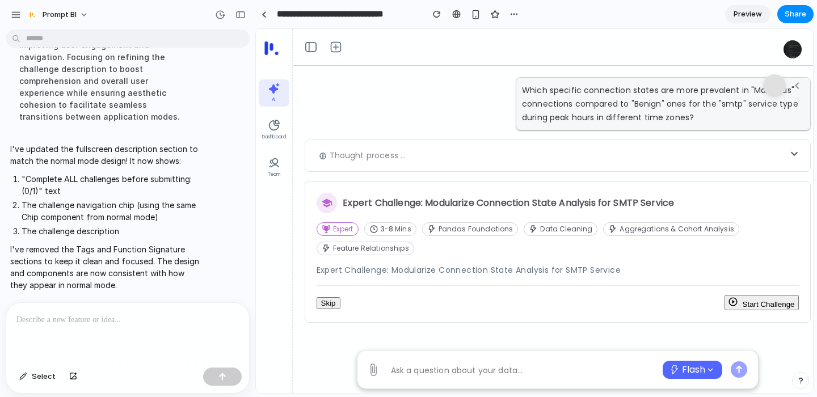
click at [764, 310] on button "Start Challenge" at bounding box center [761, 302] width 75 height 15
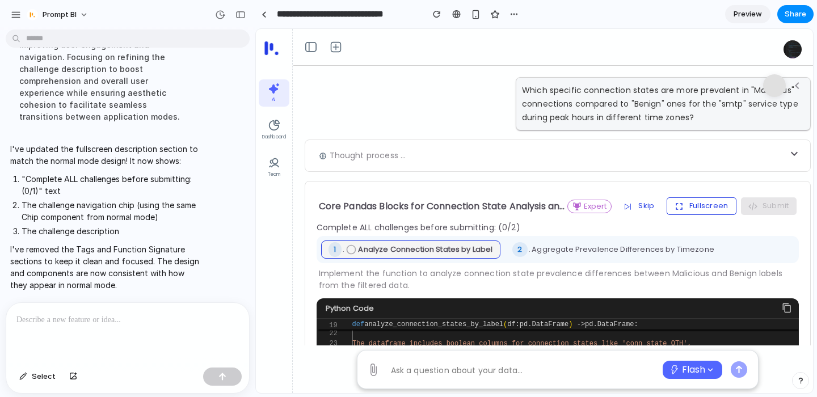
click at [694, 200] on button "Fullscreen" at bounding box center [702, 205] width 70 height 17
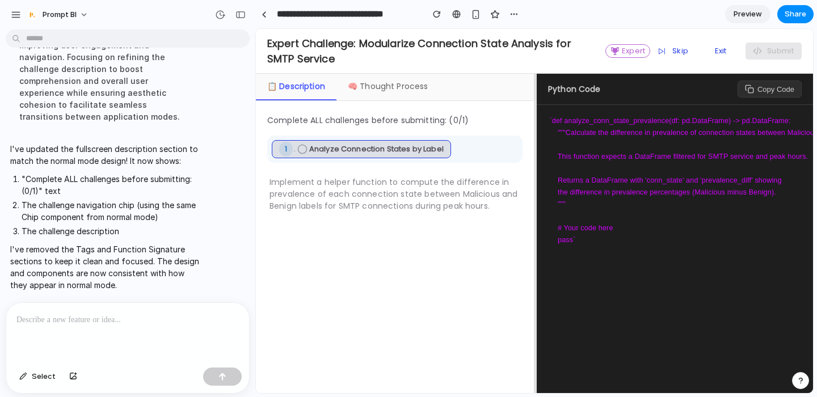
click at [368, 148] on span "Analyze Connection States by Label" at bounding box center [376, 149] width 134 height 11
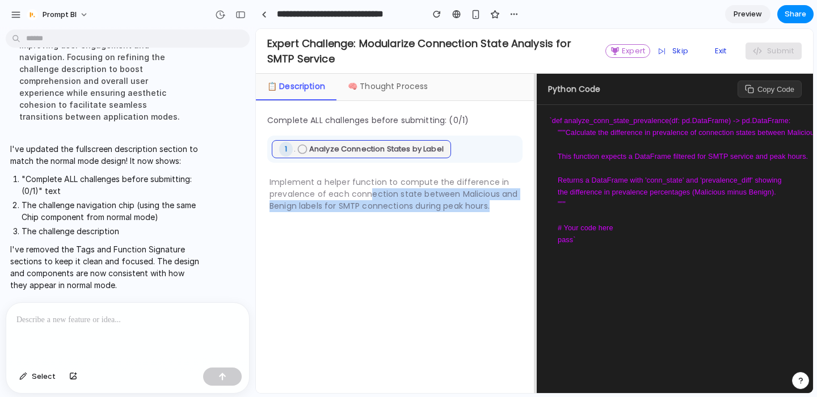
drag, startPoint x: 370, startPoint y: 192, endPoint x: 383, endPoint y: 220, distance: 30.2
click at [383, 220] on div "Complete ALL challenges before submitting: (0/1) 1 . Analyze Connection States …" at bounding box center [395, 247] width 278 height 292
click at [359, 201] on p "Implement a helper function to compute the difference in prevalence of each con…" at bounding box center [394, 194] width 251 height 36
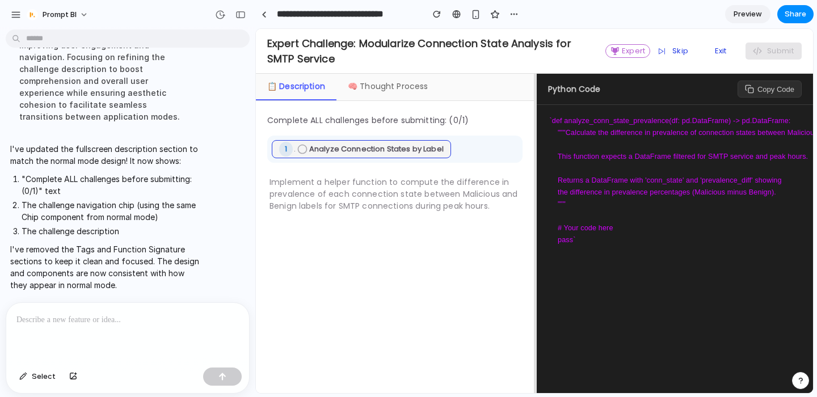
click at [374, 84] on div "🧠 Thought Process" at bounding box center [387, 87] width 103 height 27
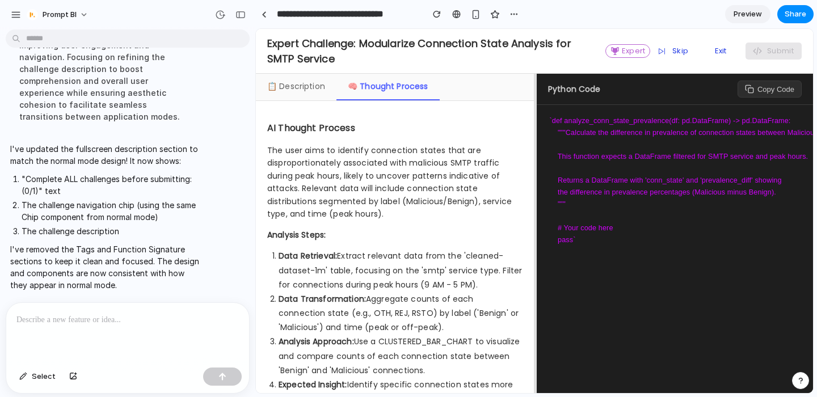
click at [297, 89] on div "📋 Description" at bounding box center [296, 87] width 81 height 27
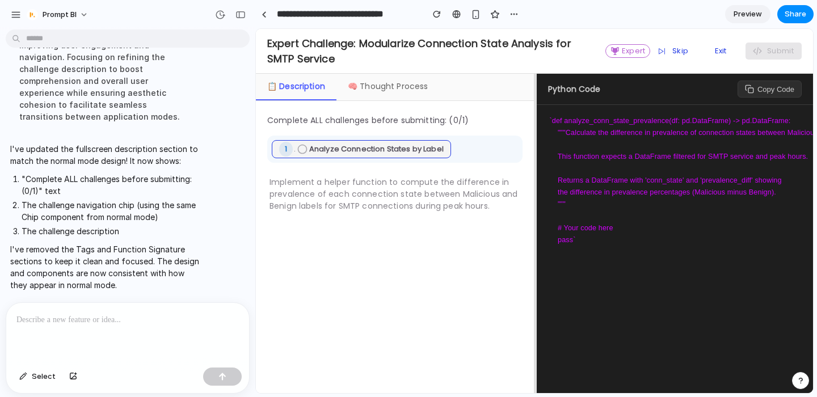
click at [371, 90] on div "🧠 Thought Process" at bounding box center [387, 87] width 103 height 27
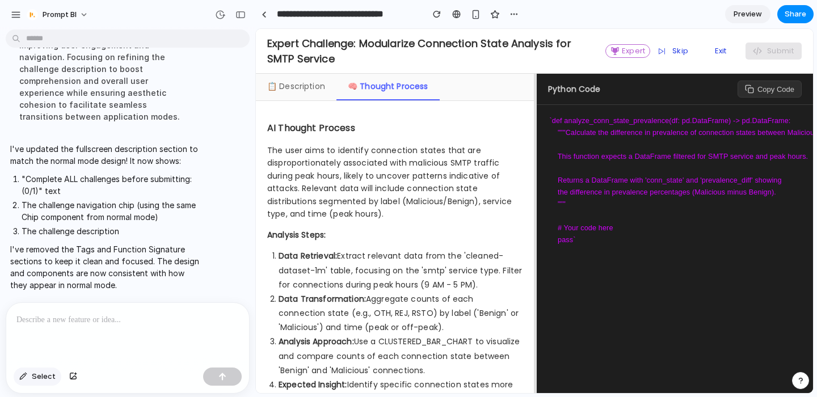
click at [43, 369] on button "Select" at bounding box center [38, 377] width 48 height 18
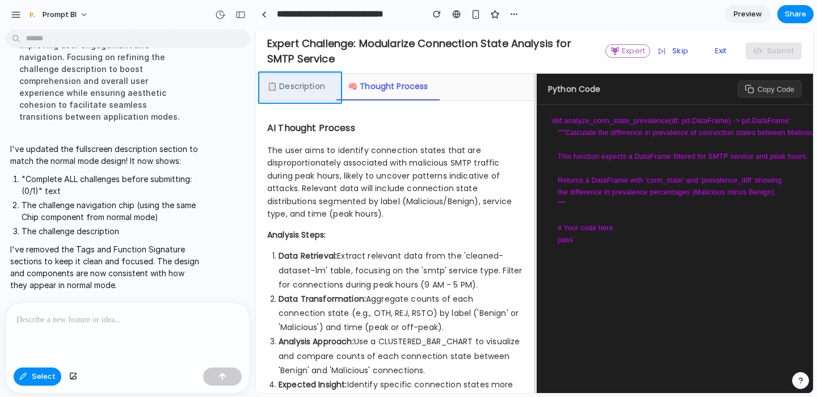
click at [296, 85] on div at bounding box center [534, 212] width 557 height 364
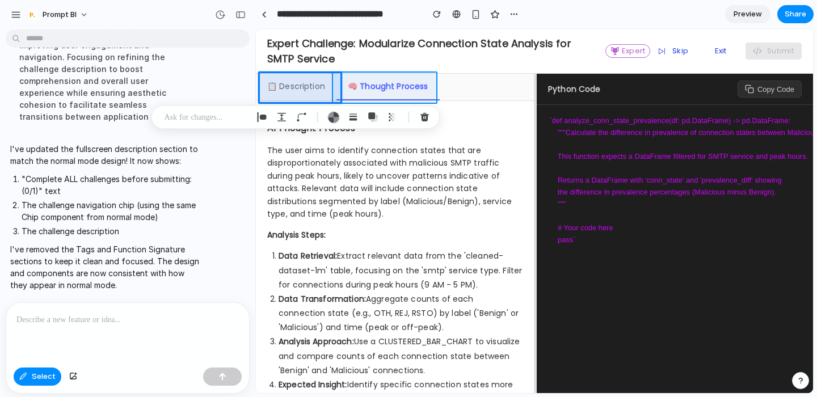
click at [340, 77] on div at bounding box center [534, 212] width 557 height 364
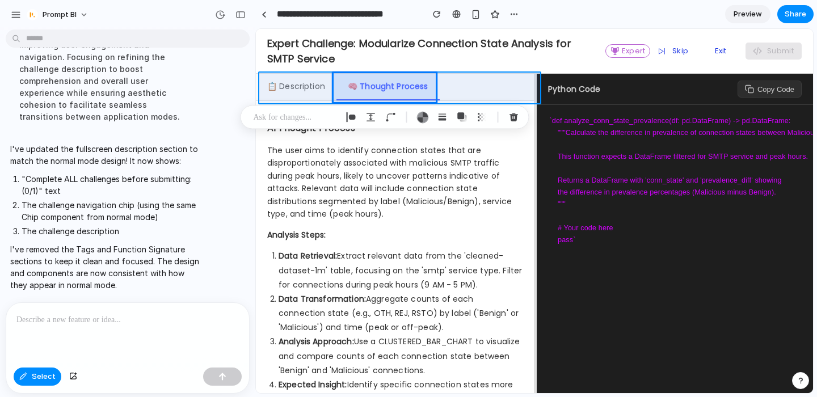
click at [485, 87] on div at bounding box center [534, 212] width 557 height 364
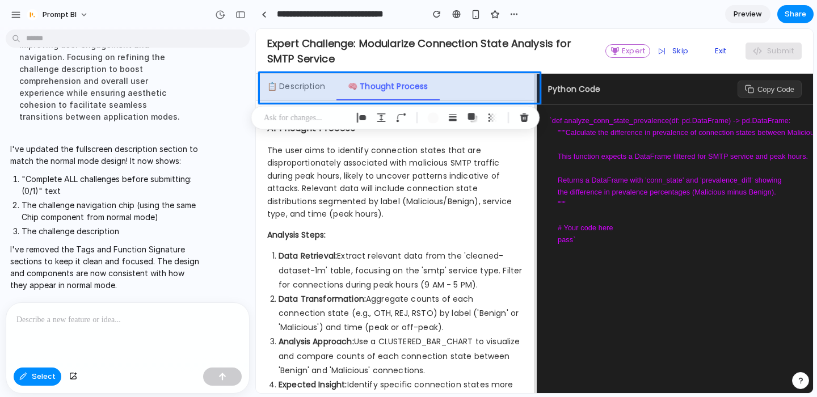
click at [99, 314] on p at bounding box center [127, 320] width 222 height 14
click at [276, 110] on div at bounding box center [395, 118] width 289 height 24
click at [270, 114] on p at bounding box center [306, 118] width 84 height 14
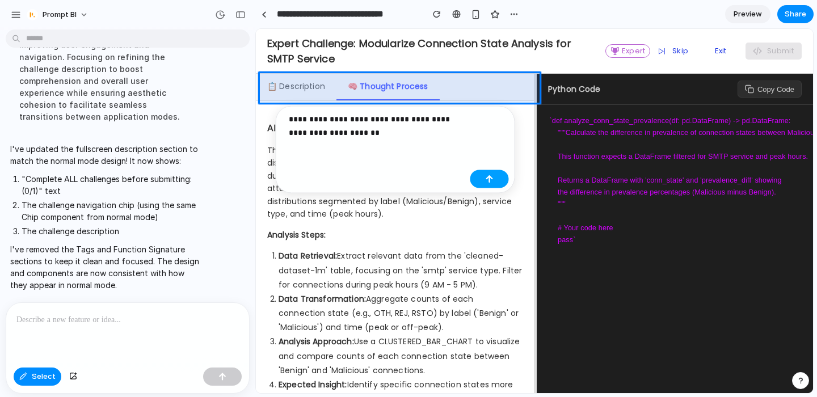
click at [505, 176] on button "button" at bounding box center [489, 179] width 39 height 18
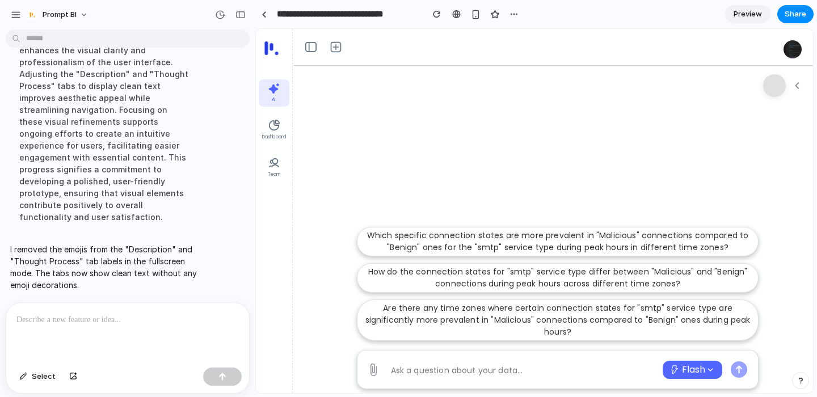
scroll to position [4026, 0]
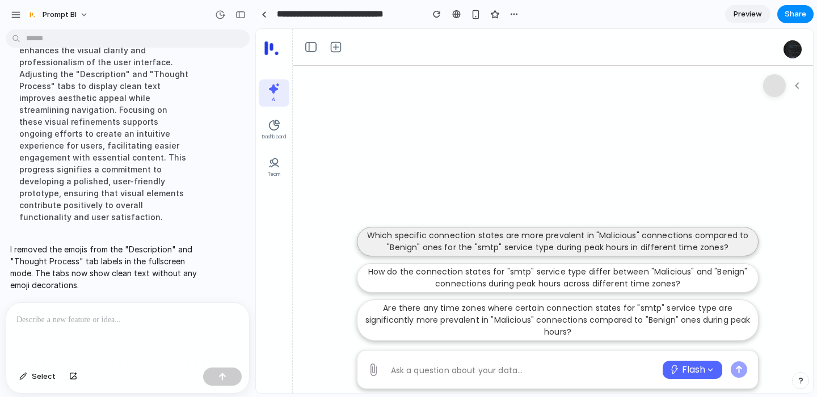
click at [458, 248] on p "Which specific connection states are more prevalent in "Malicious" connections …" at bounding box center [557, 242] width 387 height 24
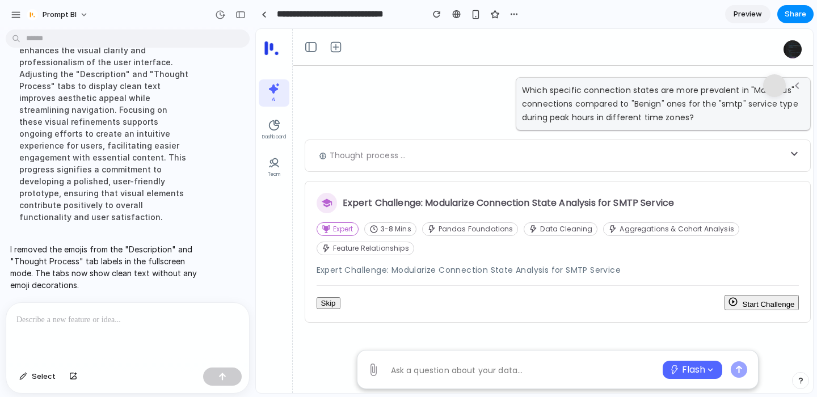
click at [762, 306] on button "Start Challenge" at bounding box center [761, 302] width 75 height 15
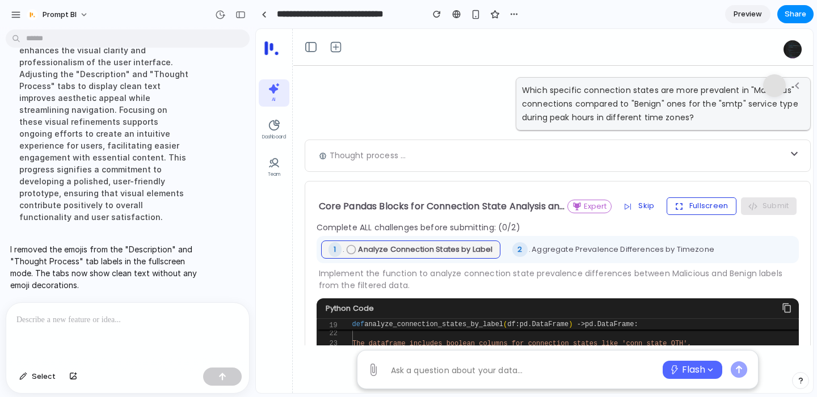
click at [693, 209] on button "Fullscreen" at bounding box center [702, 205] width 70 height 17
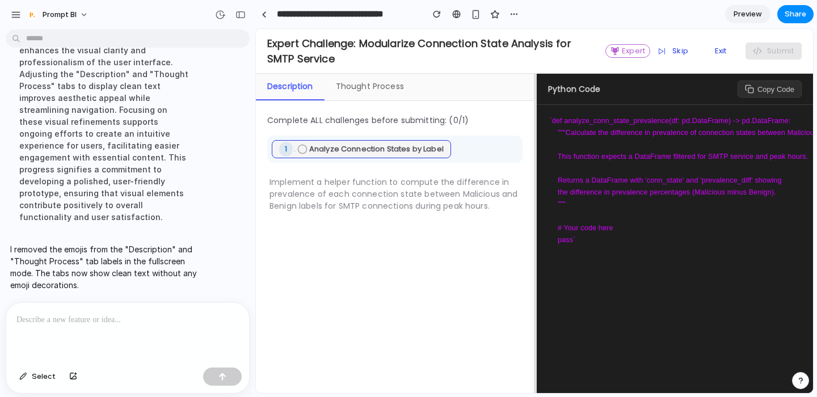
scroll to position [3963, 0]
click at [368, 89] on div "Thought Process" at bounding box center [370, 87] width 91 height 27
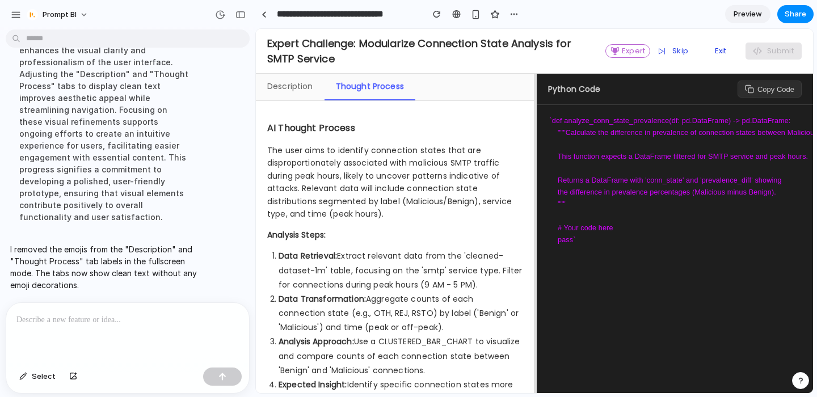
click at [273, 94] on div "Description" at bounding box center [290, 87] width 69 height 27
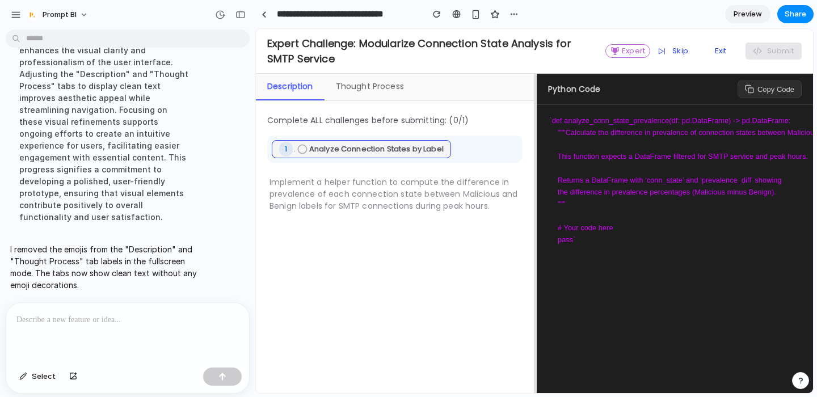
click at [371, 91] on div "Thought Process" at bounding box center [370, 87] width 91 height 27
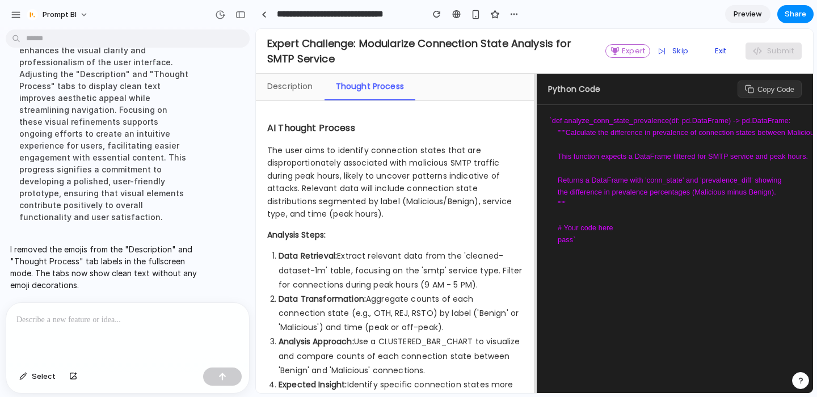
click at [297, 85] on div "Description" at bounding box center [290, 87] width 69 height 27
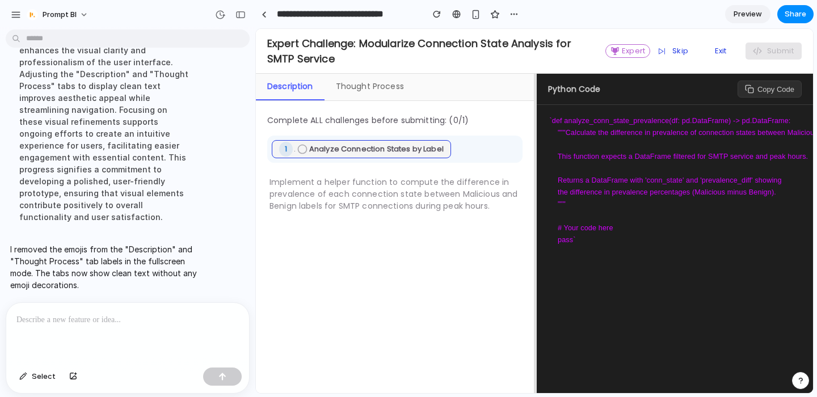
click at [364, 85] on div "Thought Process" at bounding box center [370, 87] width 91 height 27
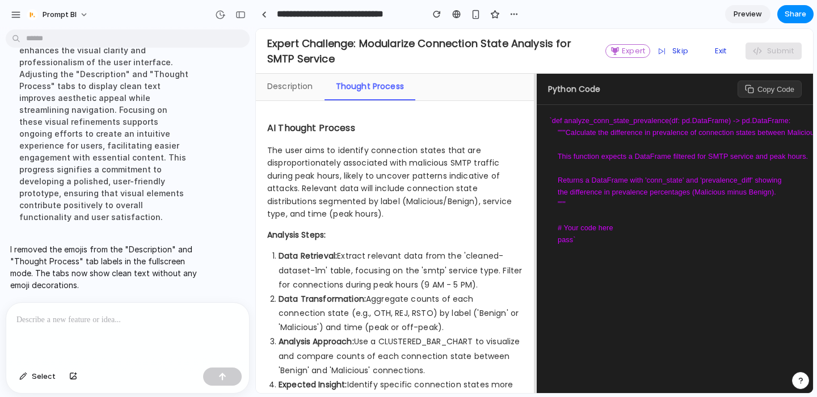
click at [293, 83] on div "Description" at bounding box center [290, 87] width 69 height 27
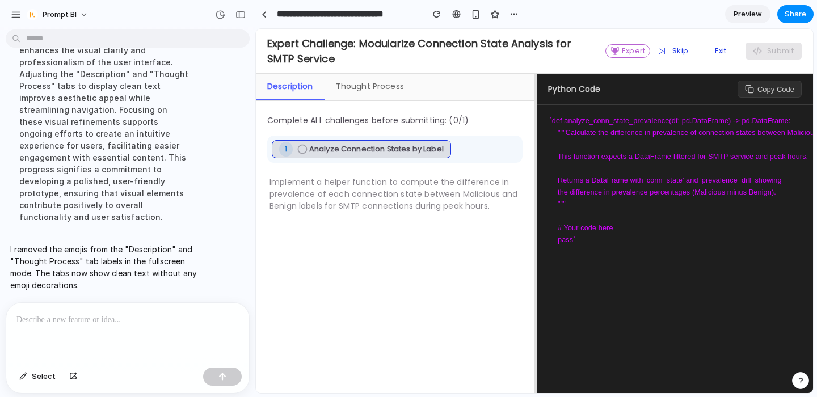
click at [360, 154] on span "Analyze Connection States by Label" at bounding box center [376, 149] width 134 height 11
click at [46, 333] on div at bounding box center [127, 333] width 243 height 60
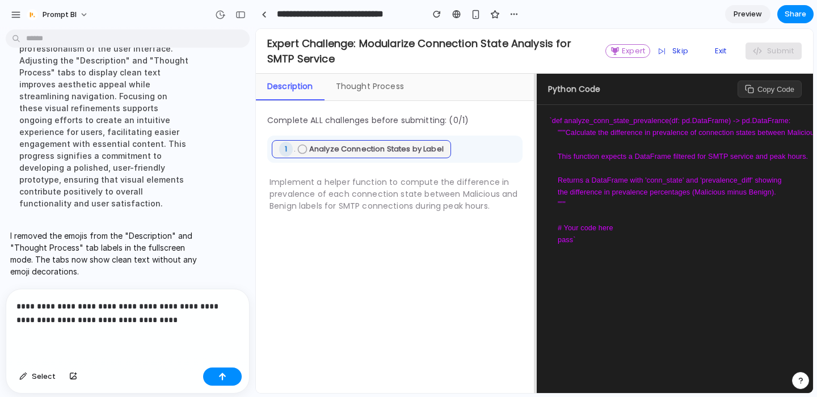
click at [104, 304] on p "**********" at bounding box center [127, 313] width 222 height 27
click at [77, 374] on button "button" at bounding box center [73, 377] width 19 height 18
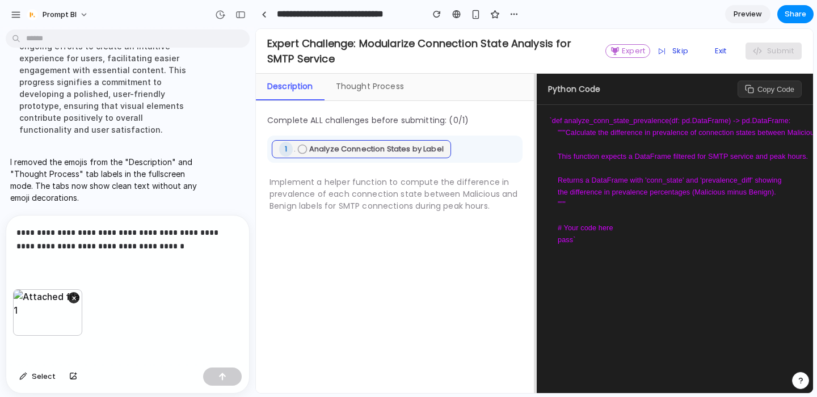
click at [182, 248] on p "**********" at bounding box center [127, 239] width 222 height 27
click at [70, 244] on p "**********" at bounding box center [127, 239] width 222 height 27
click at [174, 247] on p "**********" at bounding box center [127, 239] width 222 height 27
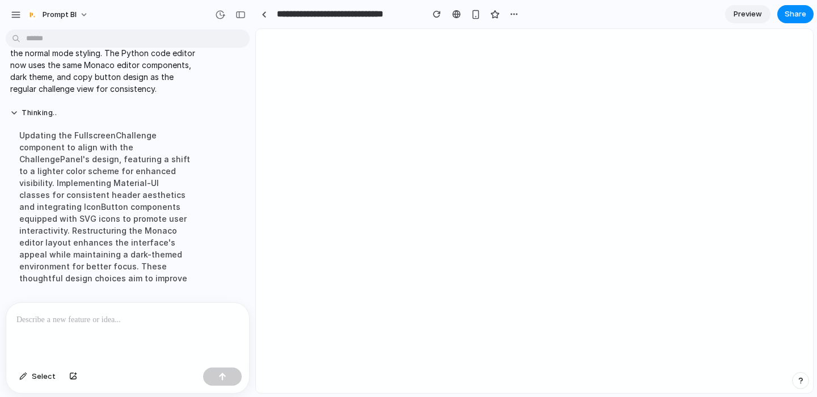
scroll to position [0, 0]
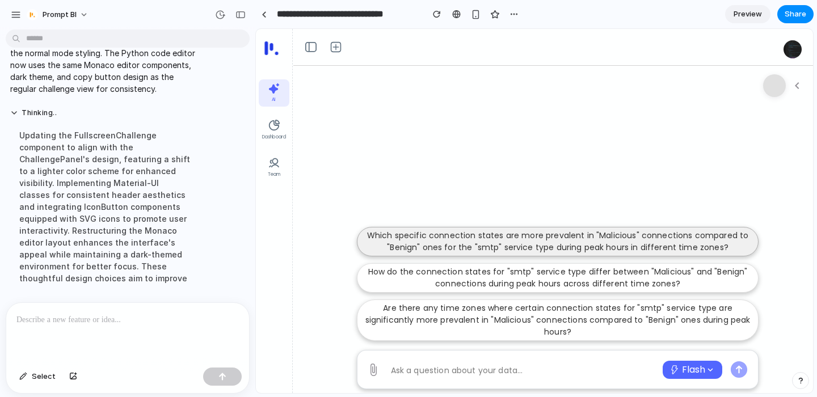
click at [466, 234] on p "Which specific connection states are more prevalent in "Malicious" connections …" at bounding box center [557, 242] width 387 height 24
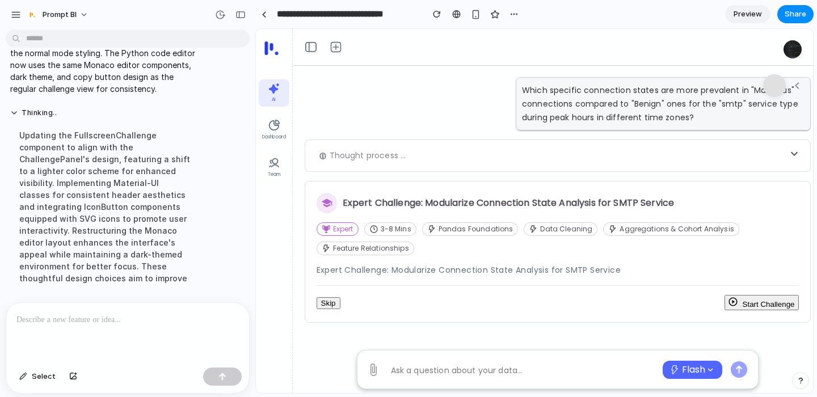
click at [769, 301] on button "Start Challenge" at bounding box center [761, 302] width 75 height 15
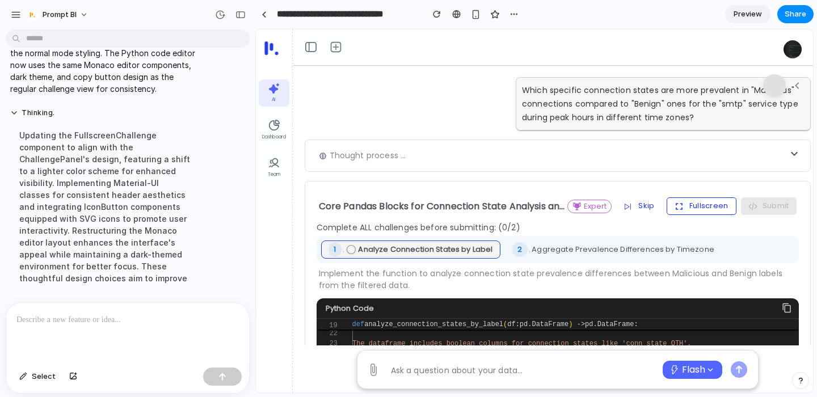
click at [702, 209] on button "Fullscreen" at bounding box center [702, 205] width 70 height 17
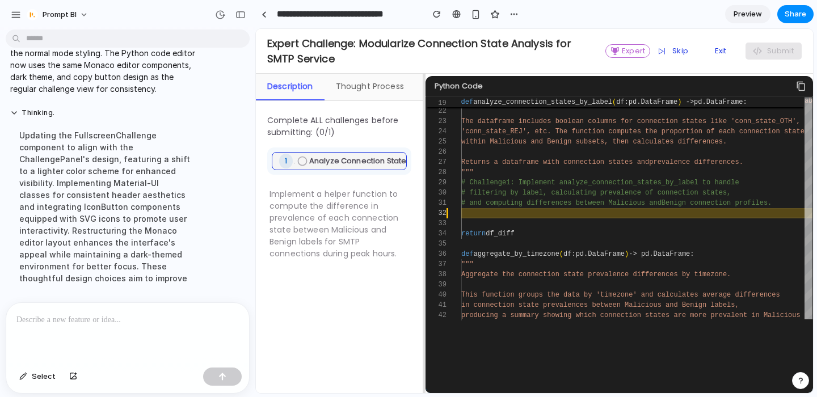
drag, startPoint x: 534, startPoint y: 86, endPoint x: 343, endPoint y: 105, distance: 191.6
click at [343, 105] on div "Description Thought Process Complete ALL challenges before submitting: (0/1) 1 …" at bounding box center [534, 233] width 557 height 319
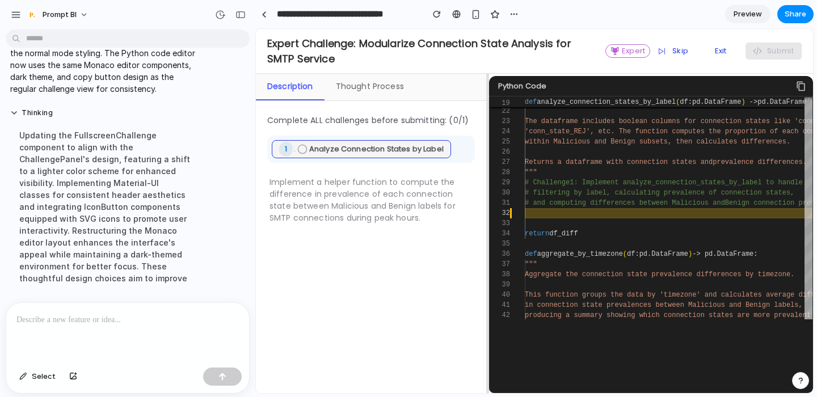
drag, startPoint x: 424, startPoint y: 121, endPoint x: 486, endPoint y: 142, distance: 66.0
click at [487, 142] on div at bounding box center [488, 233] width 2 height 319
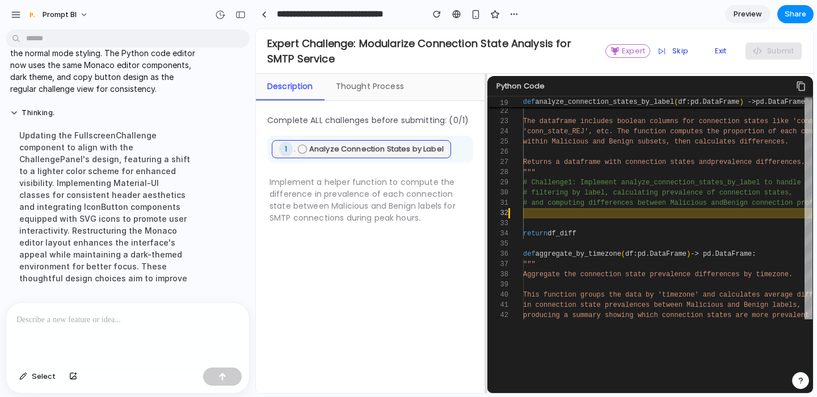
click at [381, 85] on div "Thought Process" at bounding box center [370, 87] width 91 height 27
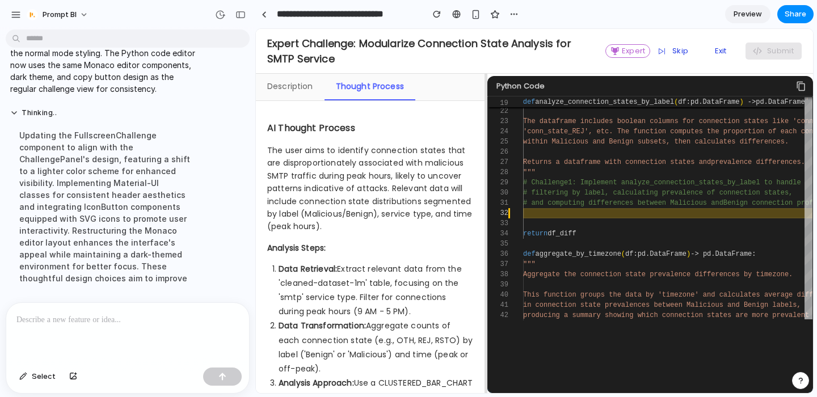
click at [307, 86] on div "Description" at bounding box center [290, 87] width 69 height 27
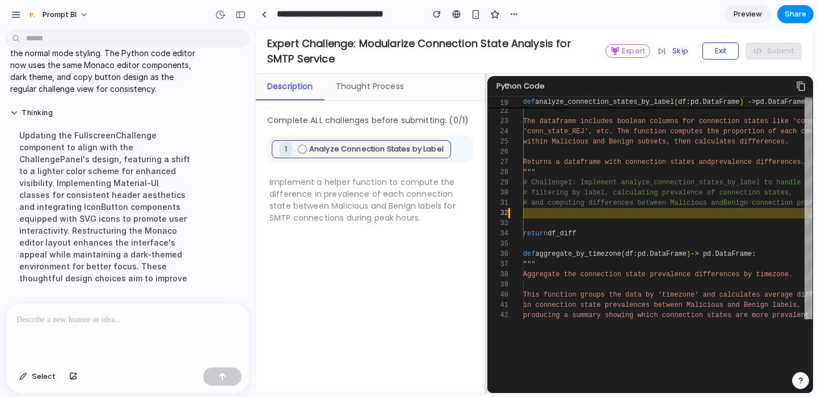
click at [711, 47] on button "Exit" at bounding box center [720, 51] width 36 height 17
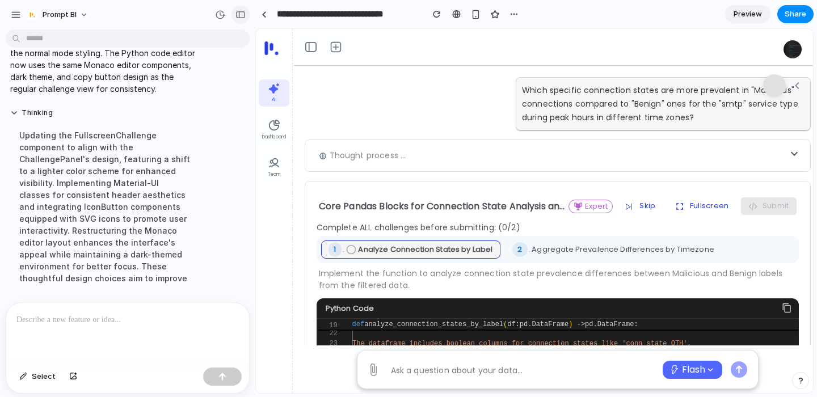
click at [236, 19] on button "button" at bounding box center [240, 15] width 18 height 18
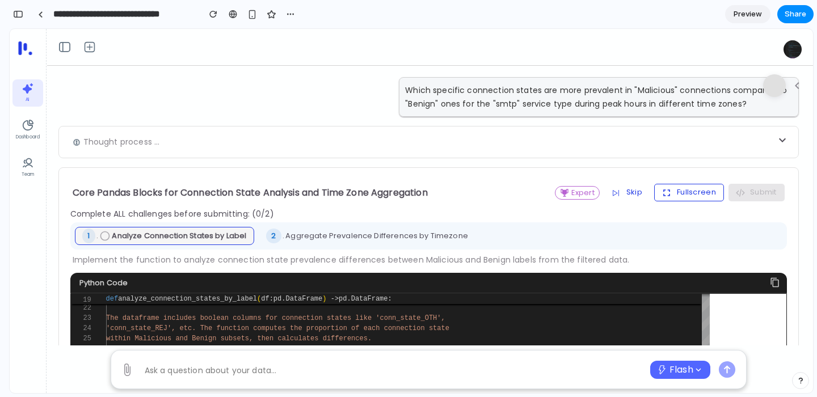
click at [698, 191] on button "Fullscreen" at bounding box center [689, 192] width 70 height 17
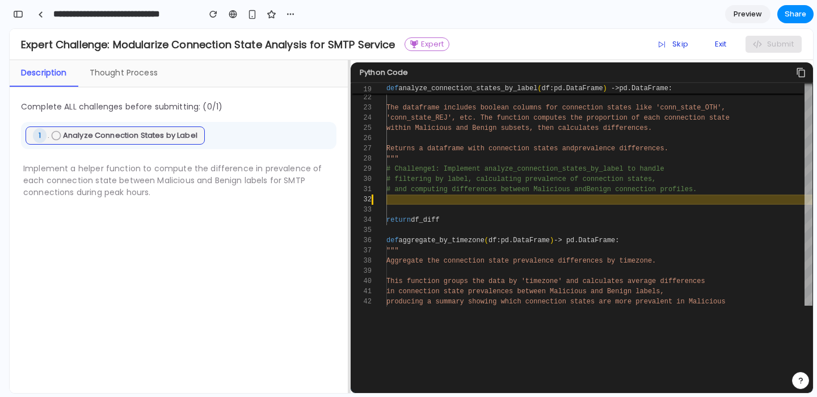
drag, startPoint x: 411, startPoint y: 78, endPoint x: 349, endPoint y: 123, distance: 76.4
click at [349, 123] on div at bounding box center [349, 226] width 2 height 333
click at [122, 73] on div "Thought Process" at bounding box center [123, 73] width 91 height 27
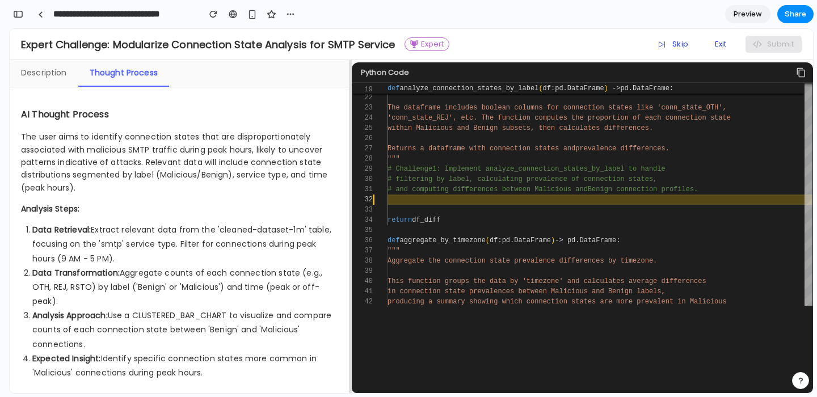
click at [46, 82] on div "Description" at bounding box center [44, 73] width 69 height 27
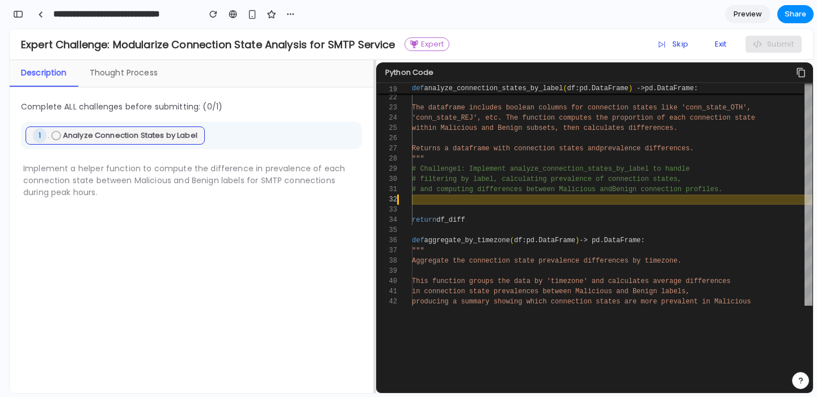
drag, startPoint x: 349, startPoint y: 114, endPoint x: 374, endPoint y: 141, distance: 36.6
click at [374, 141] on div at bounding box center [375, 226] width 2 height 333
click at [9, 15] on div at bounding box center [5, 198] width 10 height 397
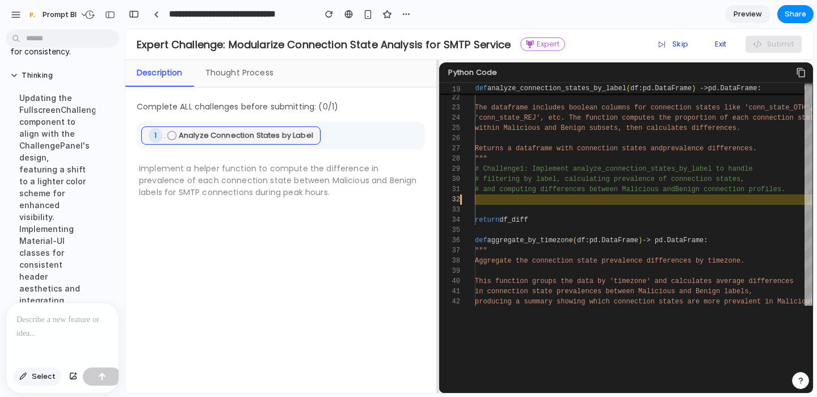
click at [27, 372] on button "Select" at bounding box center [38, 377] width 48 height 18
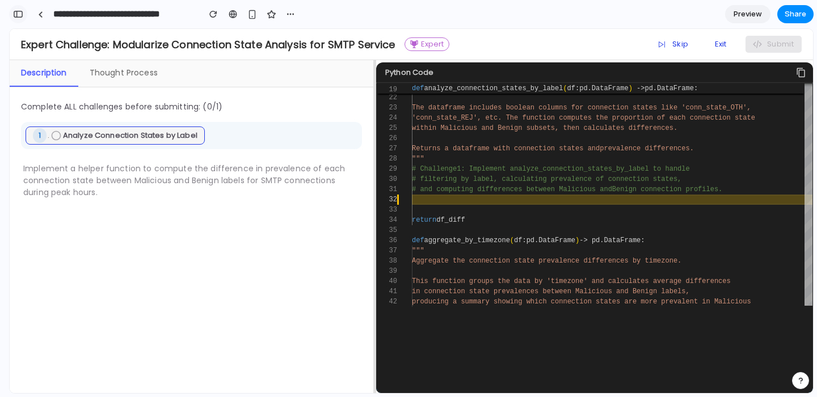
click at [19, 17] on div "button" at bounding box center [18, 14] width 10 height 8
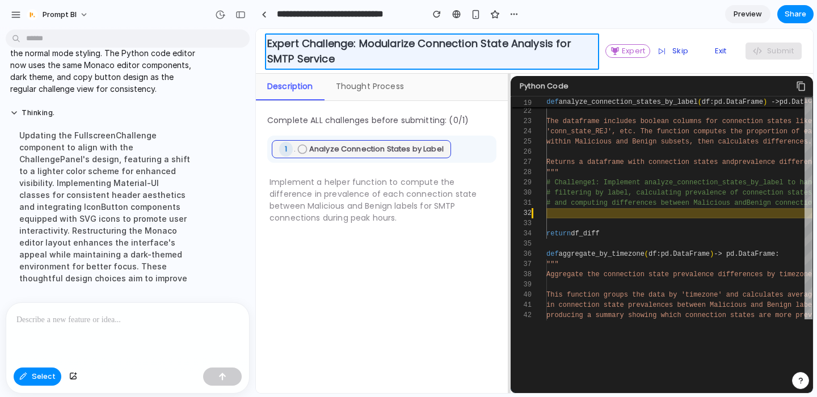
click at [285, 48] on div at bounding box center [411, 212] width 803 height 364
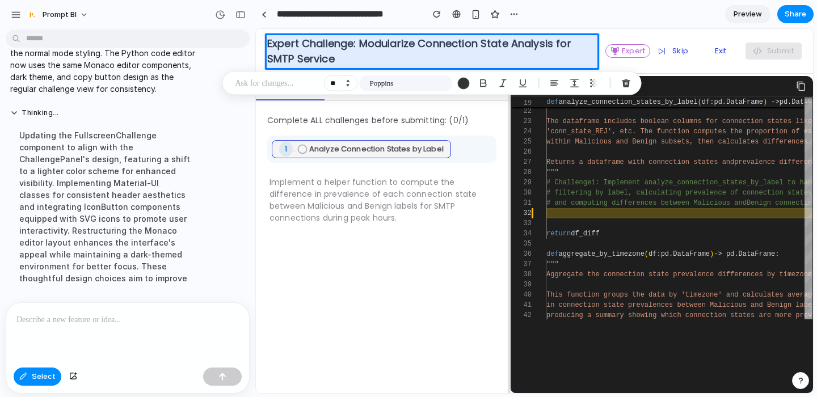
click at [350, 86] on button "Decrement" at bounding box center [347, 86] width 11 height 6
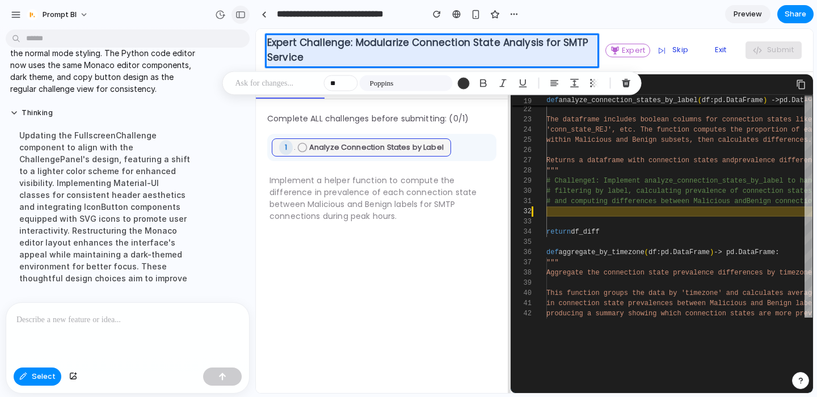
click at [242, 19] on button "button" at bounding box center [240, 15] width 18 height 18
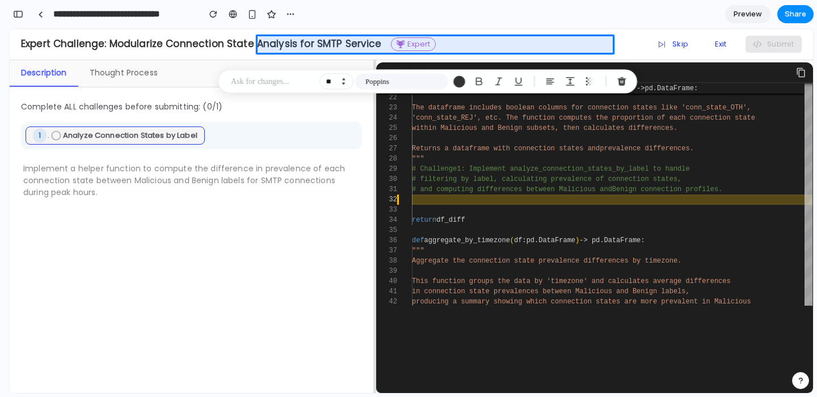
scroll to position [6478, 0]
click at [340, 83] on button "Decrement" at bounding box center [337, 84] width 11 height 6
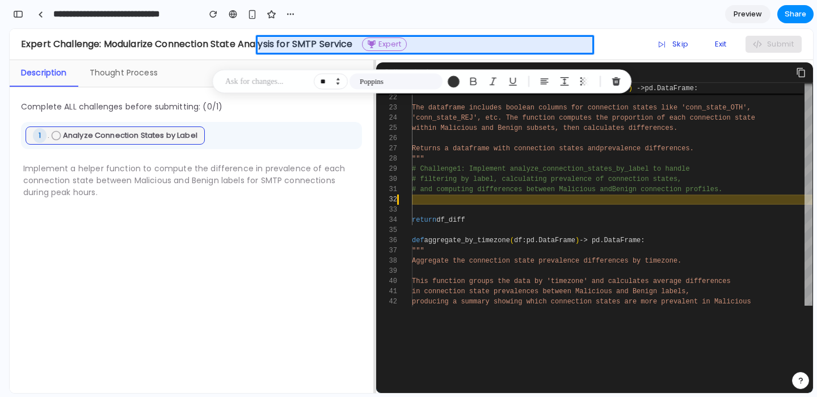
click at [340, 83] on button "Decrement" at bounding box center [337, 84] width 11 height 6
type input "**"
click at [191, 33] on div "Expert Challenge: Modularize Connection State Analysis for SMTP Service Expert …" at bounding box center [411, 44] width 803 height 31
click at [184, 41] on h2 "Expert Challenge: Modularize Connection State Analysis for SMTP Service" at bounding box center [168, 45] width 294 height 12
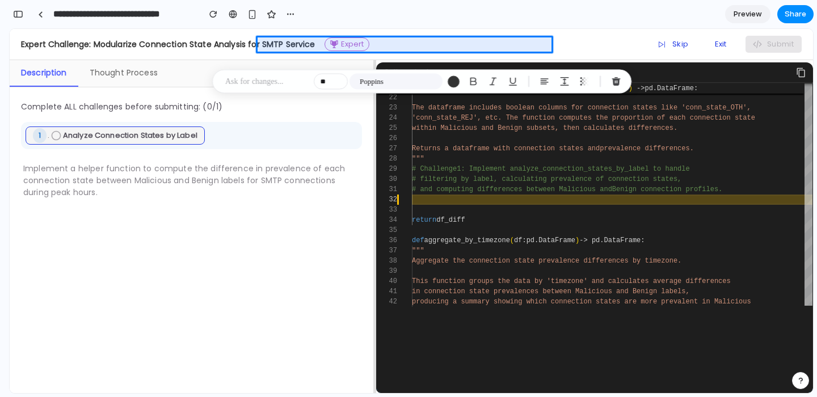
click at [249, 223] on div "Complete ALL challenges before submitting: (0/1) 1 . Analyze Connection States …" at bounding box center [192, 240] width 364 height 306
click at [473, 82] on div "button" at bounding box center [473, 82] width 10 height 10
click at [472, 85] on div "button" at bounding box center [473, 82] width 10 height 10
click at [195, 213] on div "Complete ALL challenges before submitting: (0/1) 1 . Analyze Connection States …" at bounding box center [192, 240] width 364 height 306
click at [40, 63] on div "Description" at bounding box center [44, 73] width 69 height 27
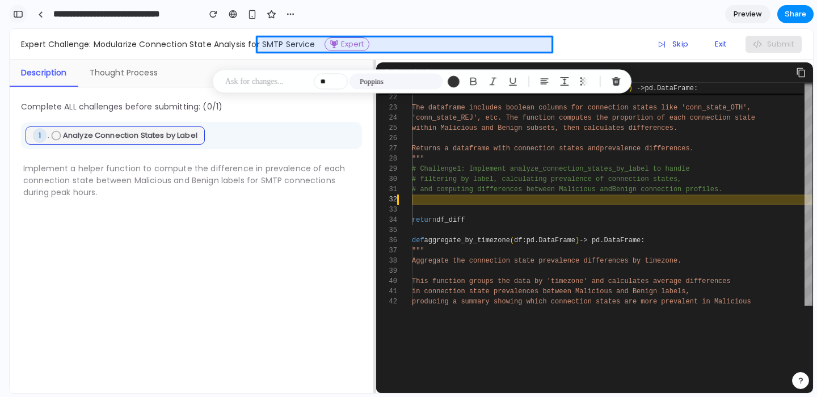
click at [24, 10] on button "button" at bounding box center [18, 14] width 18 height 18
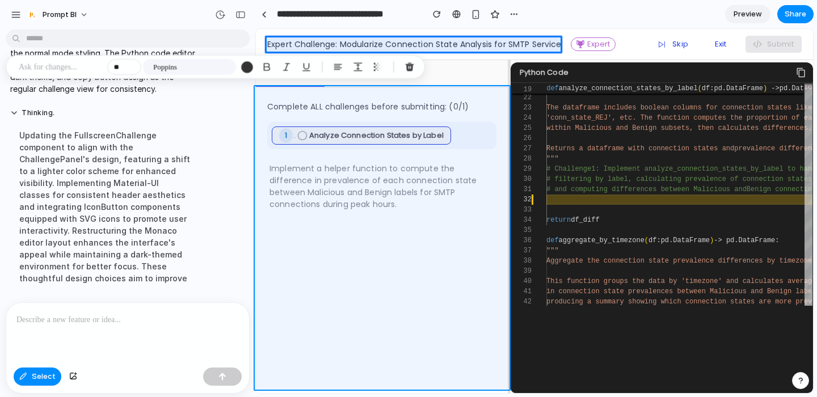
click at [125, 316] on div at bounding box center [411, 212] width 803 height 364
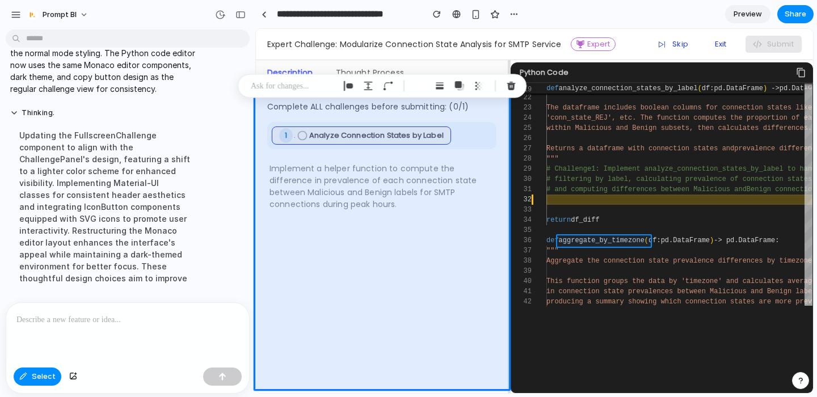
click at [350, 242] on div at bounding box center [411, 212] width 803 height 364
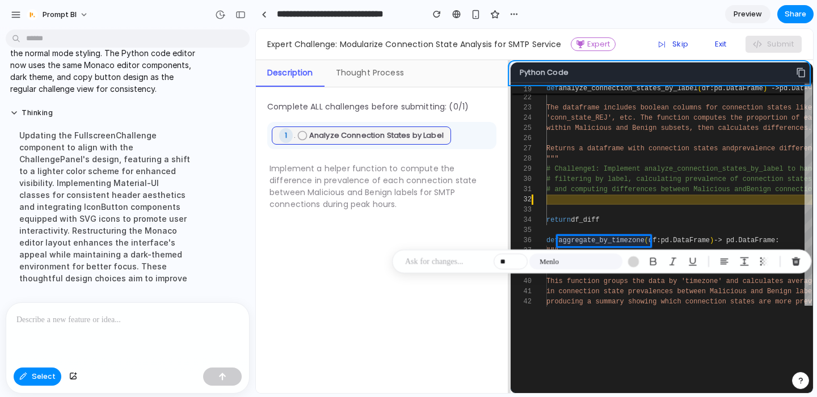
click at [359, 70] on div at bounding box center [411, 212] width 803 height 364
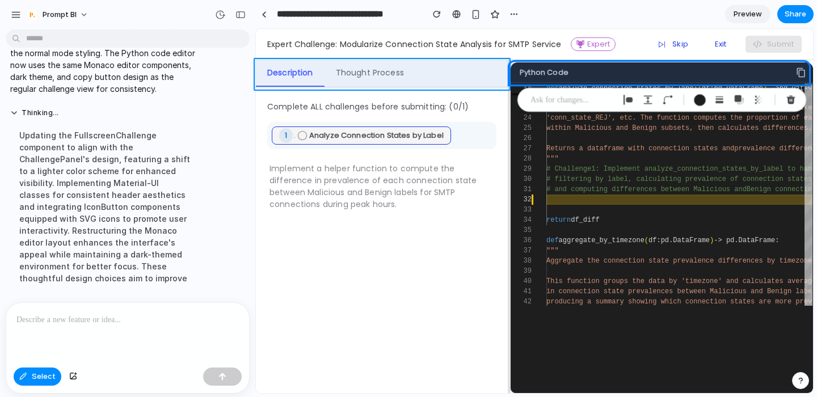
click at [253, 74] on div at bounding box center [411, 212] width 803 height 364
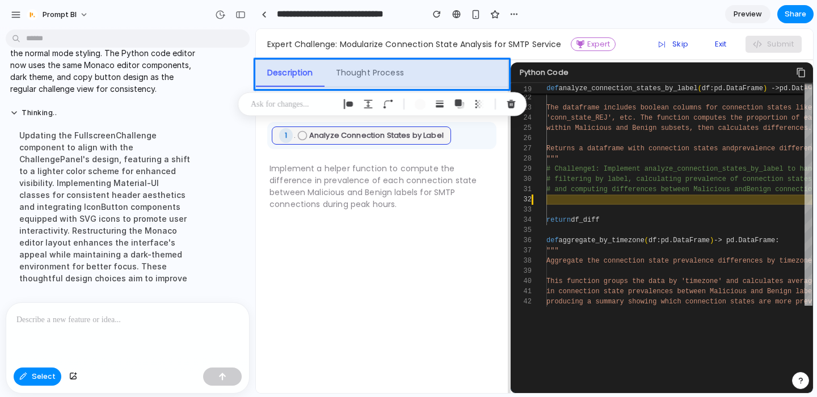
click at [271, 104] on p at bounding box center [293, 105] width 84 height 14
click at [296, 74] on div at bounding box center [411, 212] width 803 height 364
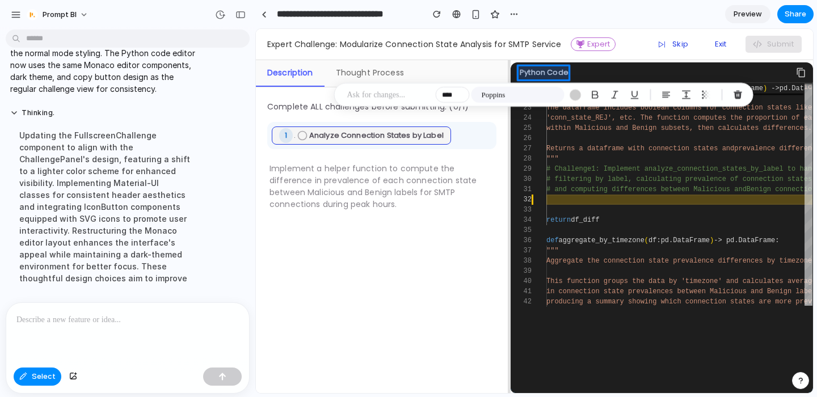
click at [292, 73] on div at bounding box center [411, 212] width 803 height 364
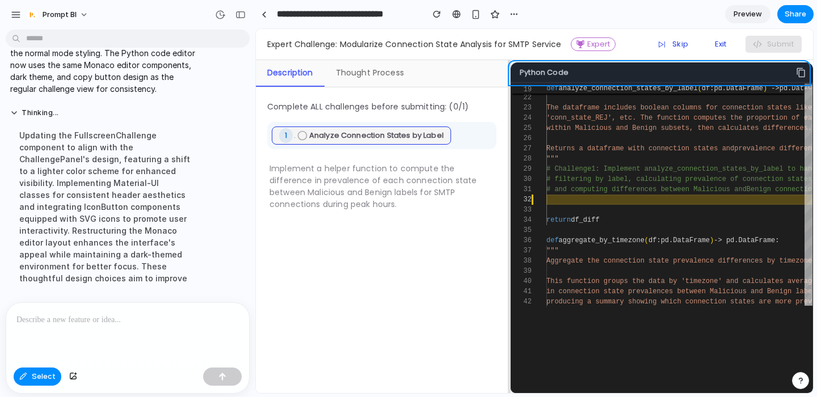
click at [387, 66] on div at bounding box center [411, 212] width 803 height 364
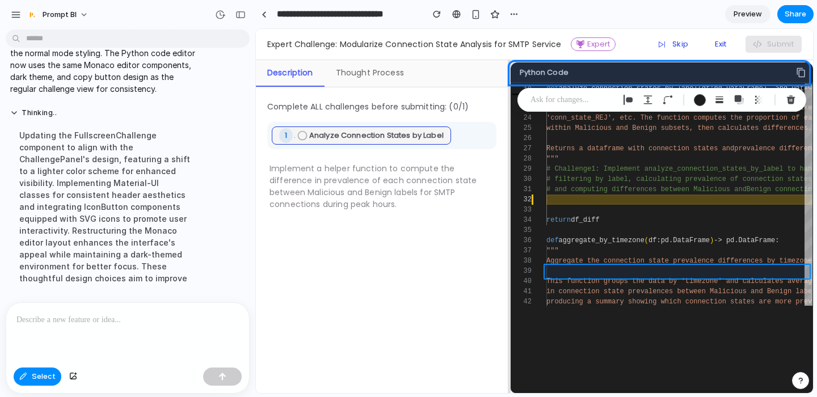
click at [389, 268] on div at bounding box center [411, 212] width 803 height 364
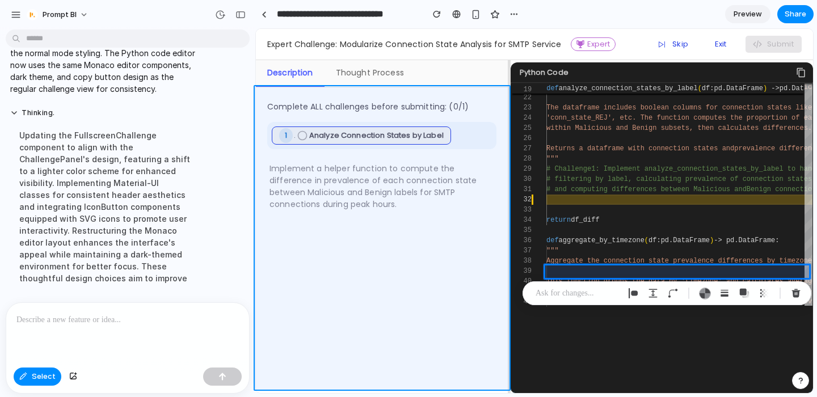
click at [39, 379] on div at bounding box center [411, 212] width 803 height 364
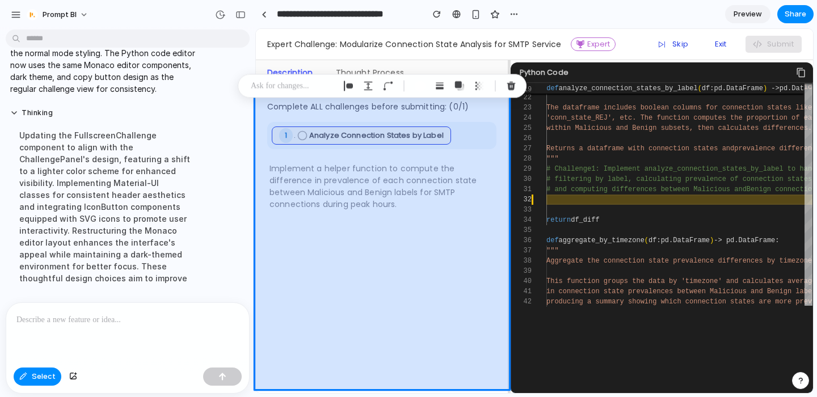
click at [39, 379] on div at bounding box center [411, 212] width 803 height 364
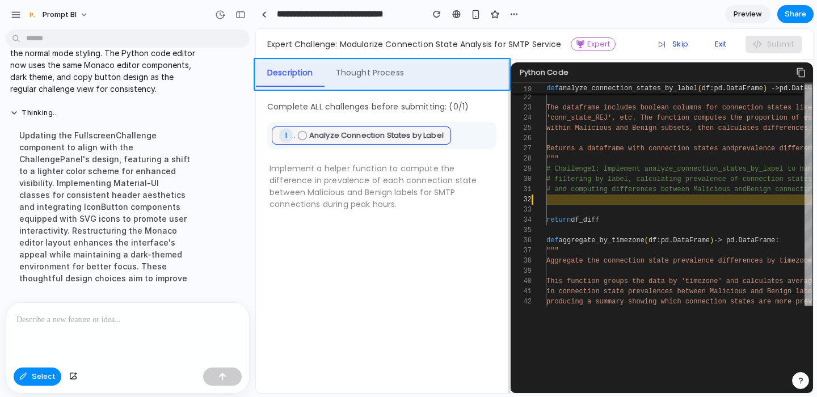
click at [260, 71] on div at bounding box center [411, 212] width 803 height 364
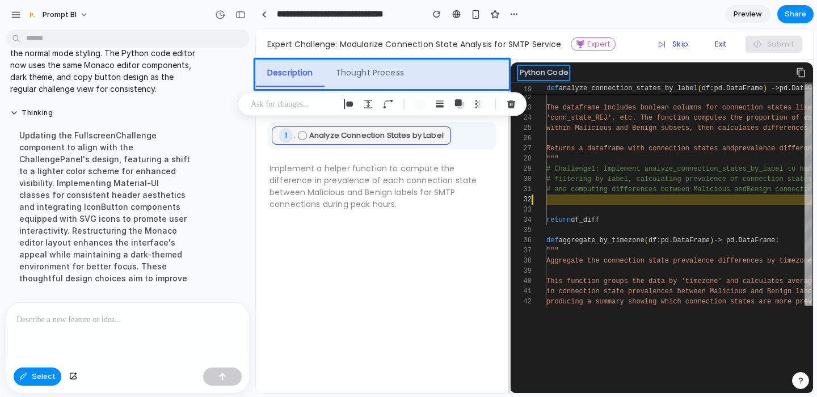
click at [288, 72] on div at bounding box center [411, 212] width 803 height 364
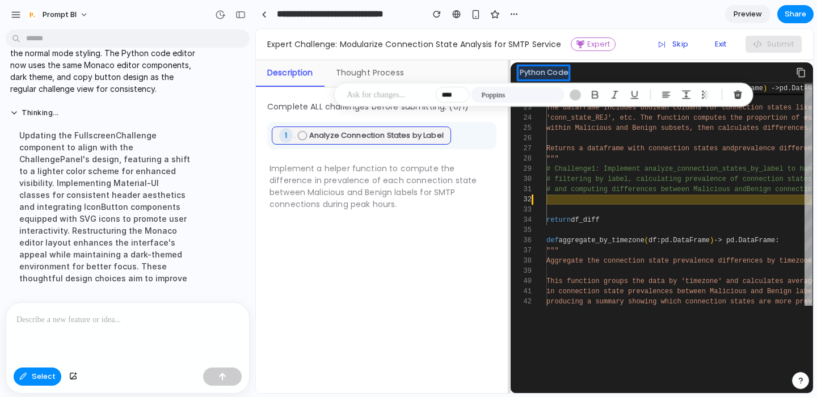
click at [288, 72] on div at bounding box center [411, 212] width 803 height 364
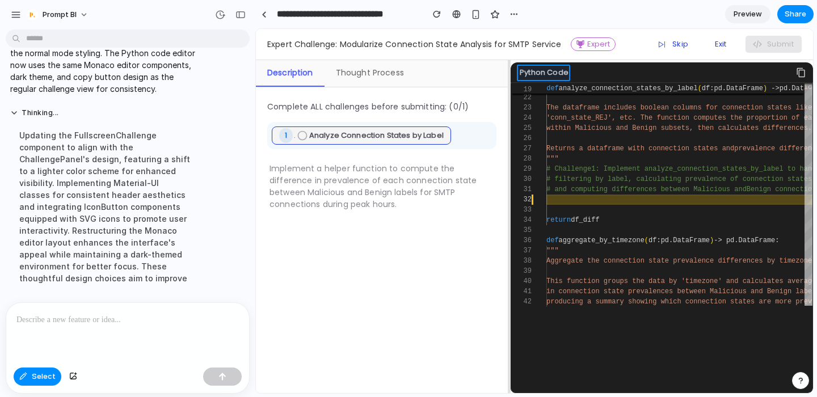
click at [288, 72] on div at bounding box center [411, 212] width 803 height 364
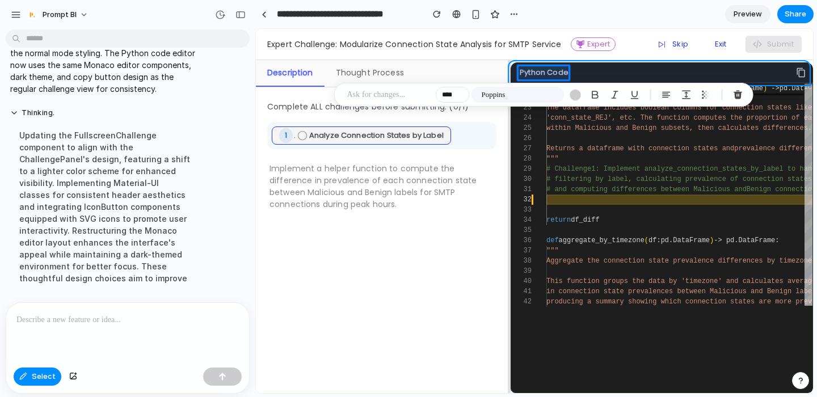
click at [345, 65] on div at bounding box center [411, 212] width 803 height 364
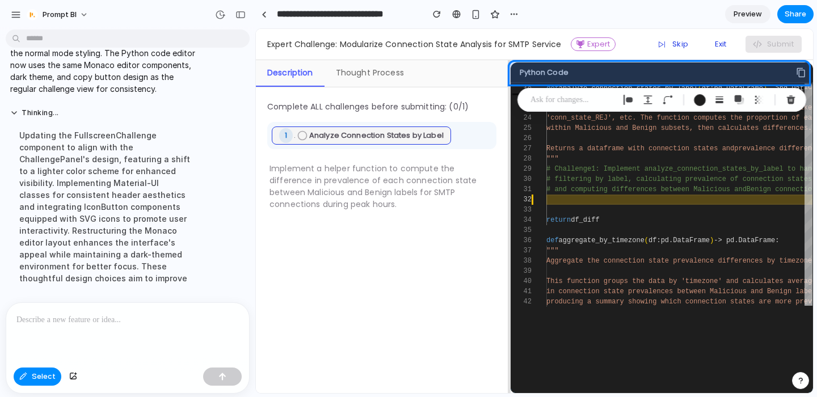
click at [359, 73] on div at bounding box center [411, 212] width 803 height 364
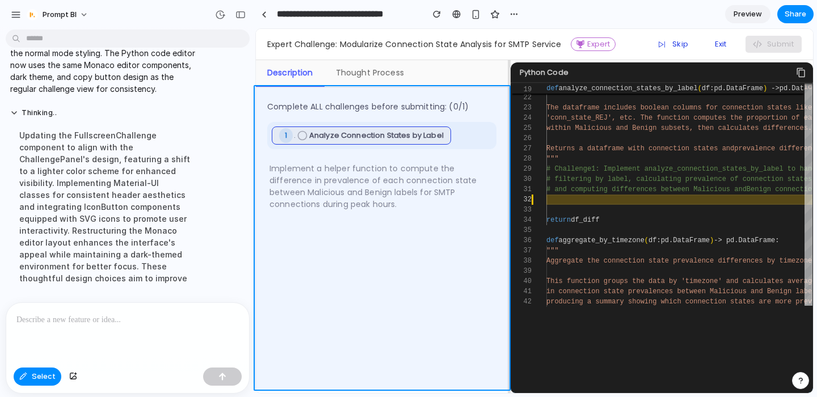
click at [43, 368] on div at bounding box center [411, 212] width 803 height 364
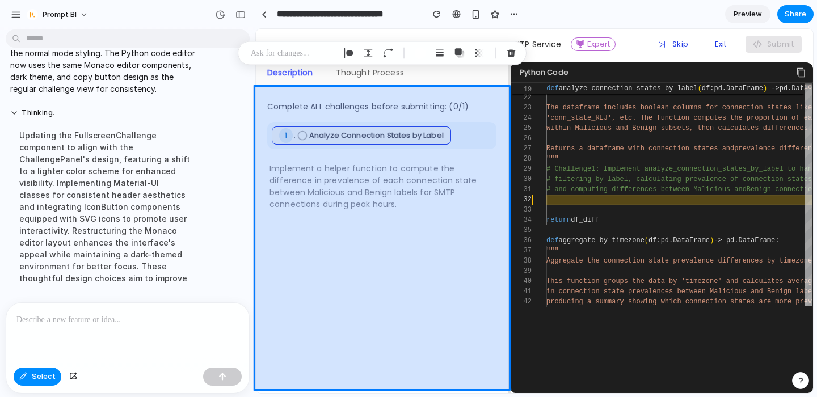
click at [105, 334] on div at bounding box center [411, 212] width 803 height 364
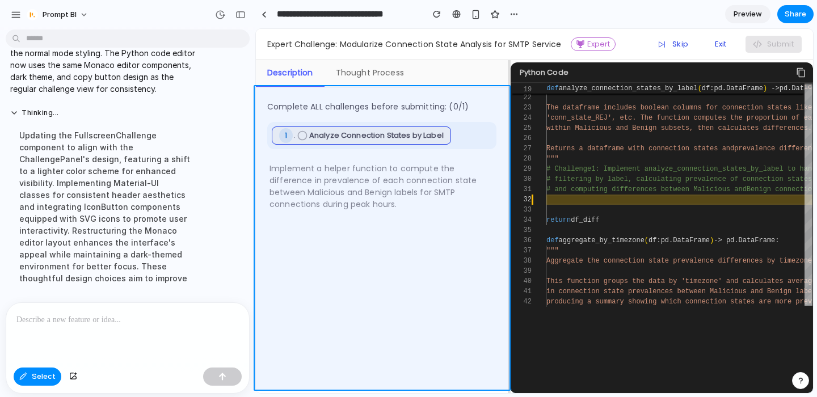
click at [92, 319] on div at bounding box center [411, 212] width 803 height 364
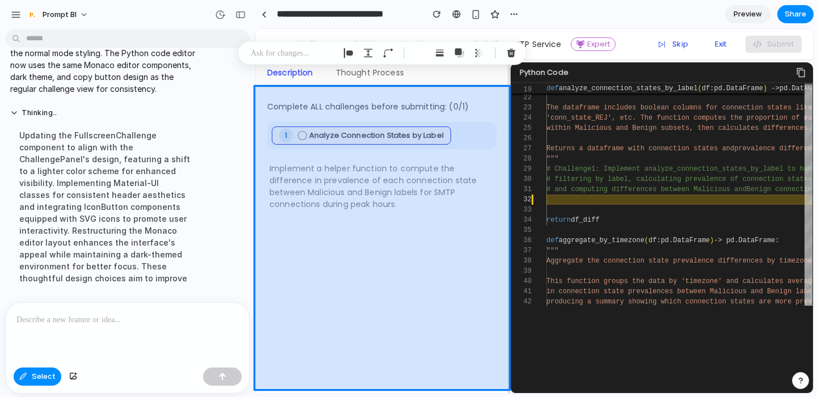
click at [39, 374] on div at bounding box center [411, 212] width 803 height 364
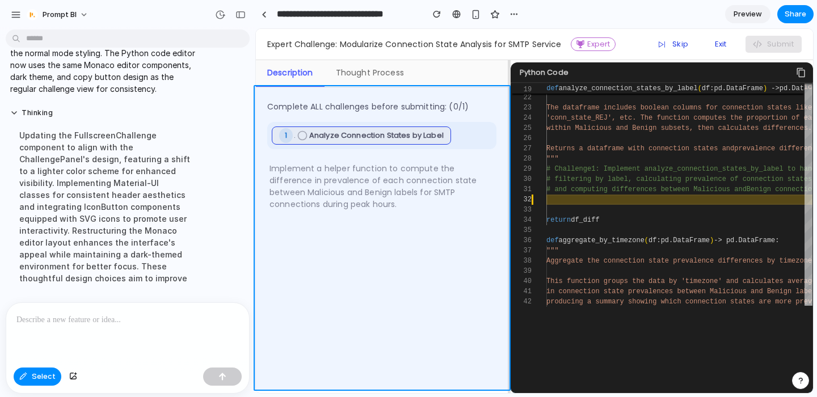
click at [39, 374] on div at bounding box center [411, 212] width 803 height 364
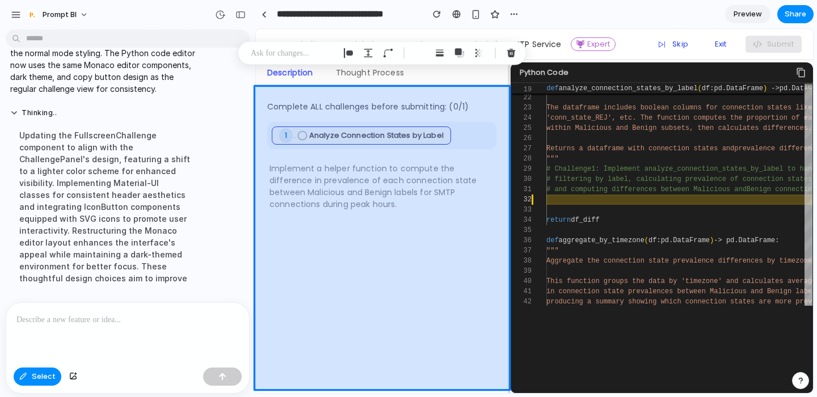
click at [39, 374] on div at bounding box center [411, 212] width 803 height 364
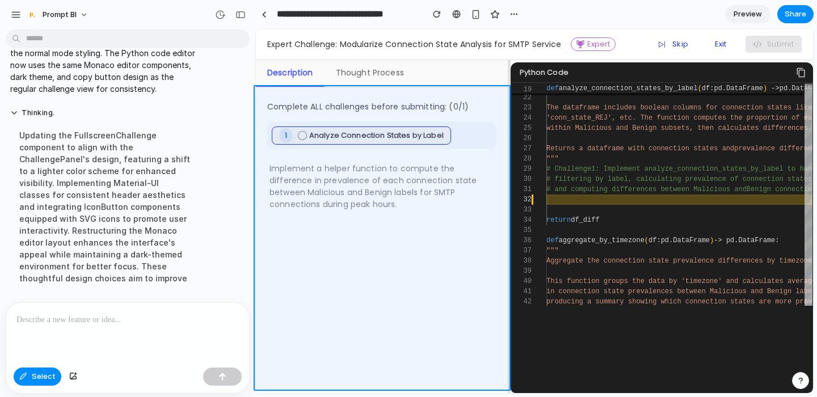
click at [111, 325] on div at bounding box center [411, 212] width 803 height 364
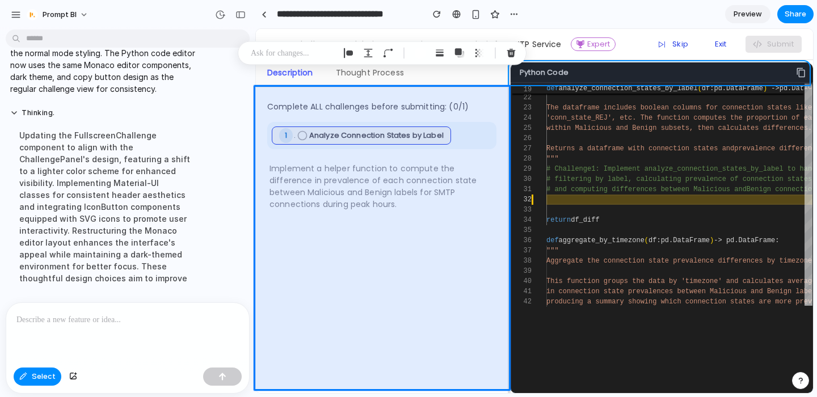
click at [332, 81] on div at bounding box center [411, 212] width 803 height 364
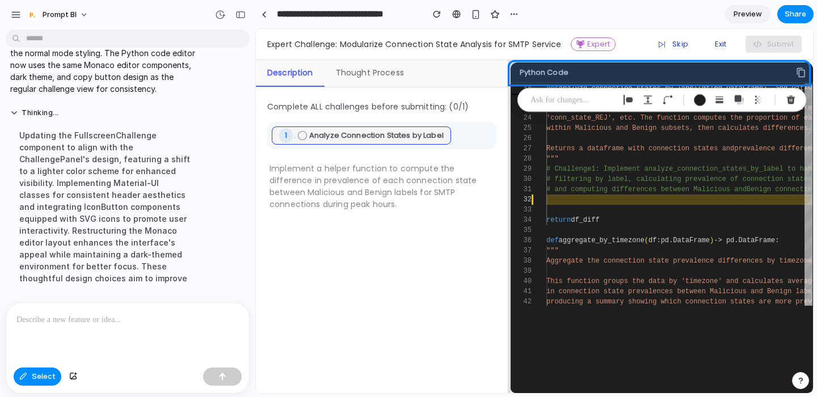
click at [276, 79] on div at bounding box center [411, 212] width 803 height 364
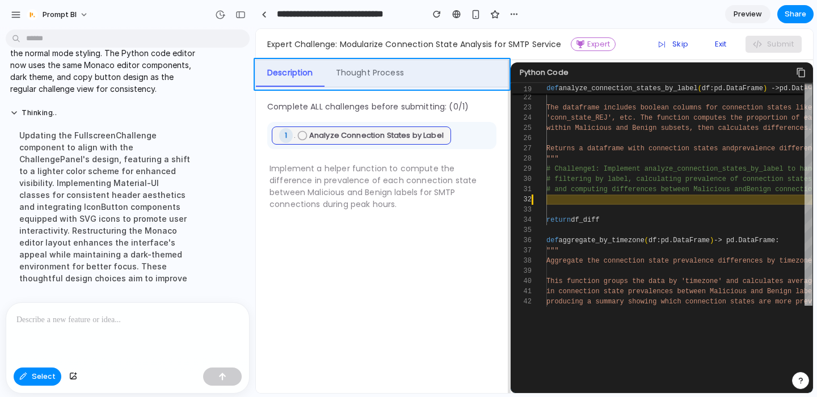
click at [258, 72] on div at bounding box center [411, 212] width 803 height 364
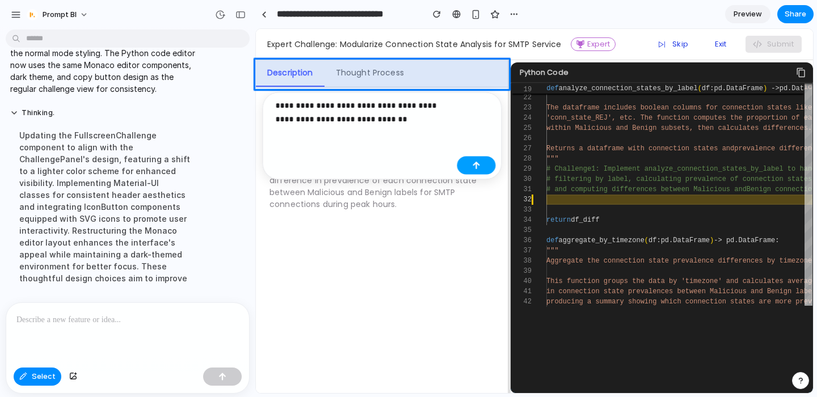
click at [491, 167] on button "button" at bounding box center [476, 166] width 39 height 18
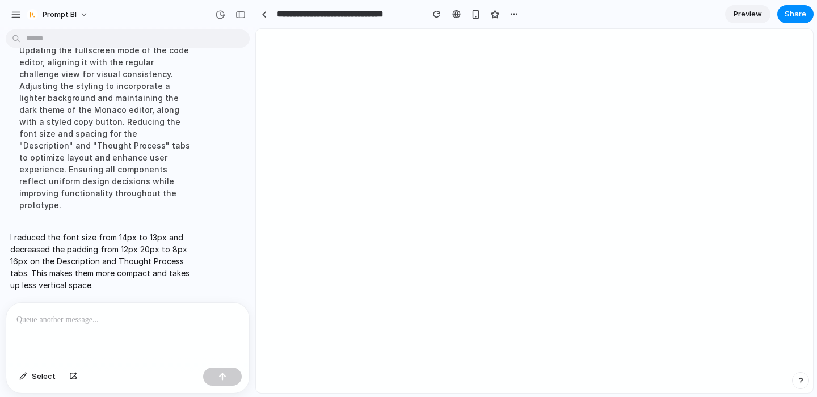
scroll to position [0, 0]
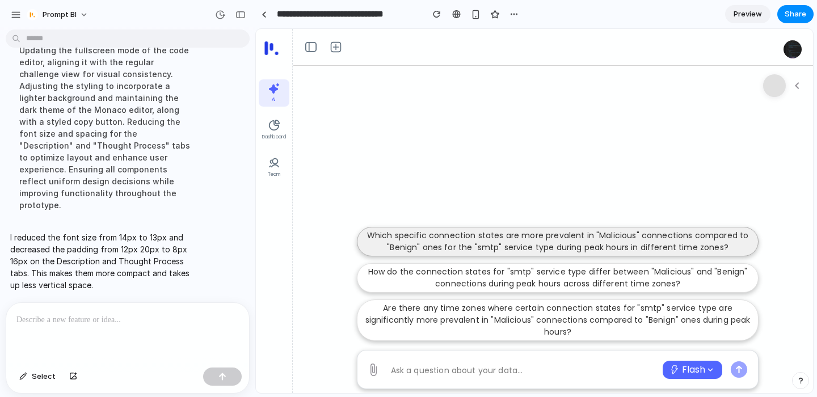
click at [485, 243] on p "Which specific connection states are more prevalent in "Malicious" connections …" at bounding box center [557, 242] width 387 height 24
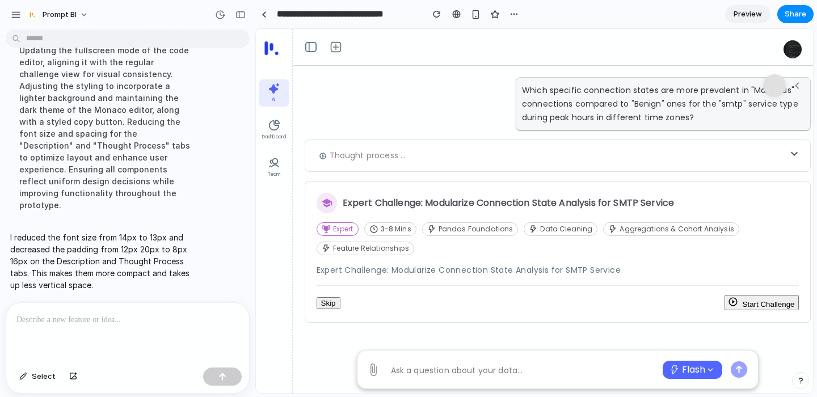
click at [765, 301] on button "Start Challenge" at bounding box center [761, 302] width 75 height 15
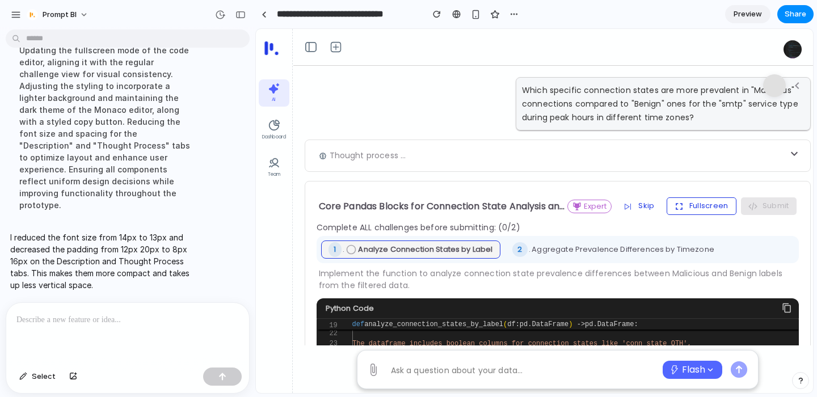
click at [705, 205] on button "Fullscreen" at bounding box center [702, 205] width 70 height 17
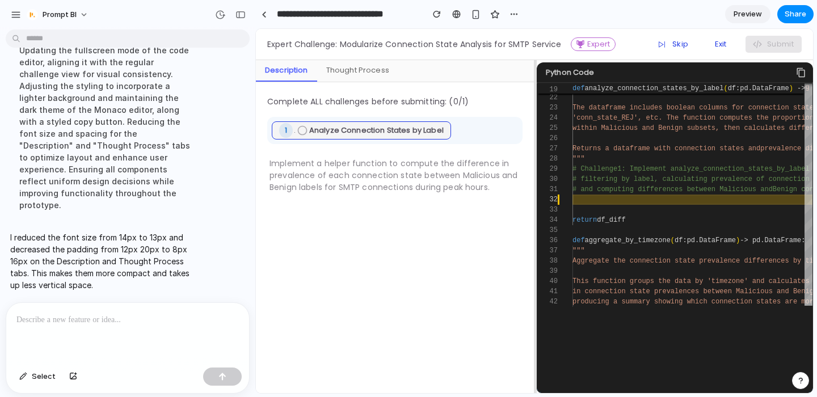
click at [380, 73] on div "Thought Process" at bounding box center [357, 71] width 81 height 22
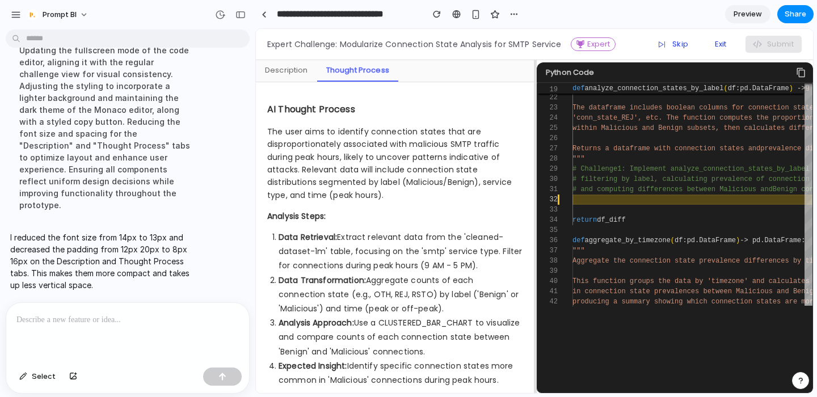
click at [280, 71] on div "Description" at bounding box center [286, 71] width 61 height 22
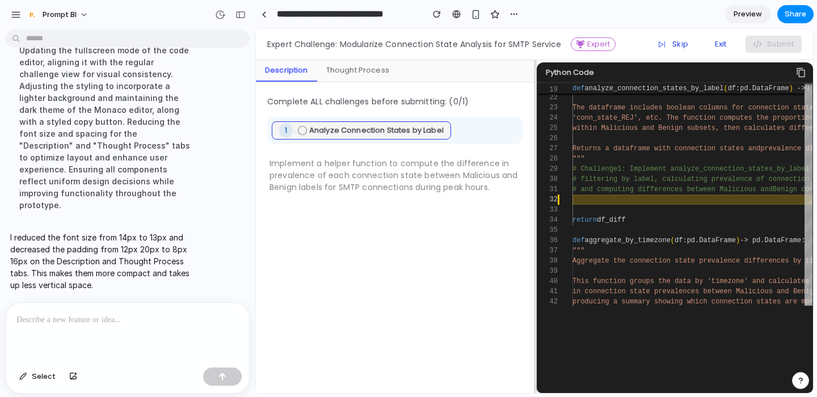
click at [82, 317] on p at bounding box center [127, 320] width 222 height 14
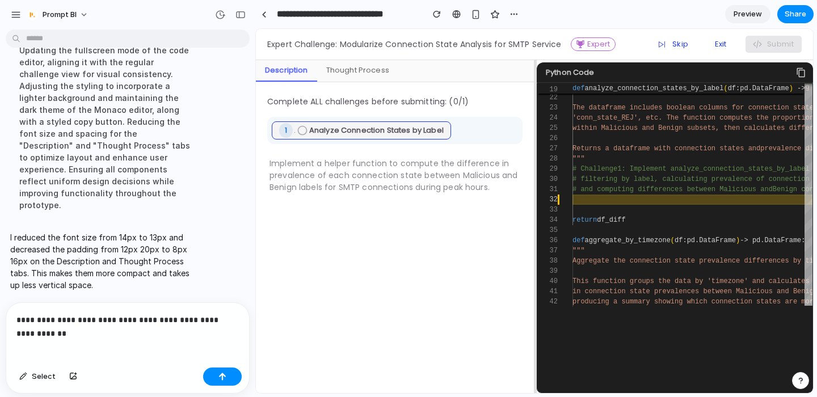
scroll to position [4410, 0]
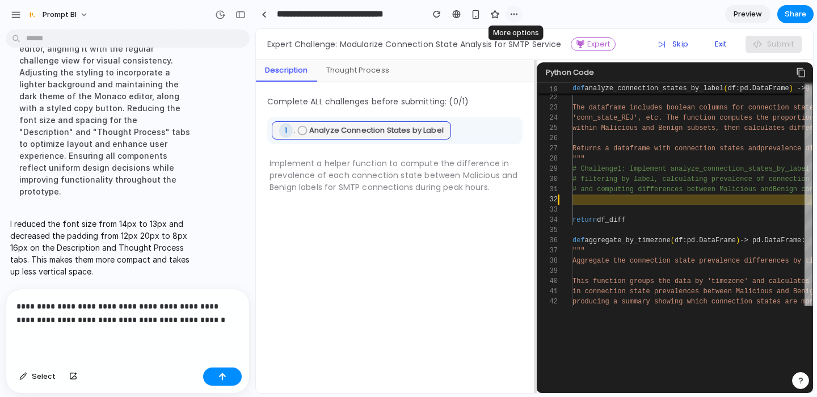
click at [514, 14] on div "button" at bounding box center [513, 14] width 9 height 9
click at [514, 15] on div "Duplicate Delete" at bounding box center [408, 198] width 817 height 397
click at [202, 326] on p "**********" at bounding box center [127, 313] width 222 height 27
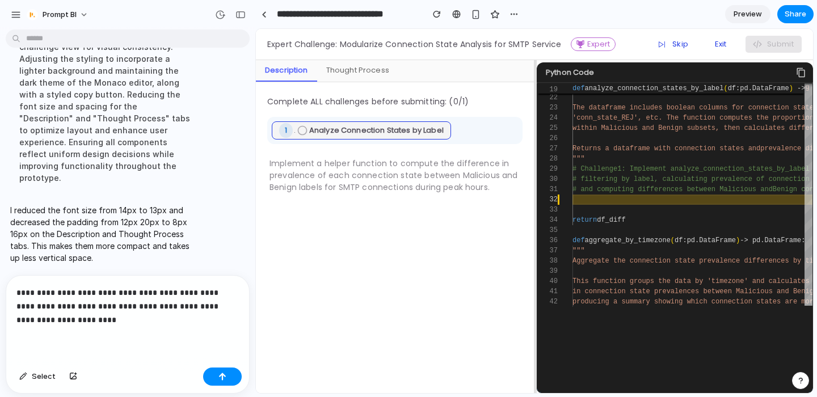
click at [179, 307] on p "**********" at bounding box center [127, 306] width 222 height 41
click at [176, 322] on p "**********" at bounding box center [127, 306] width 222 height 41
click at [620, 150] on span "Returns a dataframe with connection states and" at bounding box center [666, 149] width 188 height 8
click at [154, 327] on div "**********" at bounding box center [127, 319] width 243 height 87
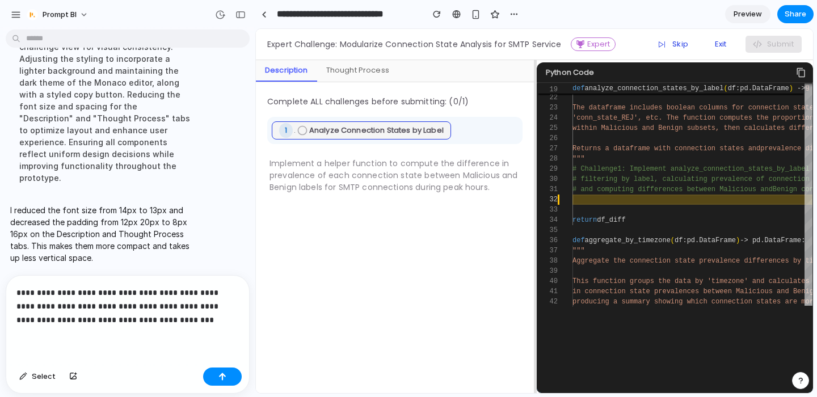
click at [188, 291] on p "**********" at bounding box center [127, 306] width 222 height 41
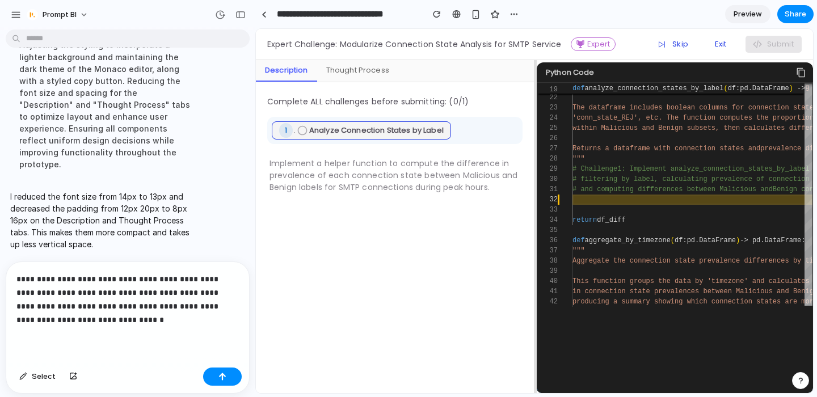
click at [136, 323] on p "**********" at bounding box center [127, 299] width 222 height 54
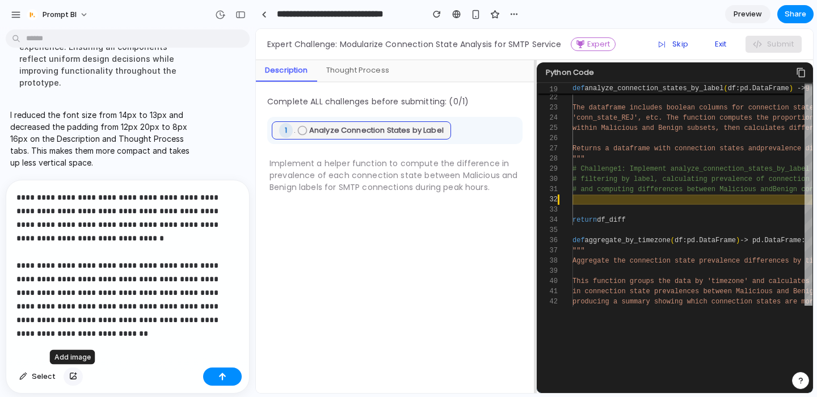
click at [69, 374] on div "button" at bounding box center [73, 376] width 8 height 7
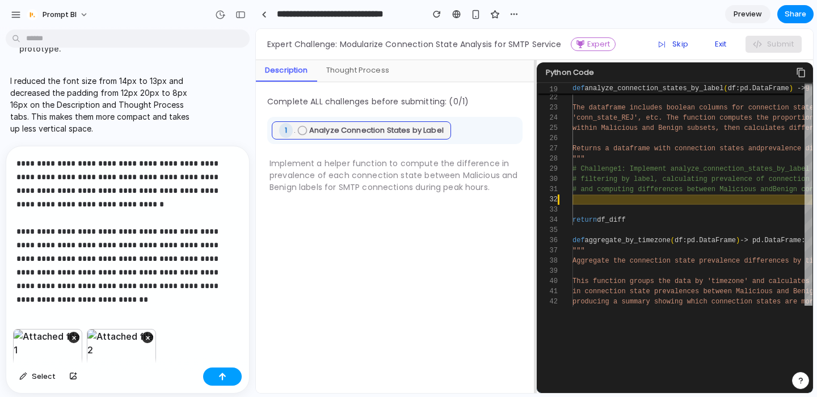
click at [224, 379] on div "button" at bounding box center [222, 377] width 8 height 8
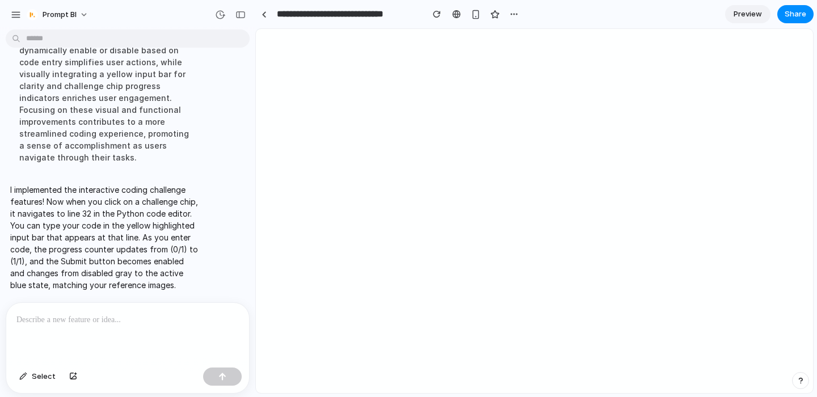
scroll to position [0, 0]
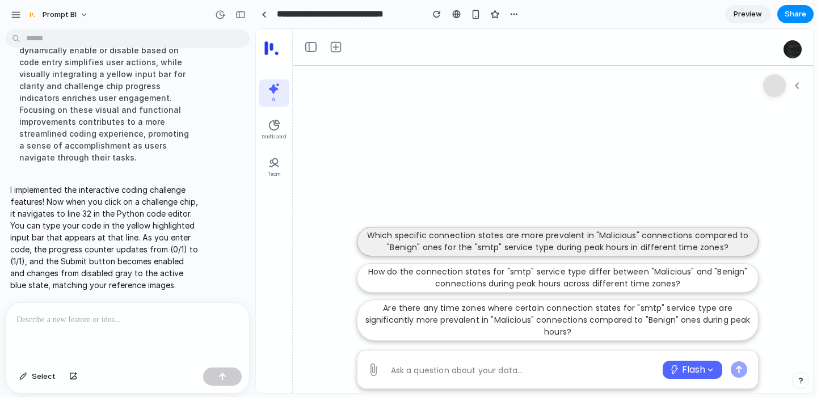
click at [570, 231] on p "Which specific connection states are more prevalent in "Malicious" connections …" at bounding box center [557, 242] width 387 height 24
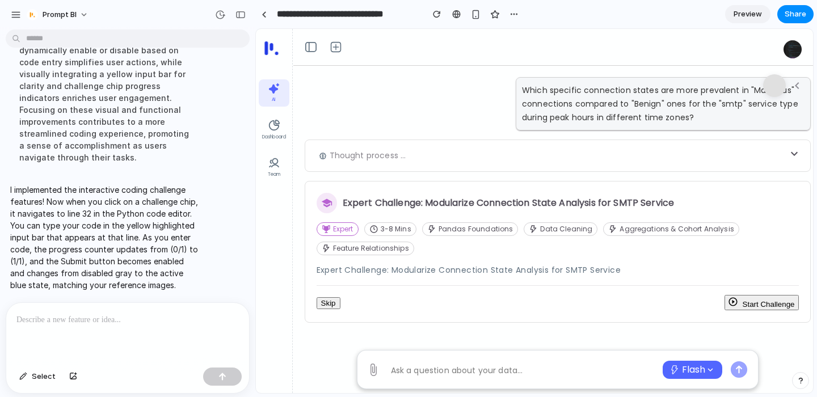
click at [743, 302] on button "Start Challenge" at bounding box center [761, 302] width 75 height 15
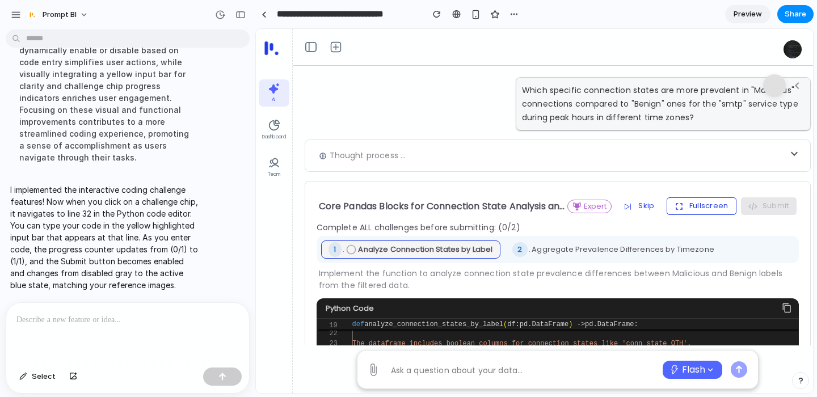
click at [688, 209] on button "Fullscreen" at bounding box center [702, 205] width 70 height 17
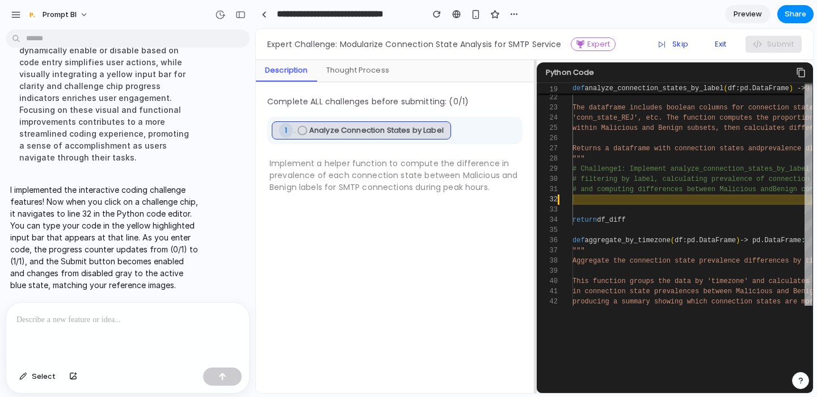
click at [418, 136] on div "1 . Analyze Connection States by Label" at bounding box center [361, 130] width 165 height 15
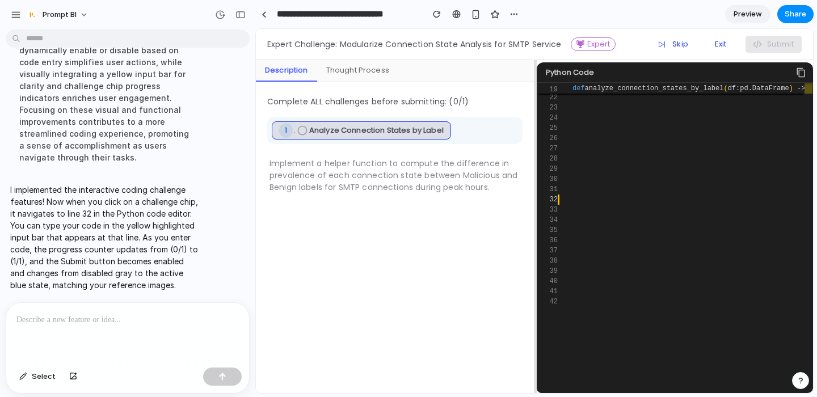
click at [373, 132] on span "Analyze Connection States by Label" at bounding box center [376, 130] width 134 height 11
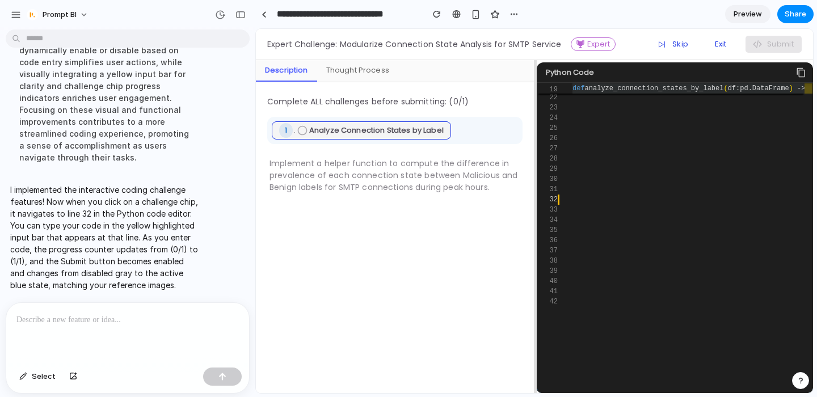
click at [793, 89] on span ")" at bounding box center [791, 89] width 4 height 8
click at [807, 89] on input "text" at bounding box center [692, 88] width 240 height 10
click at [780, 41] on div "Skip Exit Submit" at bounding box center [725, 44] width 151 height 17
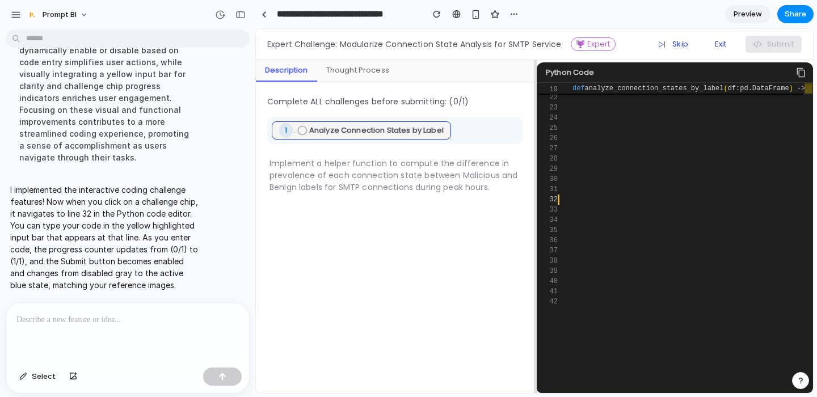
click at [558, 197] on div at bounding box center [565, 200] width 15 height 10
click at [561, 199] on div at bounding box center [565, 200] width 15 height 10
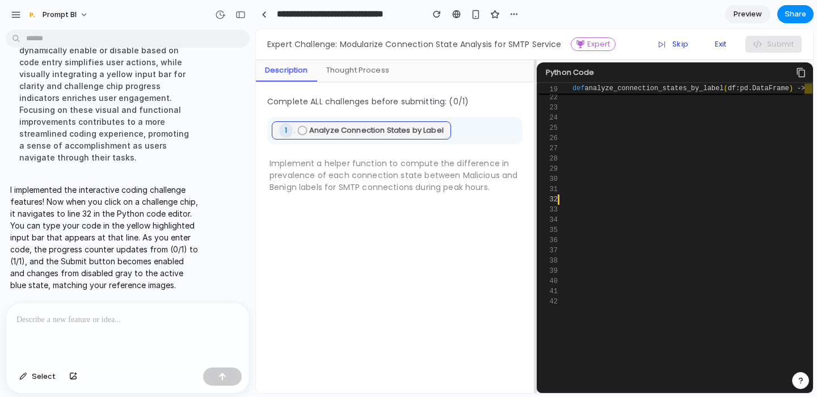
click at [561, 199] on div at bounding box center [565, 200] width 15 height 10
click at [380, 130] on span "Analyze Connection States by Label" at bounding box center [376, 130] width 134 height 11
click at [120, 322] on p at bounding box center [127, 320] width 222 height 14
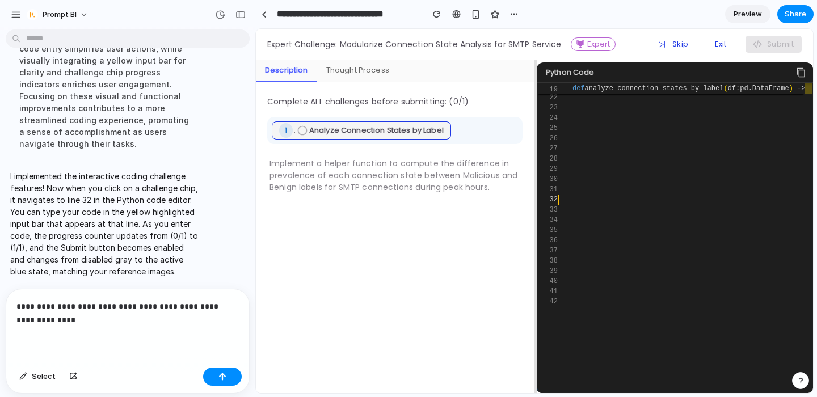
scroll to position [4843, 0]
click at [61, 321] on p "**********" at bounding box center [127, 313] width 222 height 27
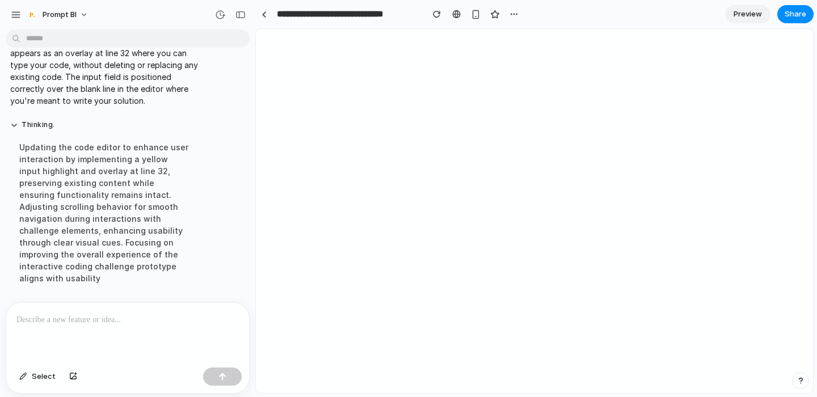
scroll to position [0, 0]
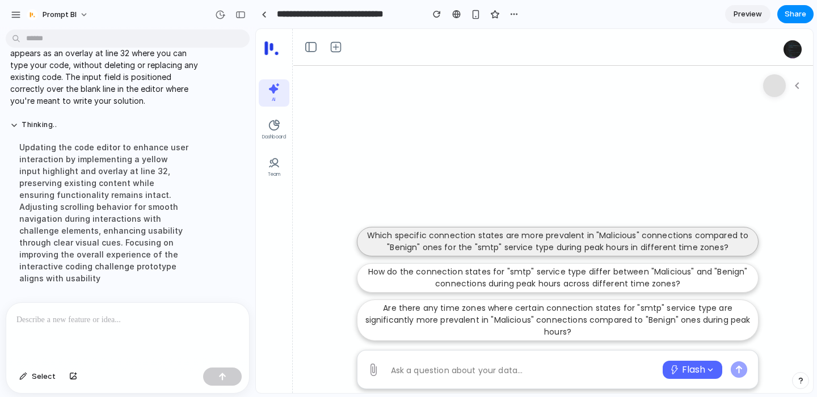
click at [502, 245] on p "Which specific connection states are more prevalent in "Malicious" connections …" at bounding box center [557, 242] width 387 height 24
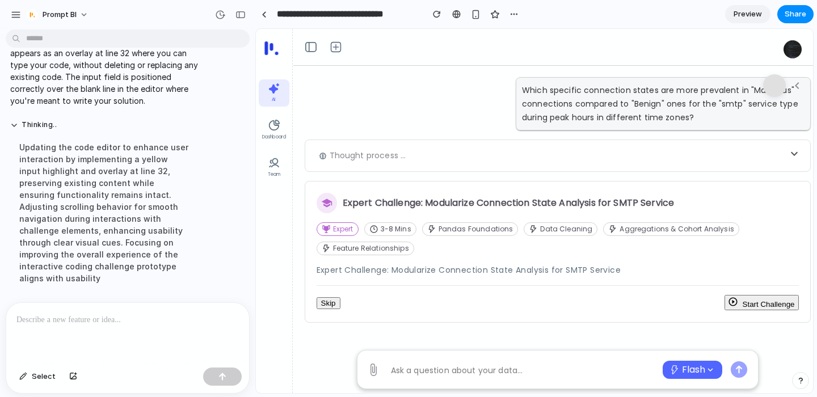
click at [780, 309] on button "Start Challenge" at bounding box center [761, 302] width 75 height 15
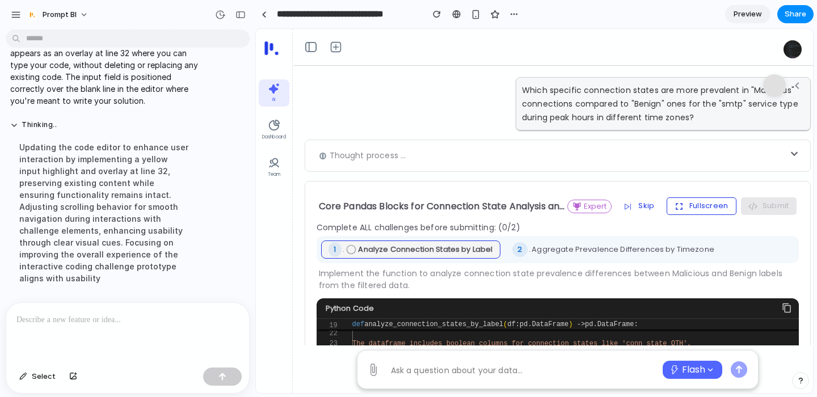
click at [705, 204] on button "Fullscreen" at bounding box center [702, 205] width 70 height 17
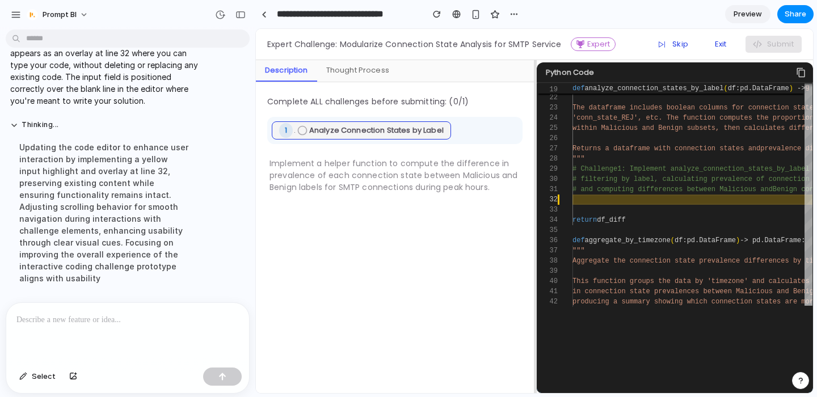
scroll to position [167, 0]
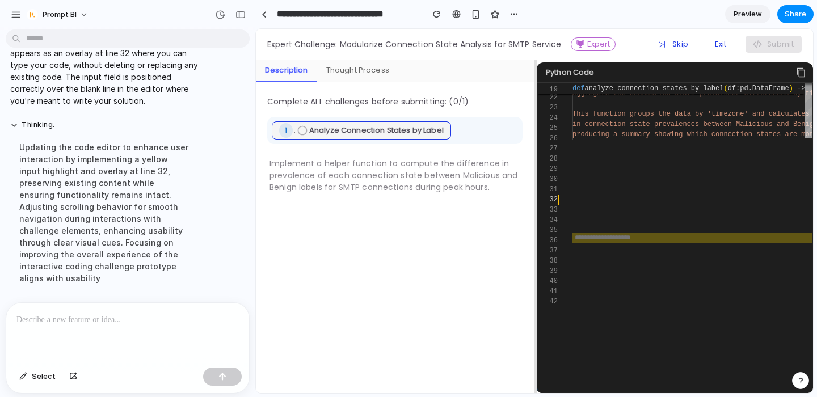
click at [630, 241] on input "text" at bounding box center [692, 238] width 240 height 10
type input "*****"
click at [77, 326] on p at bounding box center [127, 320] width 222 height 14
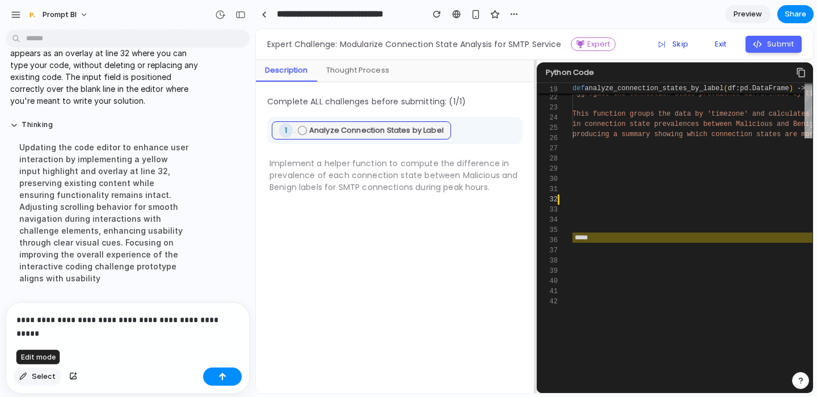
click at [48, 379] on span "Select" at bounding box center [44, 376] width 24 height 11
click at [303, 131] on div at bounding box center [534, 212] width 557 height 364
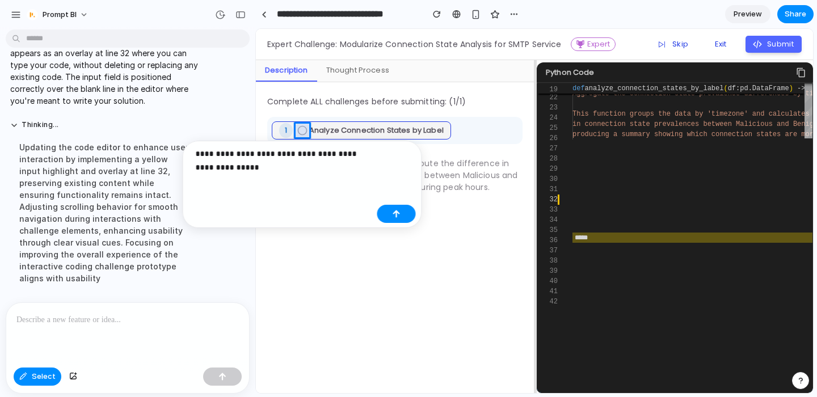
click at [246, 172] on p "**********" at bounding box center [284, 160] width 177 height 27
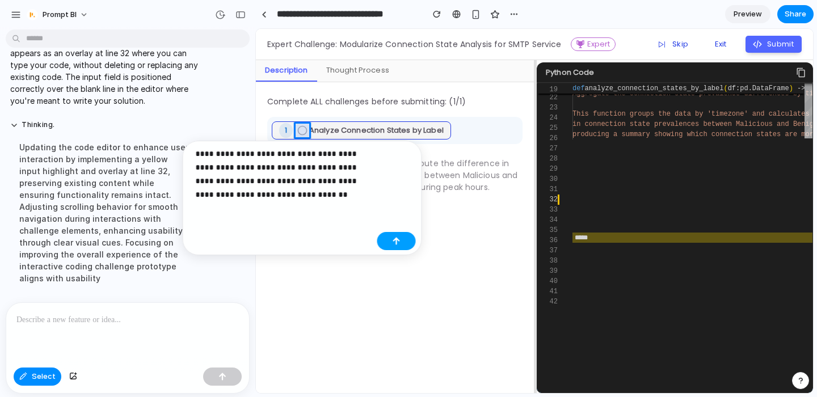
click at [405, 244] on button "button" at bounding box center [396, 241] width 39 height 18
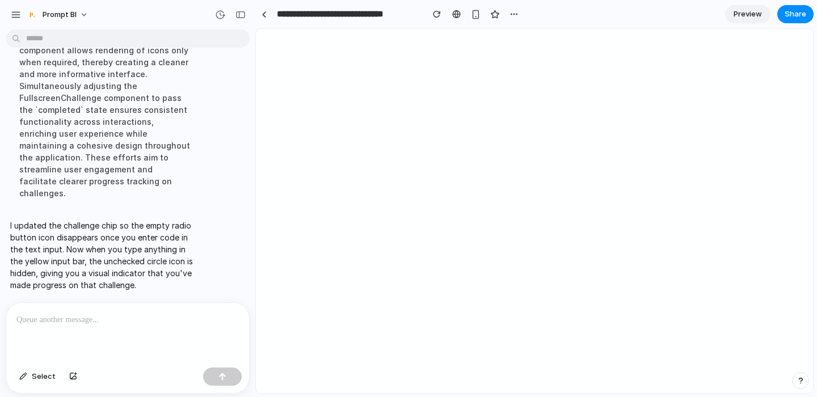
scroll to position [0, 0]
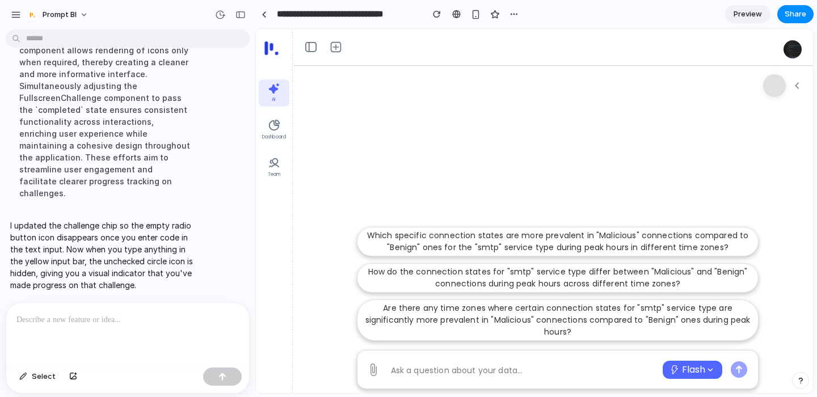
click at [405, 243] on p "Which specific connection states are more prevalent in "Malicious" connections …" at bounding box center [557, 242] width 387 height 24
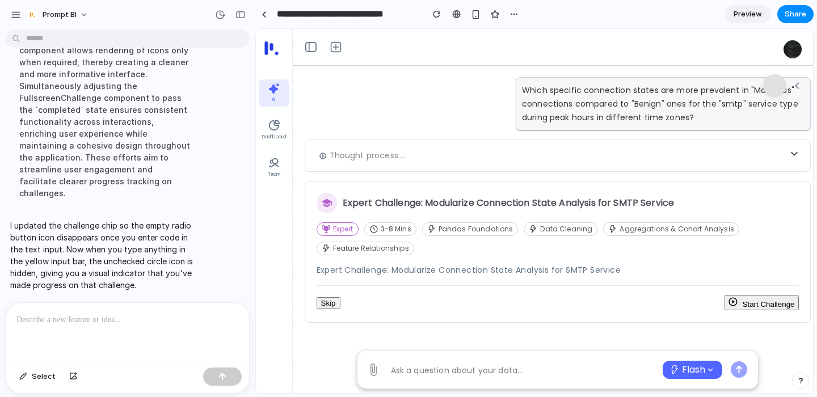
click at [779, 309] on button "Start Challenge" at bounding box center [761, 302] width 75 height 15
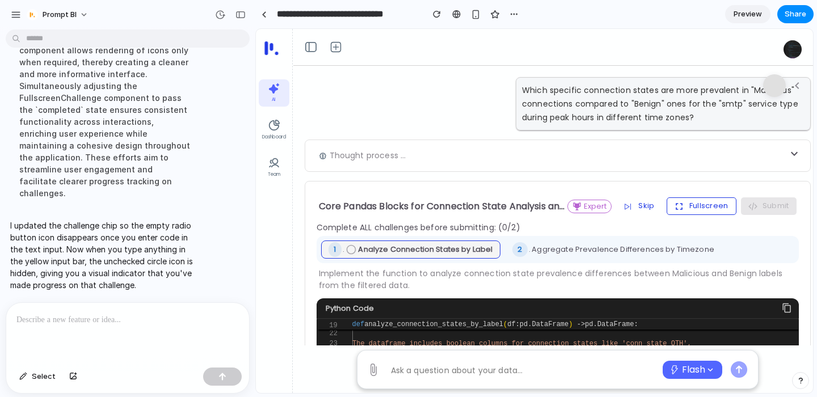
click at [701, 213] on button "Fullscreen" at bounding box center [702, 205] width 70 height 17
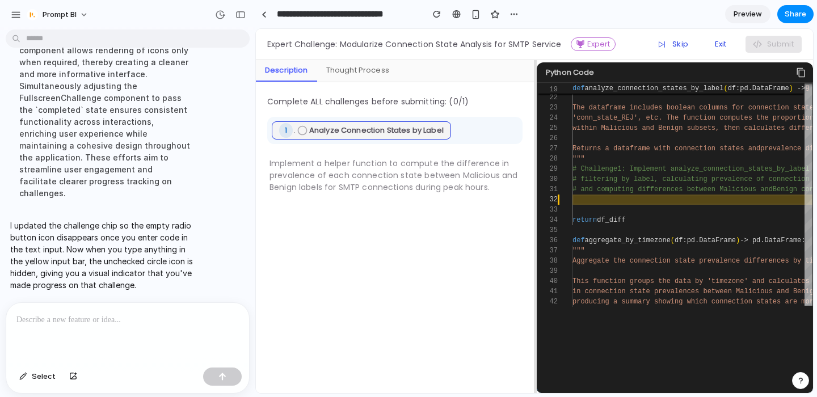
scroll to position [167, 0]
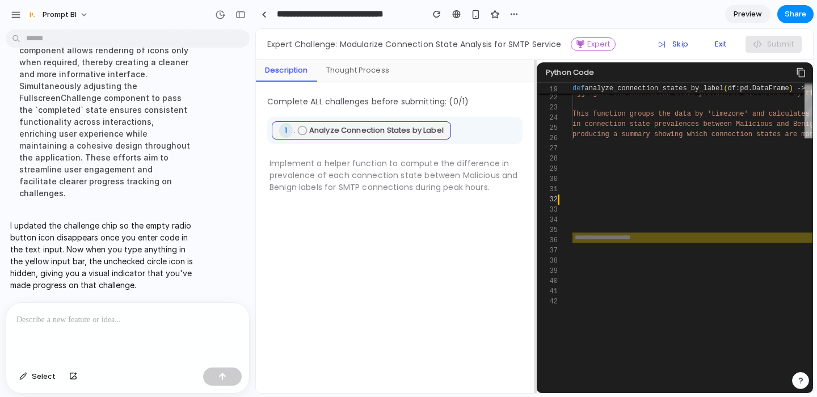
click at [600, 236] on input "text" at bounding box center [692, 238] width 240 height 10
type input "***"
click at [57, 327] on div at bounding box center [127, 333] width 243 height 60
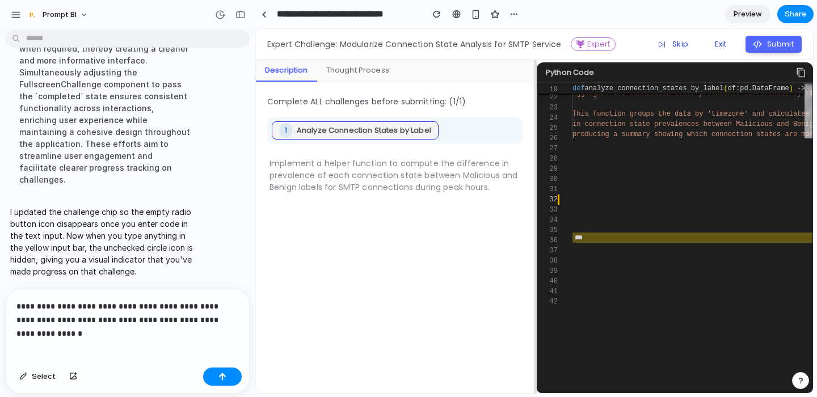
scroll to position [5265, 0]
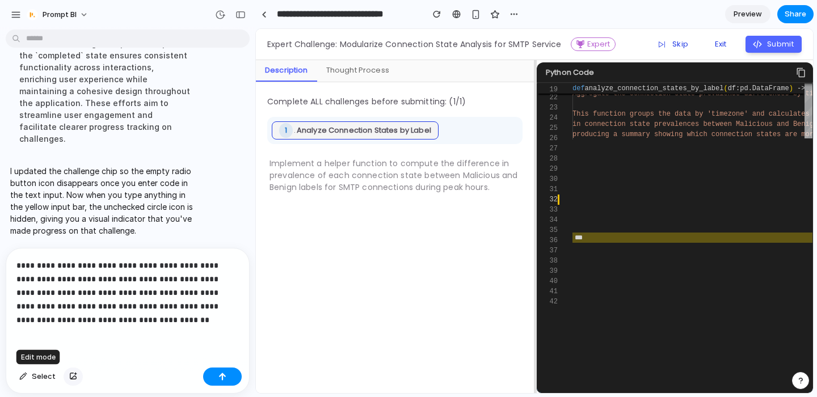
click at [68, 372] on button "button" at bounding box center [73, 377] width 19 height 18
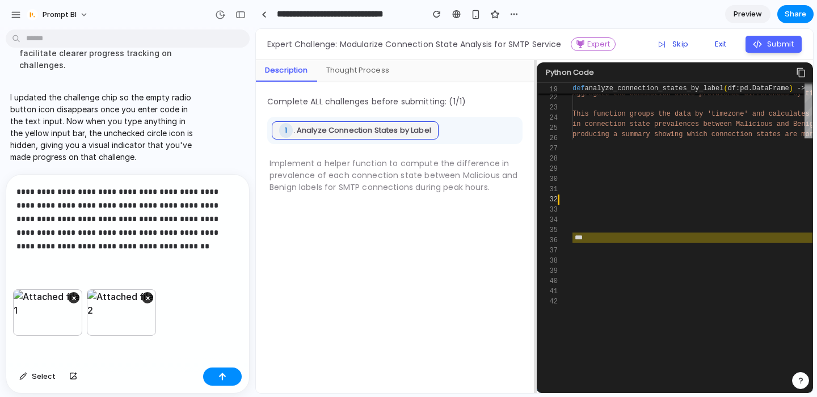
click at [154, 239] on p "**********" at bounding box center [127, 219] width 222 height 68
click at [219, 374] on div "button" at bounding box center [222, 377] width 8 height 8
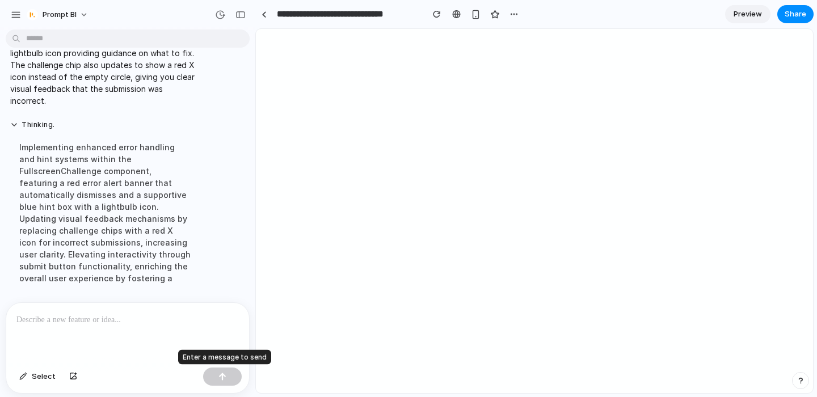
scroll to position [0, 0]
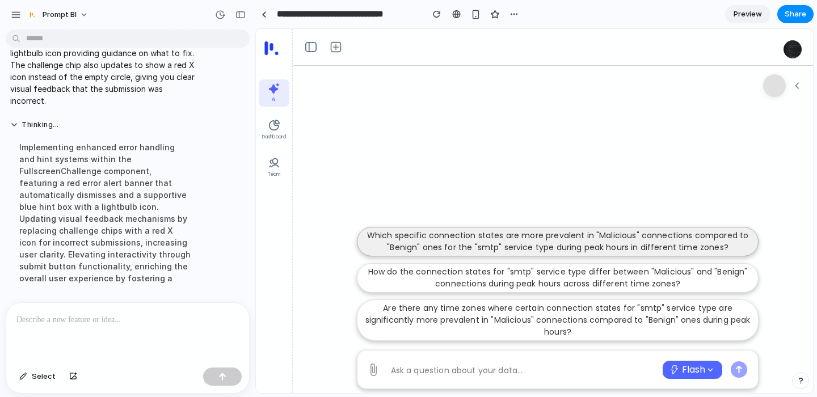
click at [597, 230] on p "Which specific connection states are more prevalent in "Malicious" connections …" at bounding box center [557, 242] width 387 height 24
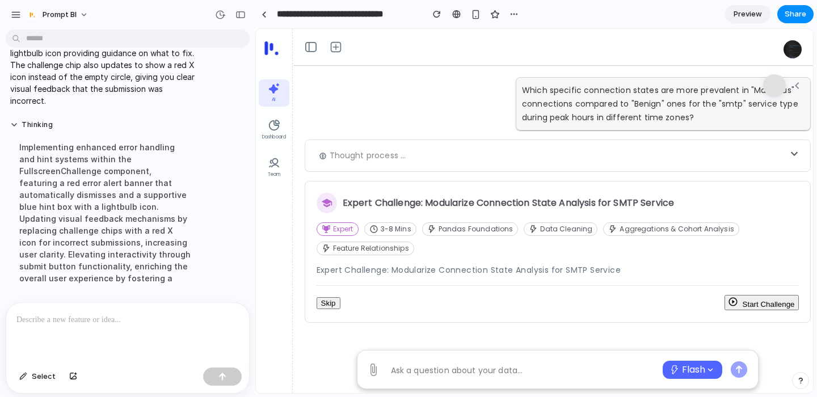
click at [759, 302] on button "Start Challenge" at bounding box center [761, 302] width 75 height 15
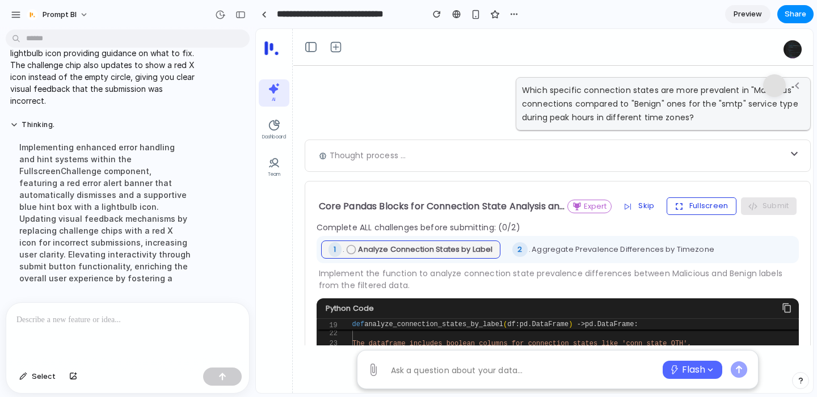
click at [698, 208] on button "Fullscreen" at bounding box center [702, 205] width 70 height 17
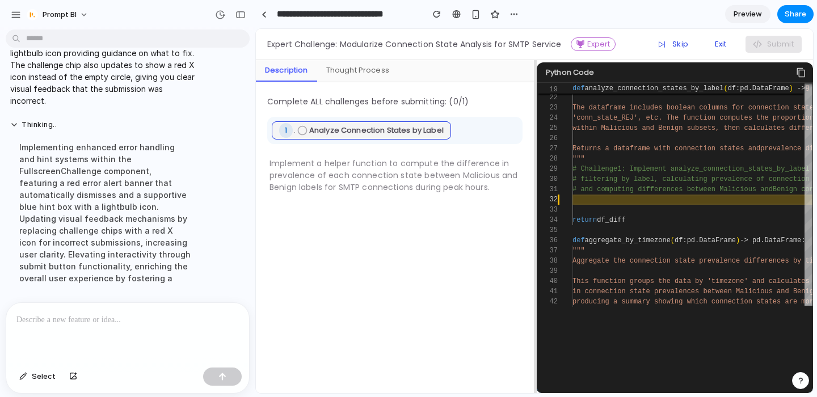
scroll to position [167, 0]
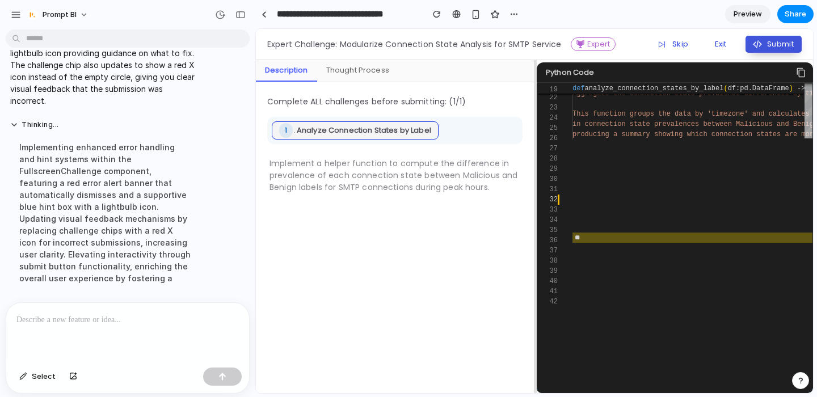
type input "**"
click at [789, 50] on button "Submit" at bounding box center [773, 44] width 56 height 17
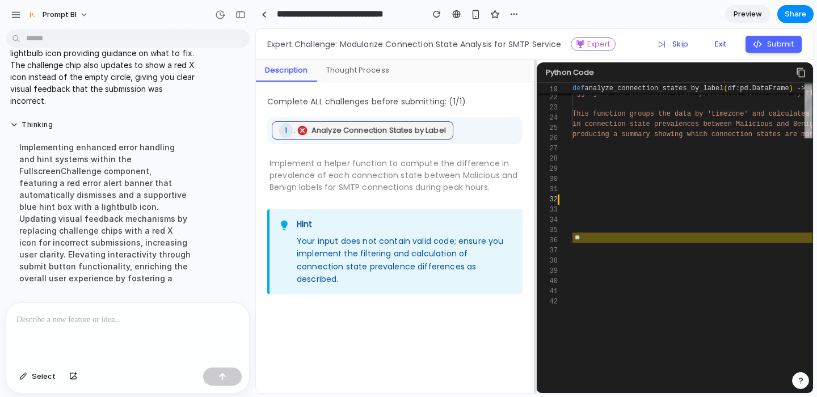
click at [102, 323] on p at bounding box center [127, 320] width 222 height 14
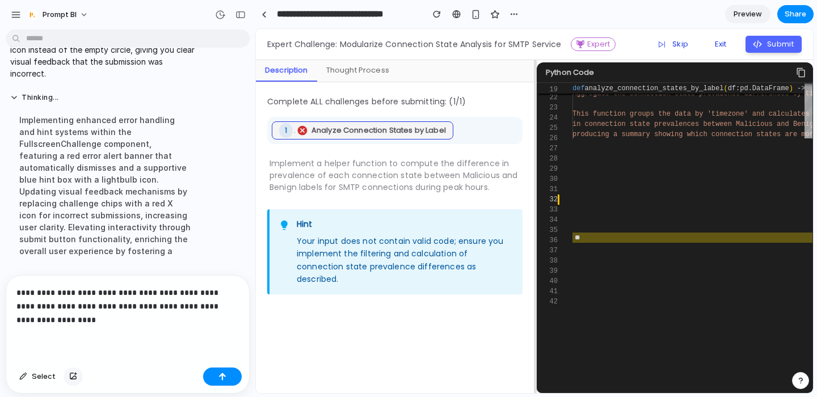
click at [77, 377] on button "button" at bounding box center [73, 377] width 19 height 18
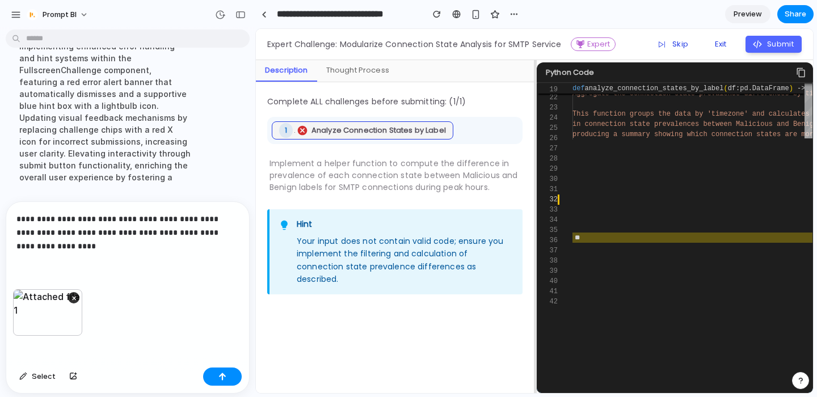
click at [66, 246] on p "**********" at bounding box center [127, 232] width 222 height 41
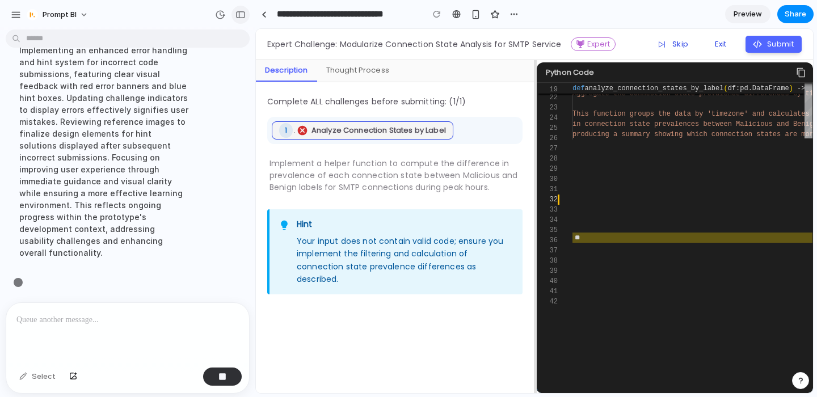
scroll to position [5737, 0]
click at [513, 17] on div "button" at bounding box center [513, 14] width 9 height 9
click at [513, 17] on div "Duplicate Delete" at bounding box center [408, 198] width 817 height 397
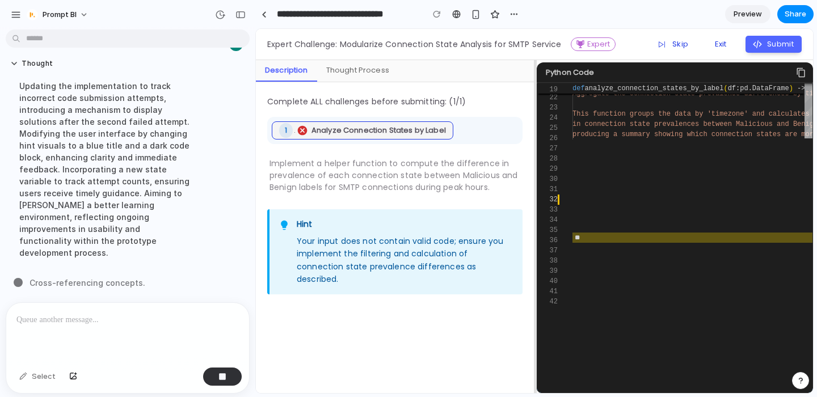
scroll to position [5701, 0]
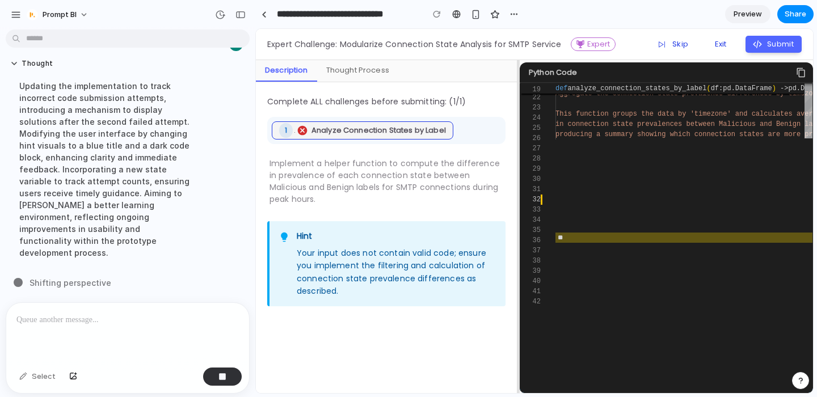
drag, startPoint x: 535, startPoint y: 103, endPoint x: 518, endPoint y: 119, distance: 23.3
click at [518, 119] on div at bounding box center [518, 226] width 2 height 333
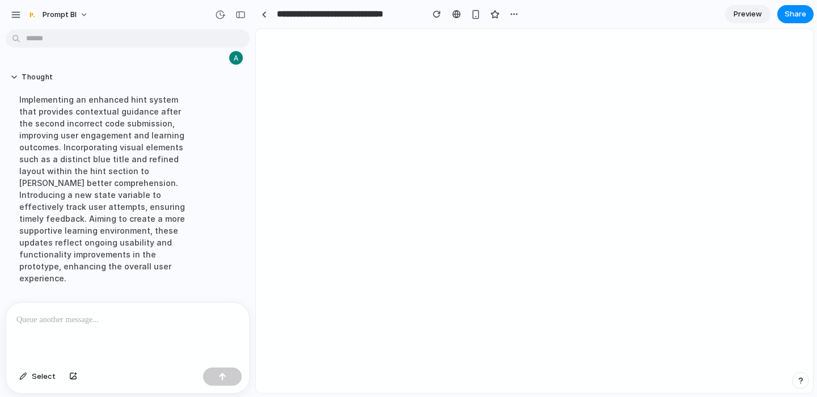
scroll to position [5808, 0]
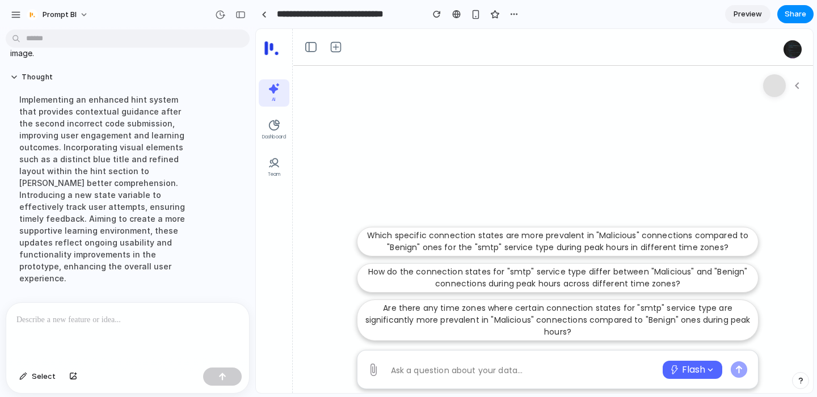
click at [498, 256] on div "Which specific connection states are more prevalent in "Malicious" connections …" at bounding box center [558, 288] width 402 height 123
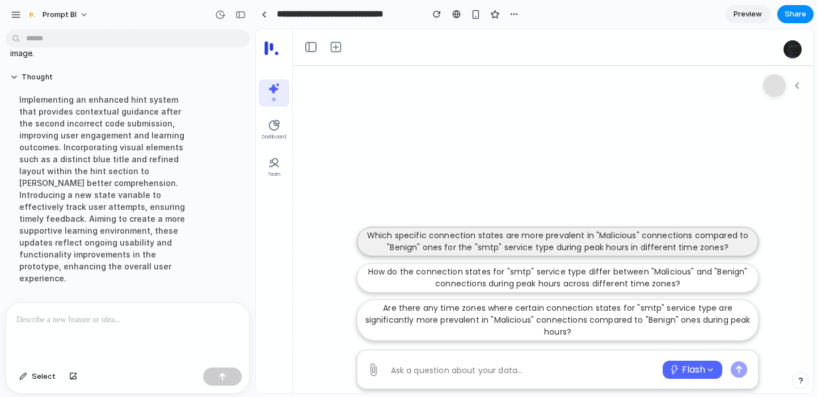
click at [491, 247] on p "Which specific connection states are more prevalent in "Malicious" connections …" at bounding box center [557, 242] width 387 height 24
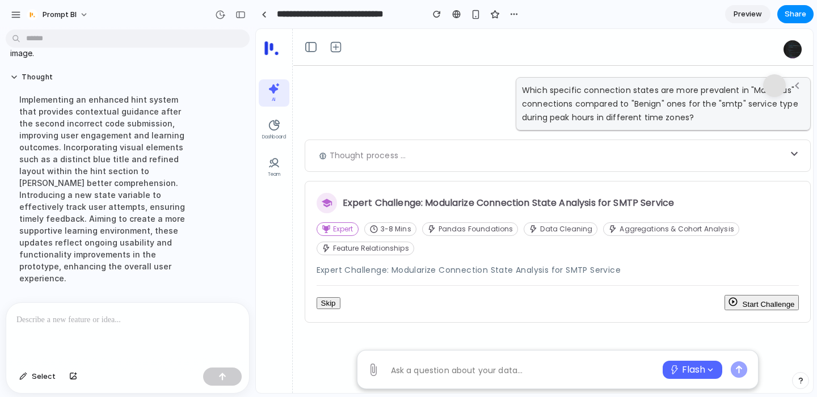
click at [744, 298] on button "Start Challenge" at bounding box center [761, 302] width 75 height 15
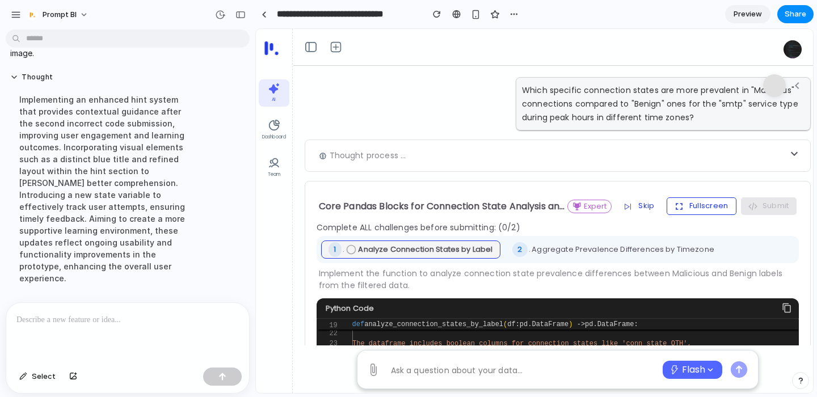
click at [710, 208] on button "Fullscreen" at bounding box center [702, 205] width 70 height 17
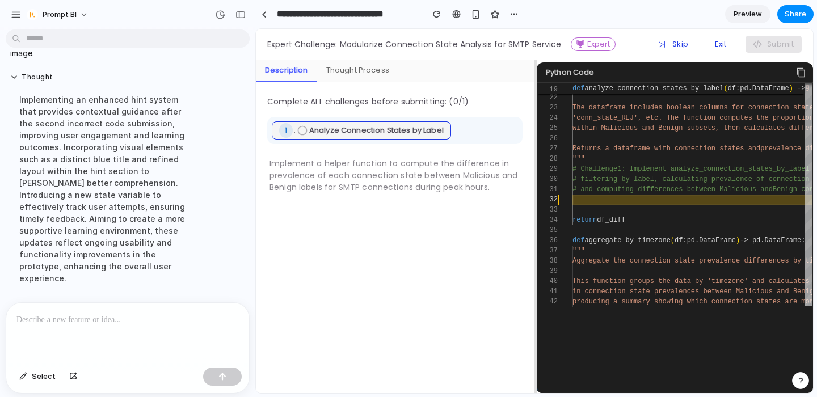
scroll to position [167, 0]
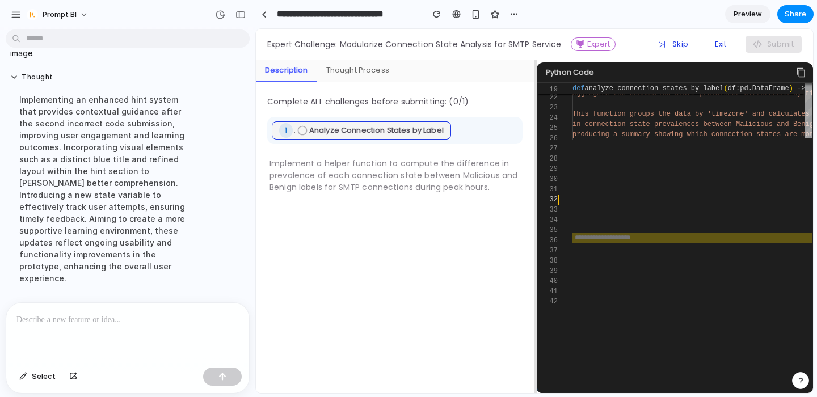
click at [638, 242] on input "text" at bounding box center [692, 238] width 240 height 10
type input "***"
click at [772, 42] on button "Submit" at bounding box center [773, 44] width 56 height 17
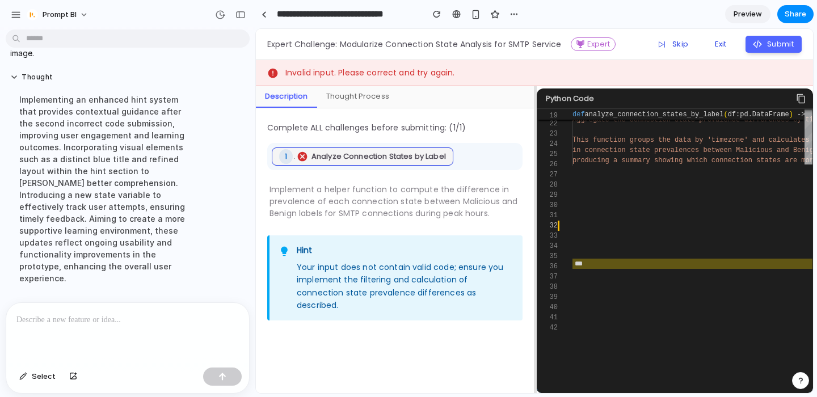
click at [589, 266] on input "***" at bounding box center [692, 264] width 240 height 10
click at [770, 46] on button "Submit" at bounding box center [773, 44] width 56 height 17
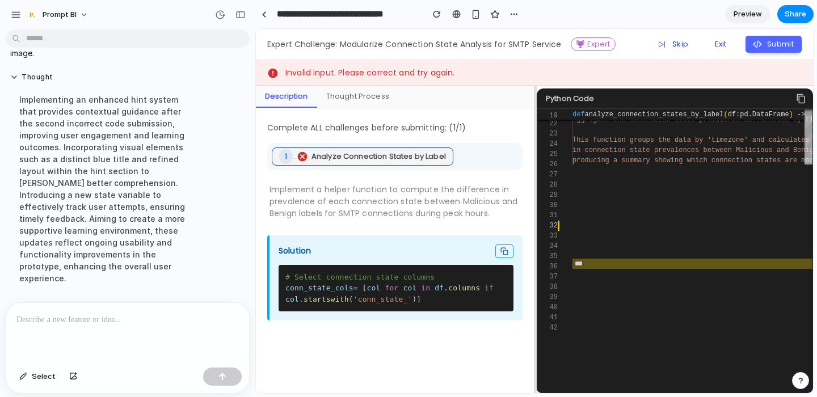
click at [121, 320] on p at bounding box center [127, 320] width 222 height 14
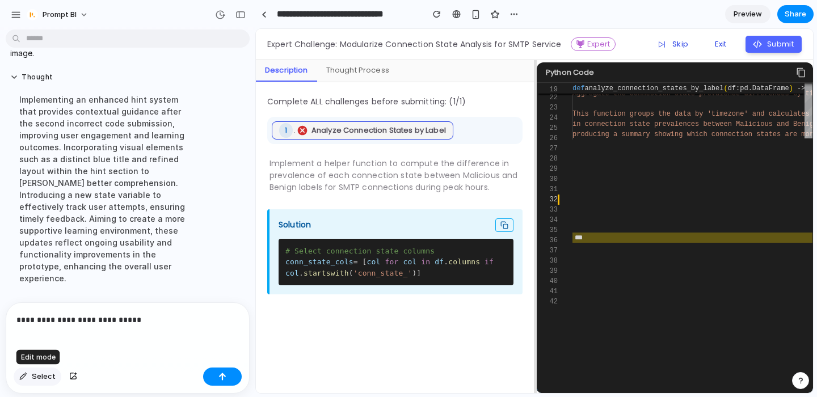
click at [21, 373] on div "button" at bounding box center [23, 376] width 8 height 7
click at [719, 41] on div at bounding box center [534, 212] width 557 height 364
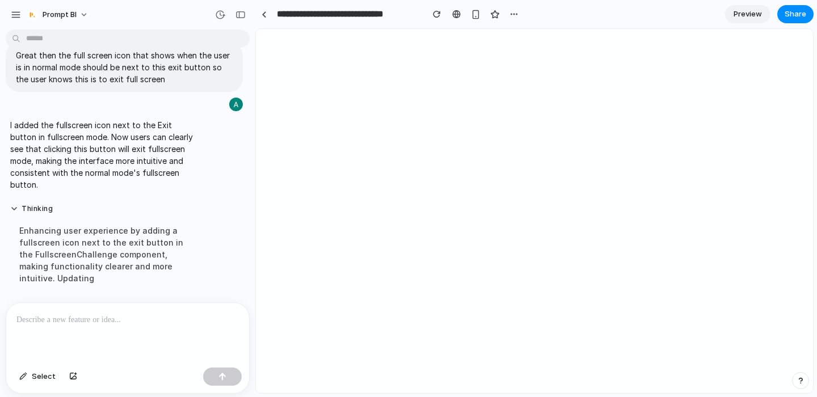
scroll to position [0, 0]
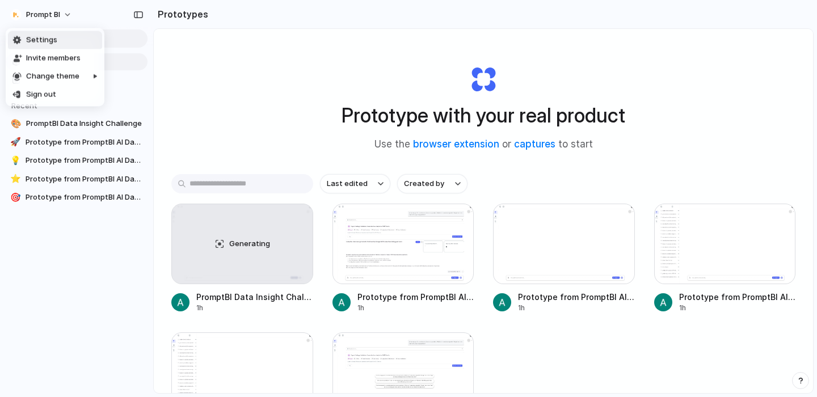
click at [50, 40] on span "Settings" at bounding box center [41, 40] width 31 height 11
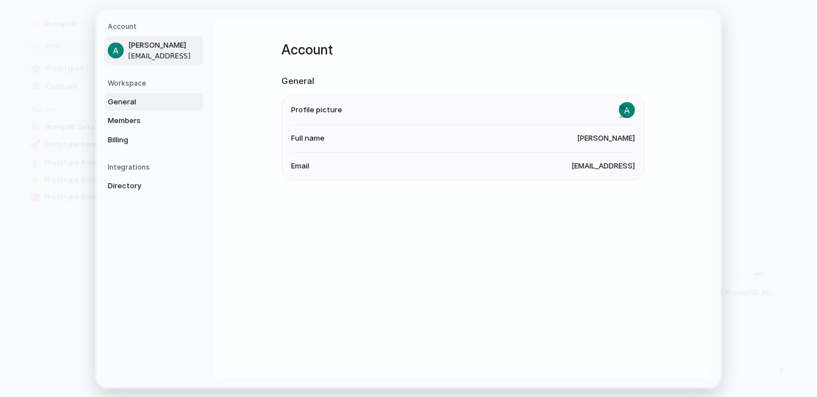
click at [150, 100] on span "General" at bounding box center [144, 101] width 73 height 11
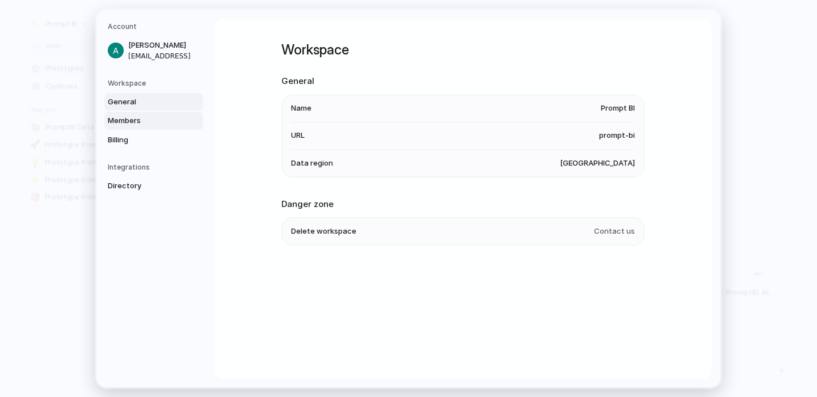
click at [148, 116] on span "Members" at bounding box center [144, 120] width 73 height 11
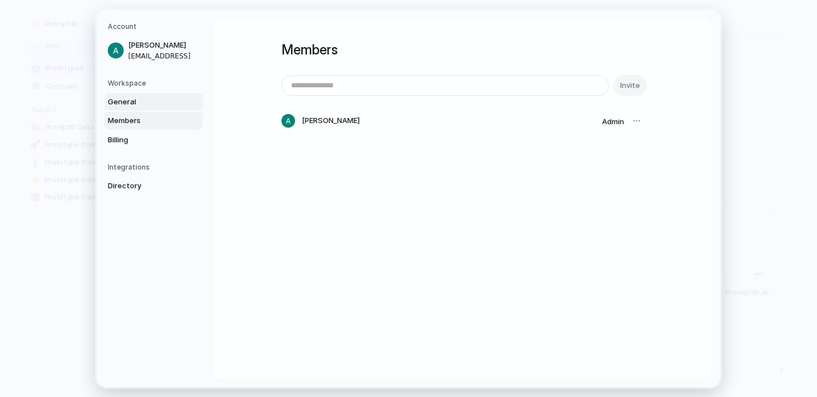
click at [149, 103] on span "General" at bounding box center [144, 101] width 73 height 11
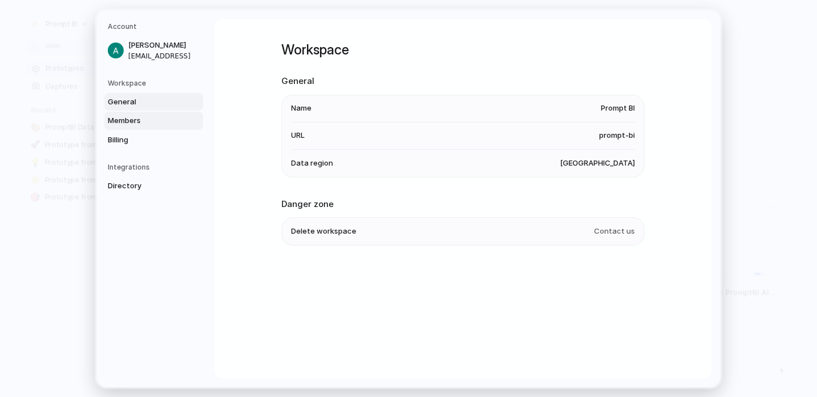
click at [144, 120] on span "Members" at bounding box center [144, 120] width 73 height 11
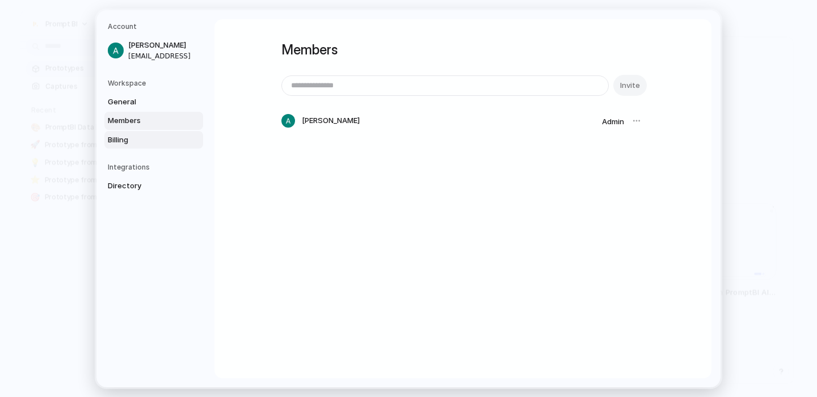
click at [138, 132] on link "Billing" at bounding box center [153, 139] width 99 height 18
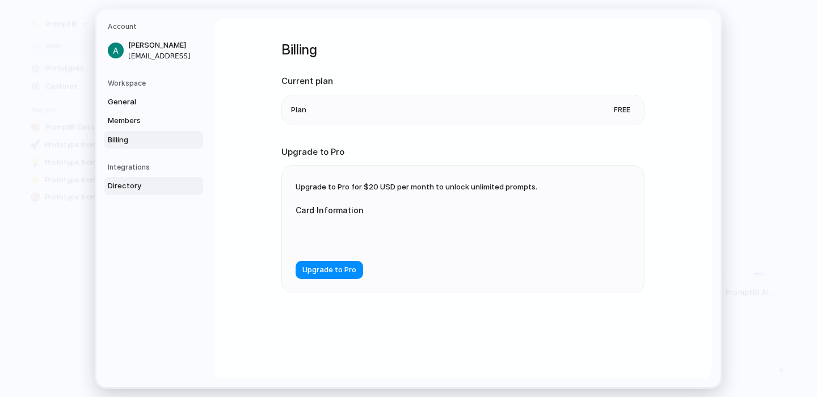
click at [130, 187] on span "Directory" at bounding box center [144, 185] width 73 height 11
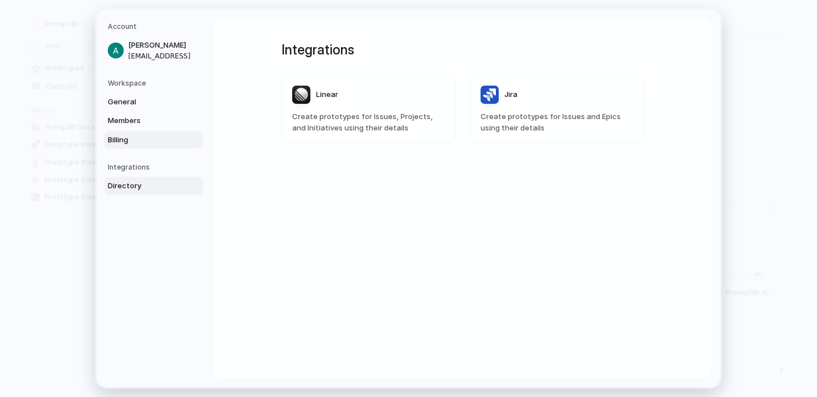
click at [142, 144] on span "Billing" at bounding box center [144, 139] width 73 height 11
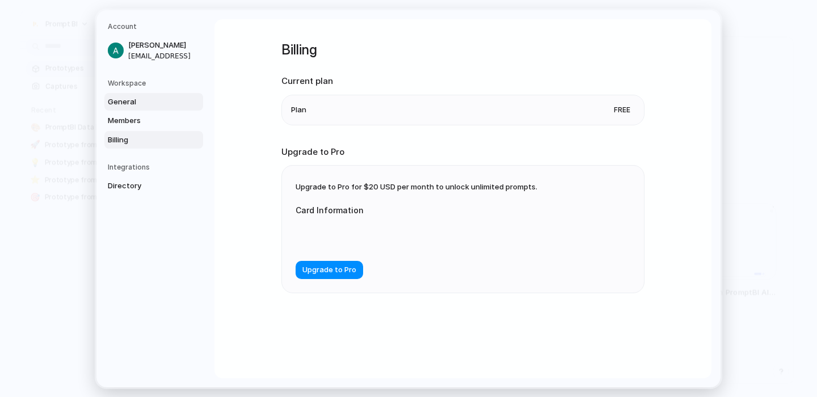
click at [148, 98] on span "General" at bounding box center [144, 101] width 73 height 11
